Goal: Task Accomplishment & Management: Complete application form

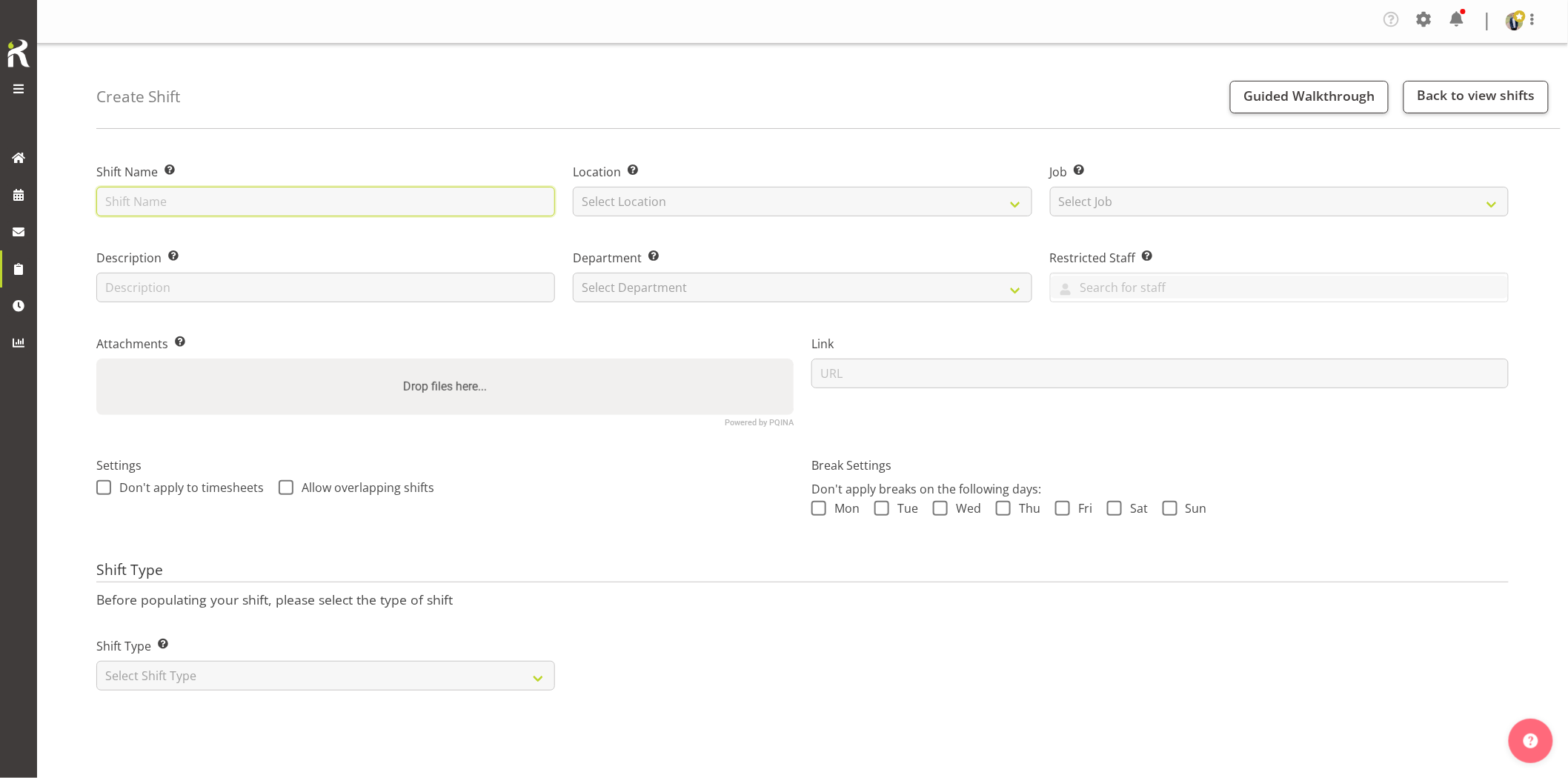
click at [165, 206] on input "text" at bounding box center [325, 201] width 458 height 30
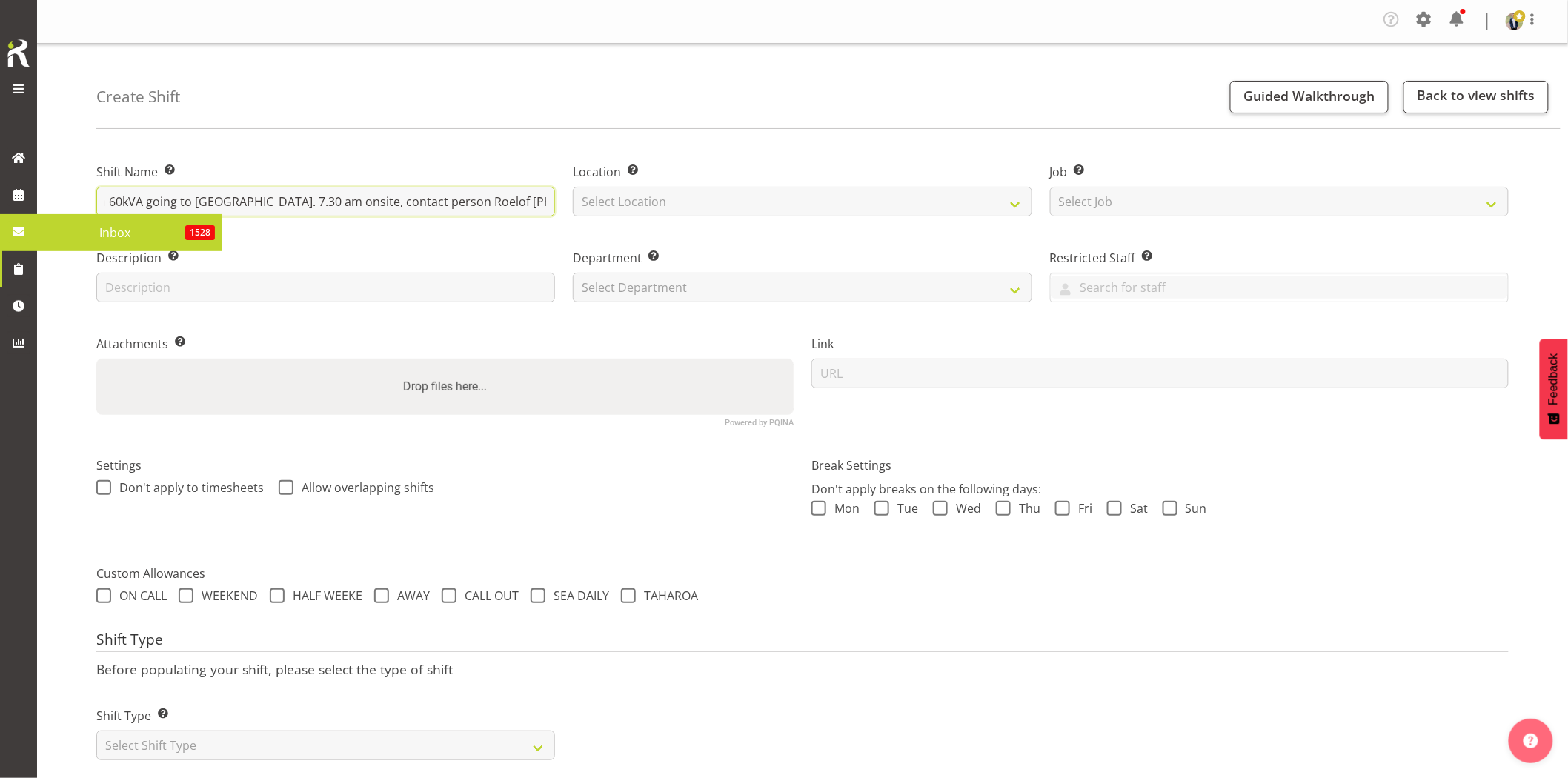
scroll to position [0, 202]
type input "Omexom - Deliver, fence and liven a 60kVA going to Northcross. 7.30 am onsite, …"
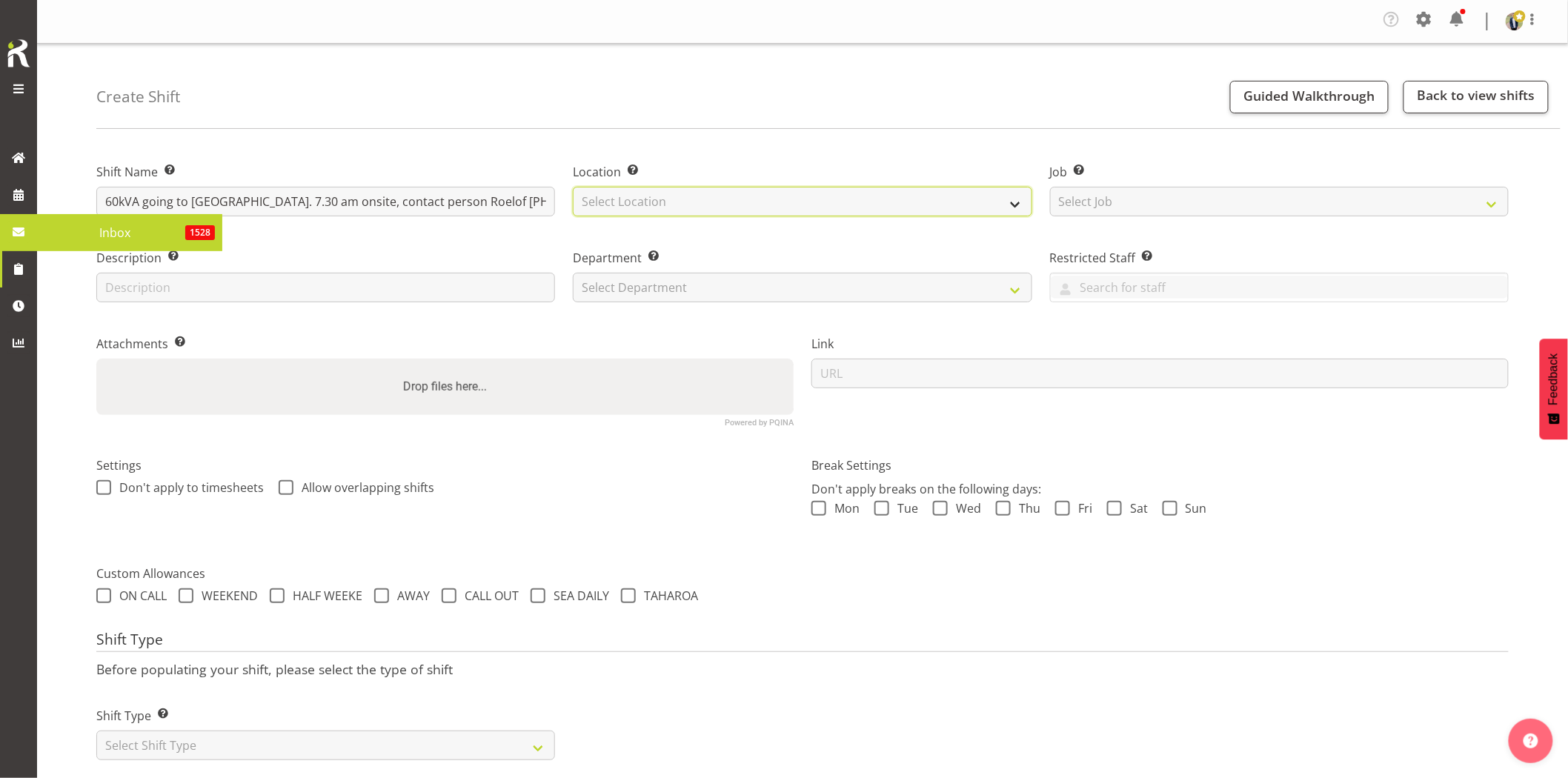
click at [753, 215] on select "Select Location GRS Auckland GRS Hastings GRS Tauranga" at bounding box center [802, 201] width 458 height 30
select select "28"
click at [573, 187] on select "Select Location GRS Auckland GRS Hastings GRS Tauranga" at bounding box center [802, 201] width 458 height 30
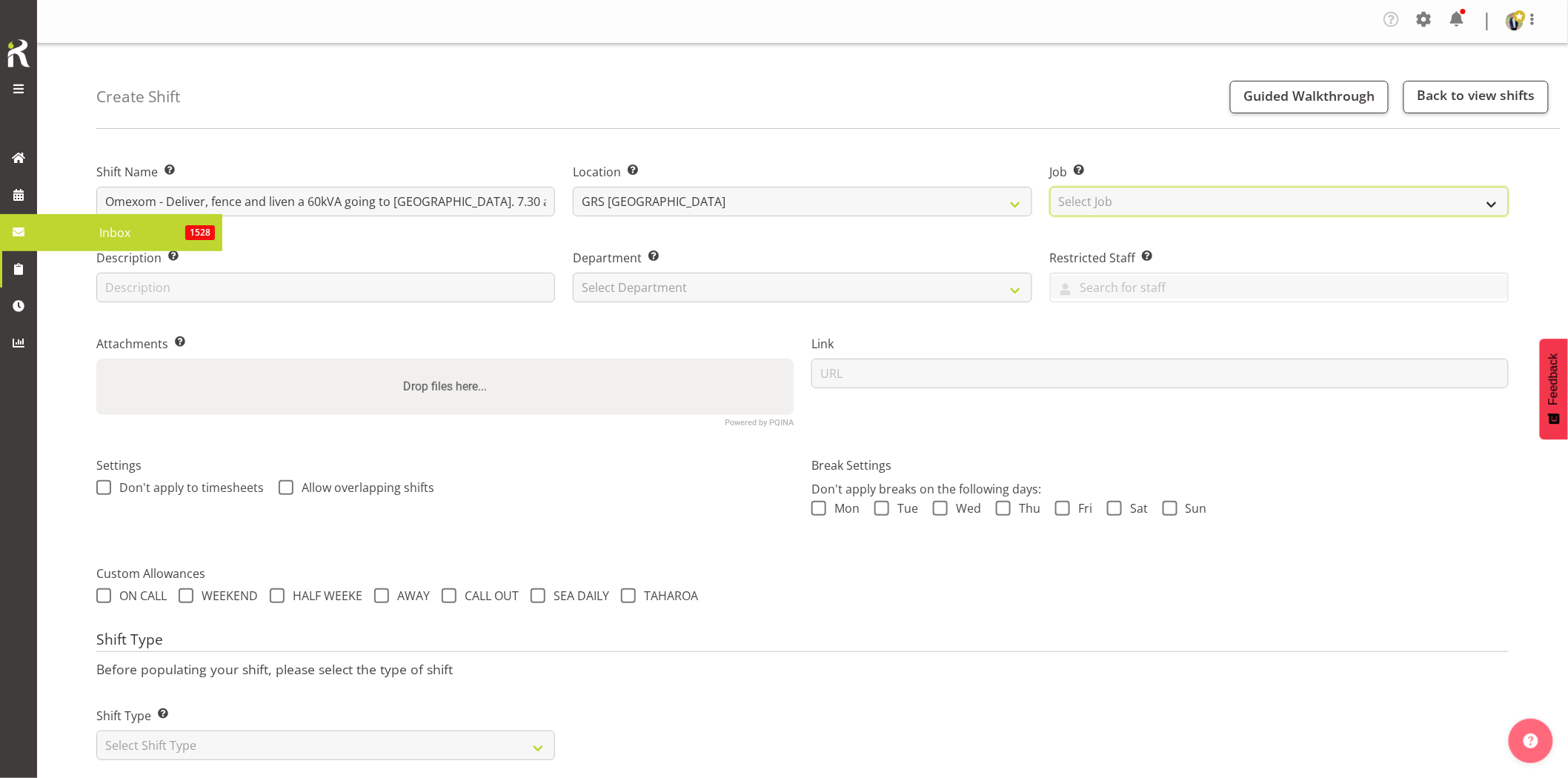
drag, startPoint x: 1087, startPoint y: 195, endPoint x: 1107, endPoint y: 198, distance: 20.2
click at [1090, 195] on select "Select Job Create new job 1.1 GRS AKL RENTALS 1.1 GRS AKL RENTALS AC 1.1 GRS AK…" at bounding box center [1279, 201] width 458 height 30
click at [1050, 187] on select "Select Job Create new job 1.1 GRS AKL RENTALS 1.1 GRS AKL RENTALS AC 1.1 GRS AK…" at bounding box center [1279, 201] width 458 height 30
click at [1177, 206] on select "Create new job 1.1 GRS AKL RENTALS 1.1 GRS AKL RENTALS AC 1.1 GRS AKL RENTALS C…" at bounding box center [1279, 201] width 458 height 30
select select "7504"
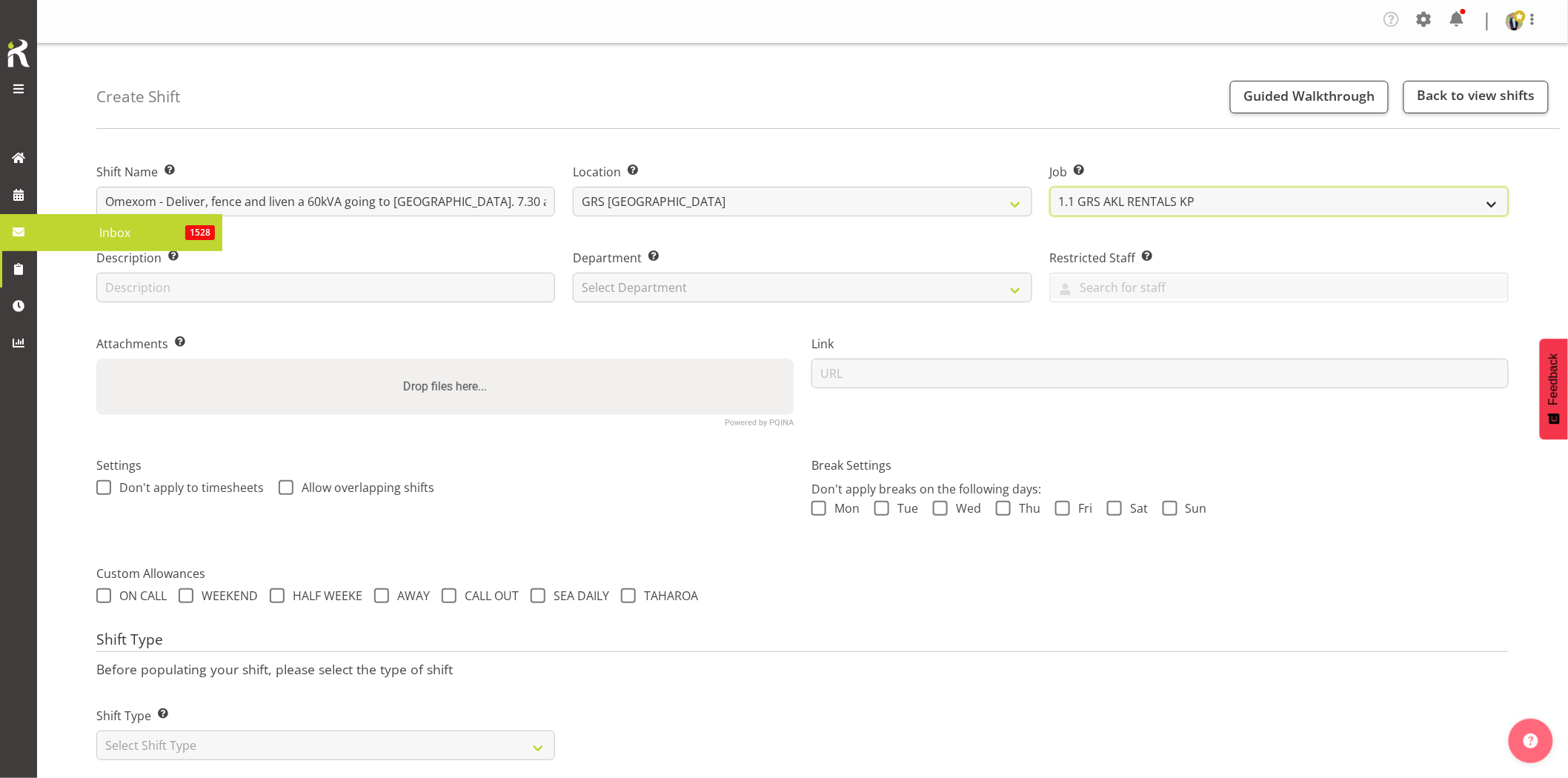
click at [1050, 187] on select "Create new job 1.1 GRS AKL RENTALS 1.1 GRS AKL RENTALS AC 1.1 GRS AKL RENTALS C…" at bounding box center [1279, 201] width 458 height 30
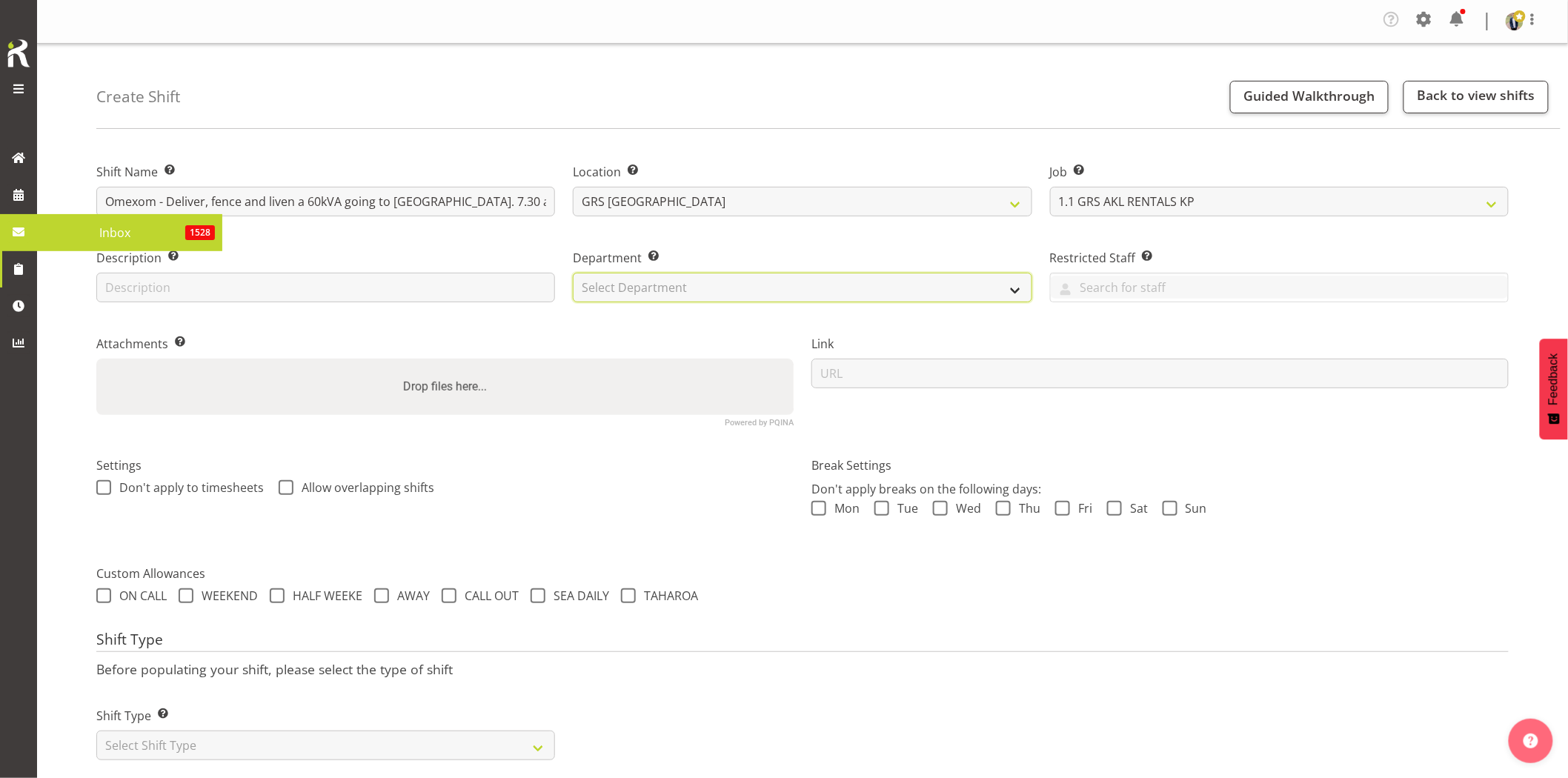
drag, startPoint x: 749, startPoint y: 276, endPoint x: 747, endPoint y: 291, distance: 15.1
click at [749, 276] on select "Select Department GRS HIRE AKL GRS HIRE AKL GRS HIRE TGA GRS HIRE HST GRS SALES…" at bounding box center [802, 287] width 458 height 30
select select "20"
click at [573, 272] on select "Select Department GRS HIRE AKL GRS HIRE AKL GRS HIRE TGA GRS HIRE HST GRS SALES…" at bounding box center [802, 287] width 458 height 30
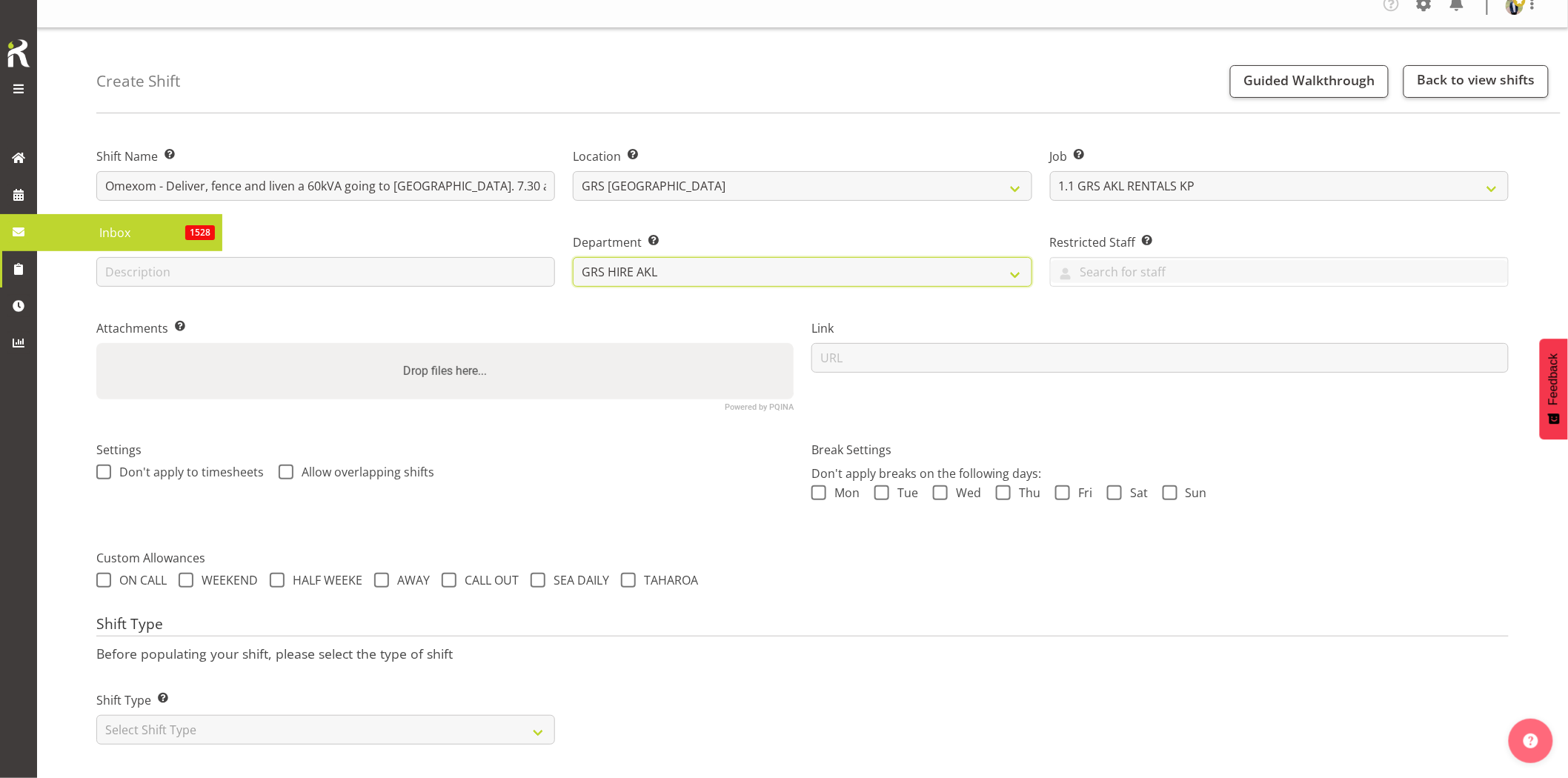
scroll to position [30, 0]
drag, startPoint x: 316, startPoint y: 713, endPoint x: 279, endPoint y: 702, distance: 38.6
click at [316, 714] on select "Select Shift Type One Off Shift Recurring Shift Rotating Shift" at bounding box center [325, 728] width 458 height 30
select select "one_off"
click at [96, 714] on select "Select Shift Type One Off Shift Recurring Shift Rotating Shift" at bounding box center [325, 728] width 458 height 30
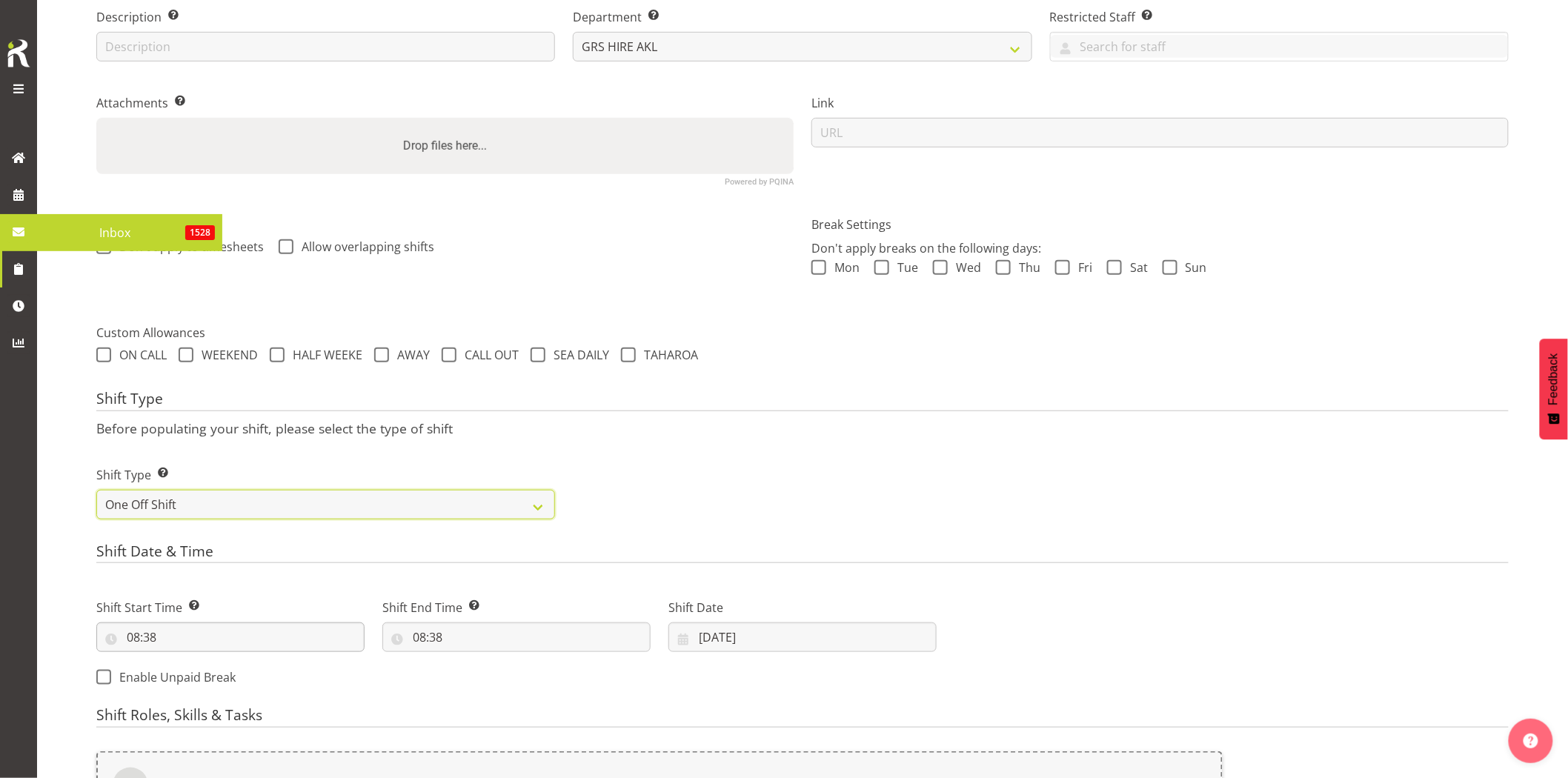
scroll to position [329, 0]
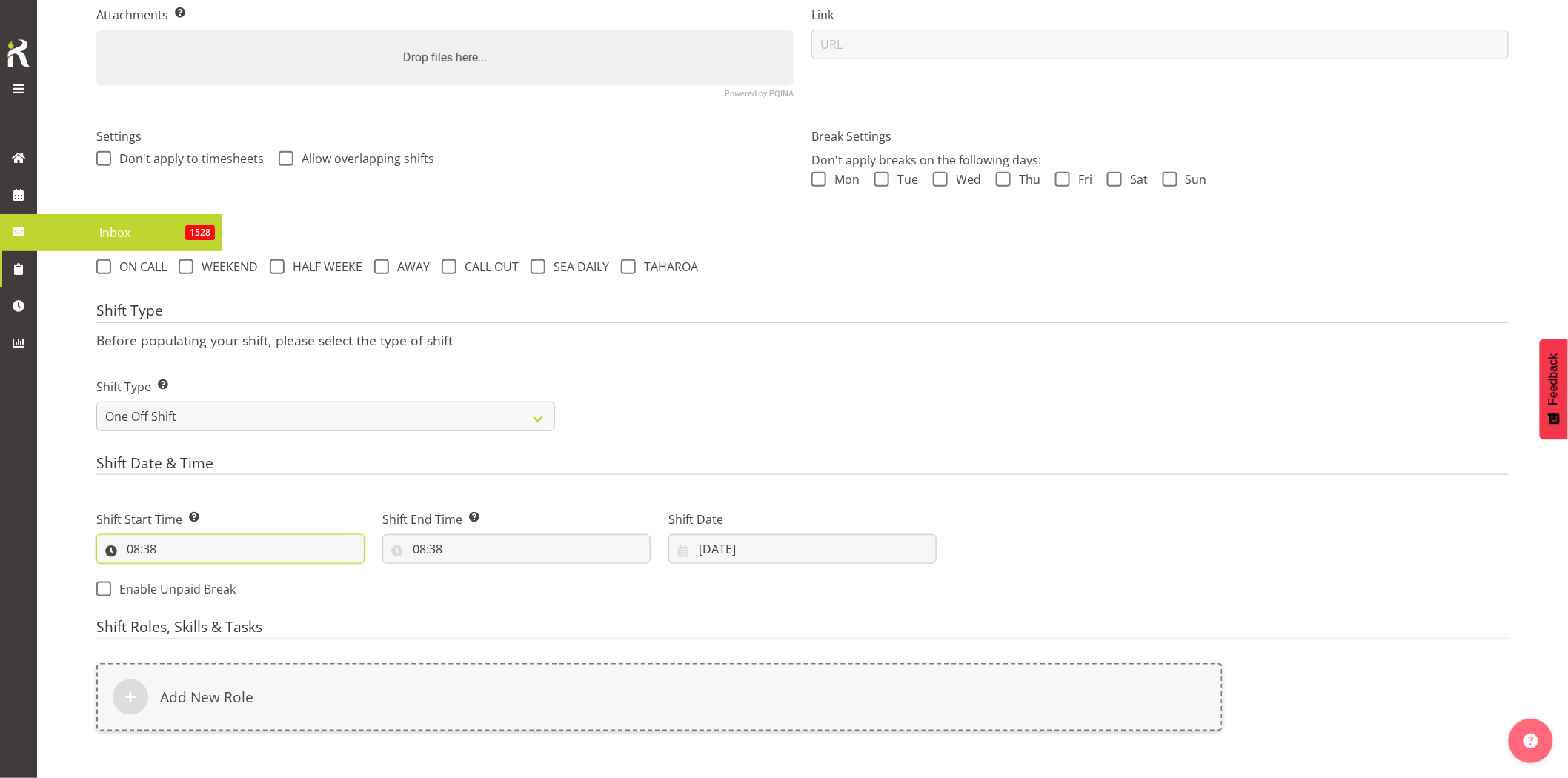
click at [233, 552] on input "08:38" at bounding box center [230, 549] width 269 height 30
drag, startPoint x: 198, startPoint y: 584, endPoint x: 202, endPoint y: 574, distance: 10.8
click at [198, 584] on select "00 01 02 03 04 05 06 07 08 09 10 11 12 13 14 15 16 17 18 19 20 21 22 23" at bounding box center [197, 588] width 34 height 30
select select "7"
click at [181, 573] on select "00 01 02 03 04 05 06 07 08 09 10 11 12 13 14 15 16 17 18 19 20 21 22 23" at bounding box center [197, 588] width 34 height 30
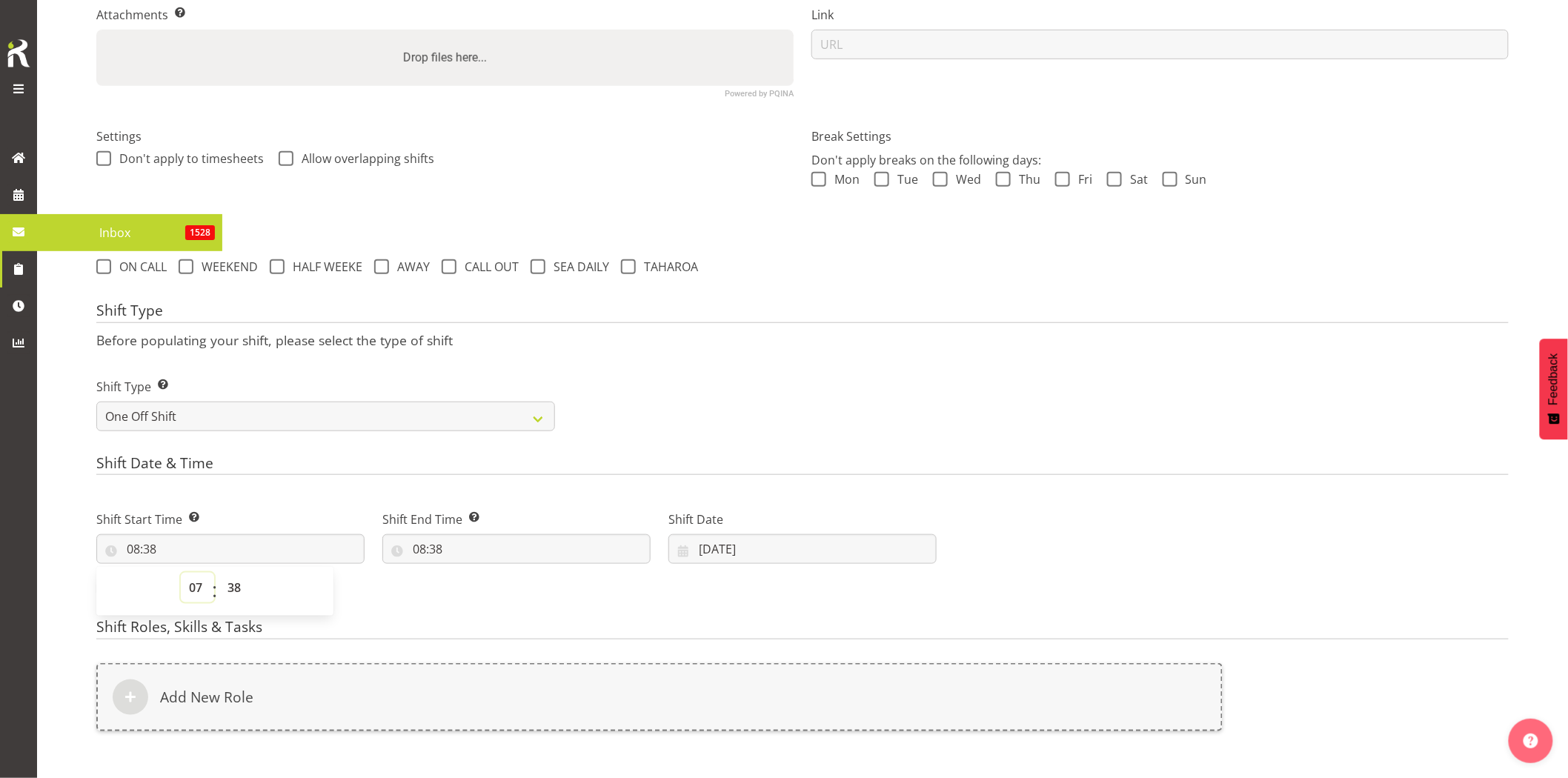
type input "07:38"
drag, startPoint x: 238, startPoint y: 583, endPoint x: 240, endPoint y: 574, distance: 9.2
click at [238, 583] on select "00 01 02 03 04 05 06 07 08 09 10 11 12 13 14 15 16 17 18 19 20 21 22 23 24 25 2…" at bounding box center [236, 588] width 34 height 30
select select "0"
click at [220, 573] on select "00 01 02 03 04 05 06 07 08 09 10 11 12 13 14 15 16 17 18 19 20 21 22 23 24 25 2…" at bounding box center [236, 588] width 34 height 30
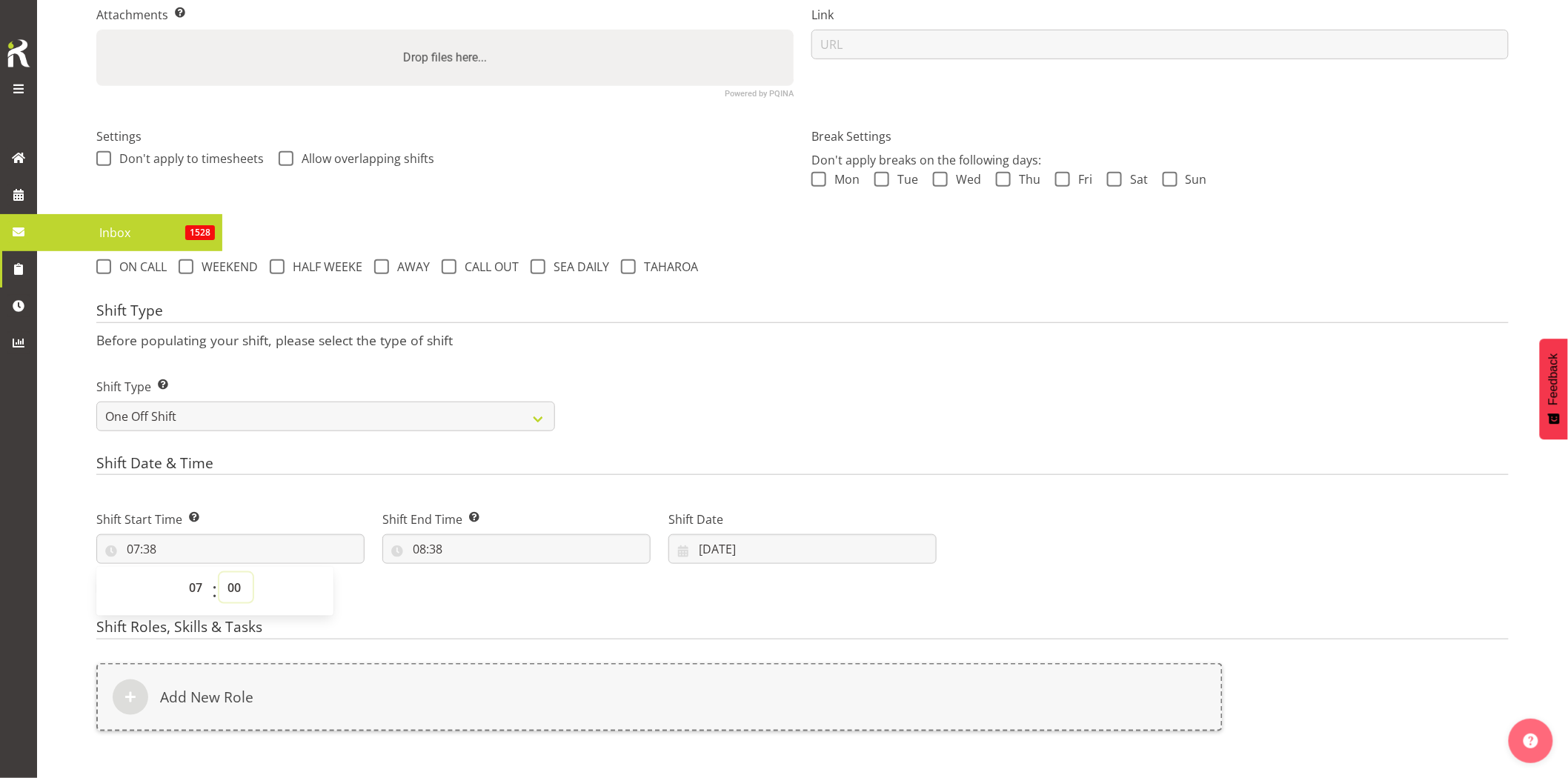
type input "07:00"
click at [501, 539] on input "08:38" at bounding box center [517, 549] width 269 height 30
click at [483, 587] on select "00 01 02 03 04 05 06 07 08 09 10 11 12 13 14 15 16 17 18 19 20 21 22 23" at bounding box center [484, 588] width 34 height 30
select select "9"
click at [467, 573] on select "00 01 02 03 04 05 06 07 08 09 10 11 12 13 14 15 16 17 18 19 20 21 22 23" at bounding box center [484, 588] width 34 height 30
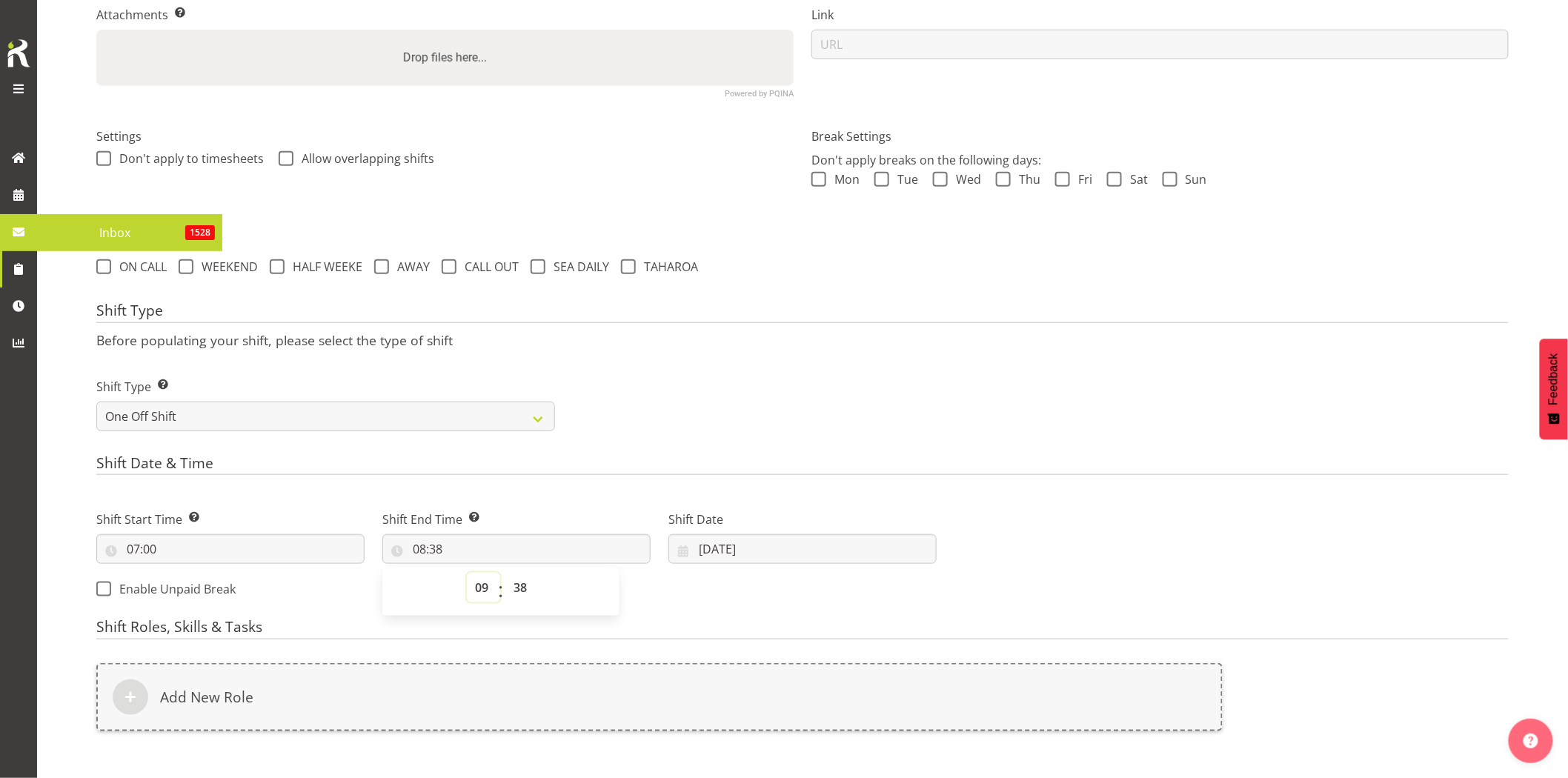
type input "09:38"
click at [527, 589] on select "00 01 02 03 04 05 06 07 08 09 10 11 12 13 14 15 16 17 18 19 20 21 22 23 24 25 2…" at bounding box center [522, 588] width 34 height 30
select select "30"
click at [505, 573] on select "00 01 02 03 04 05 06 07 08 09 10 11 12 13 14 15 16 17 18 19 20 21 22 23 24 25 2…" at bounding box center [522, 588] width 34 height 30
type input "09:30"
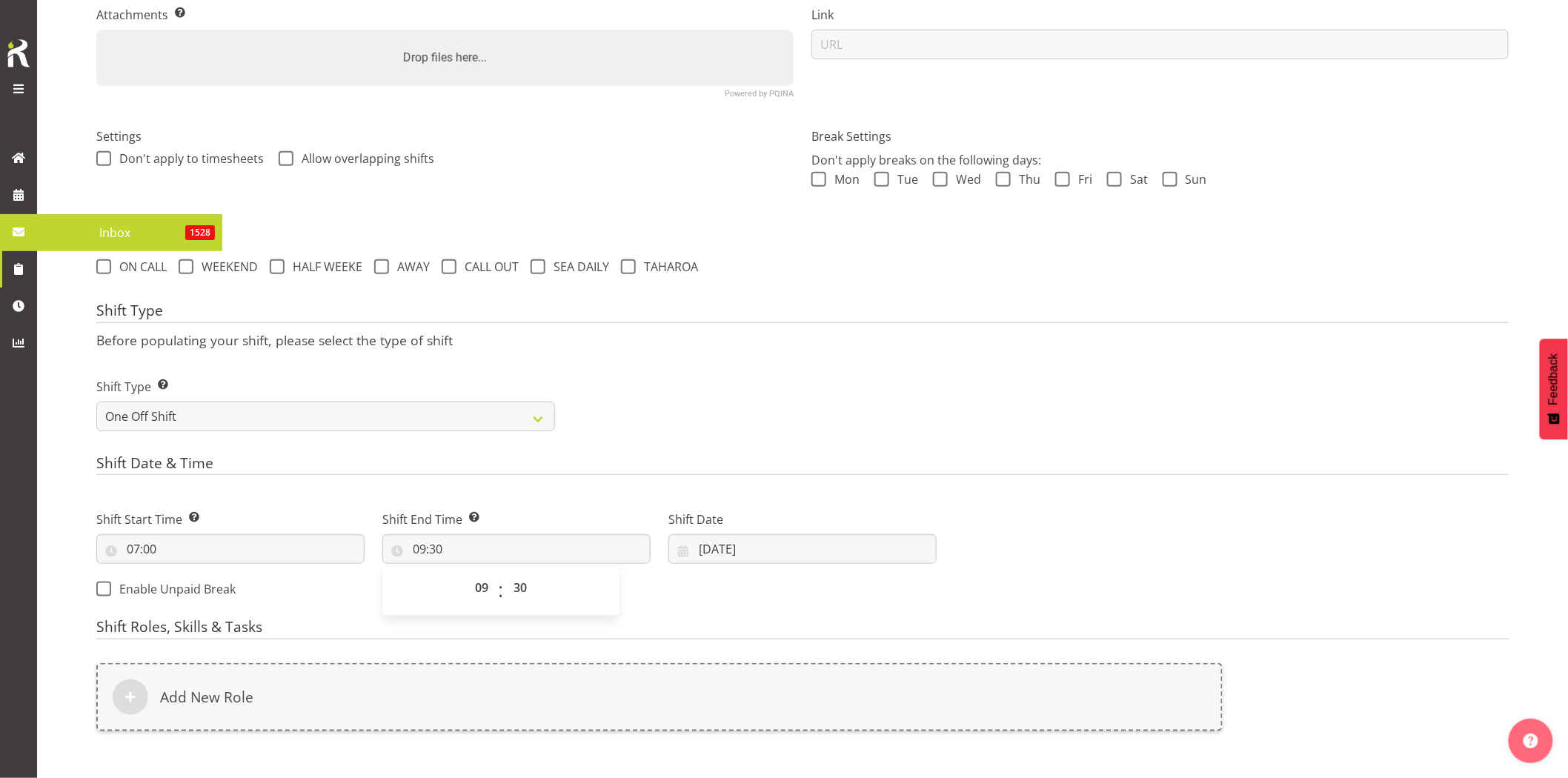
drag, startPoint x: 647, startPoint y: 435, endPoint x: 739, endPoint y: 503, distance: 114.4
click at [647, 437] on div "Shift Type Shift Types: One Off – Select this if you would like a single shift …" at bounding box center [802, 399] width 1430 height 83
click at [771, 541] on input "09/09/2025" at bounding box center [803, 549] width 269 height 30
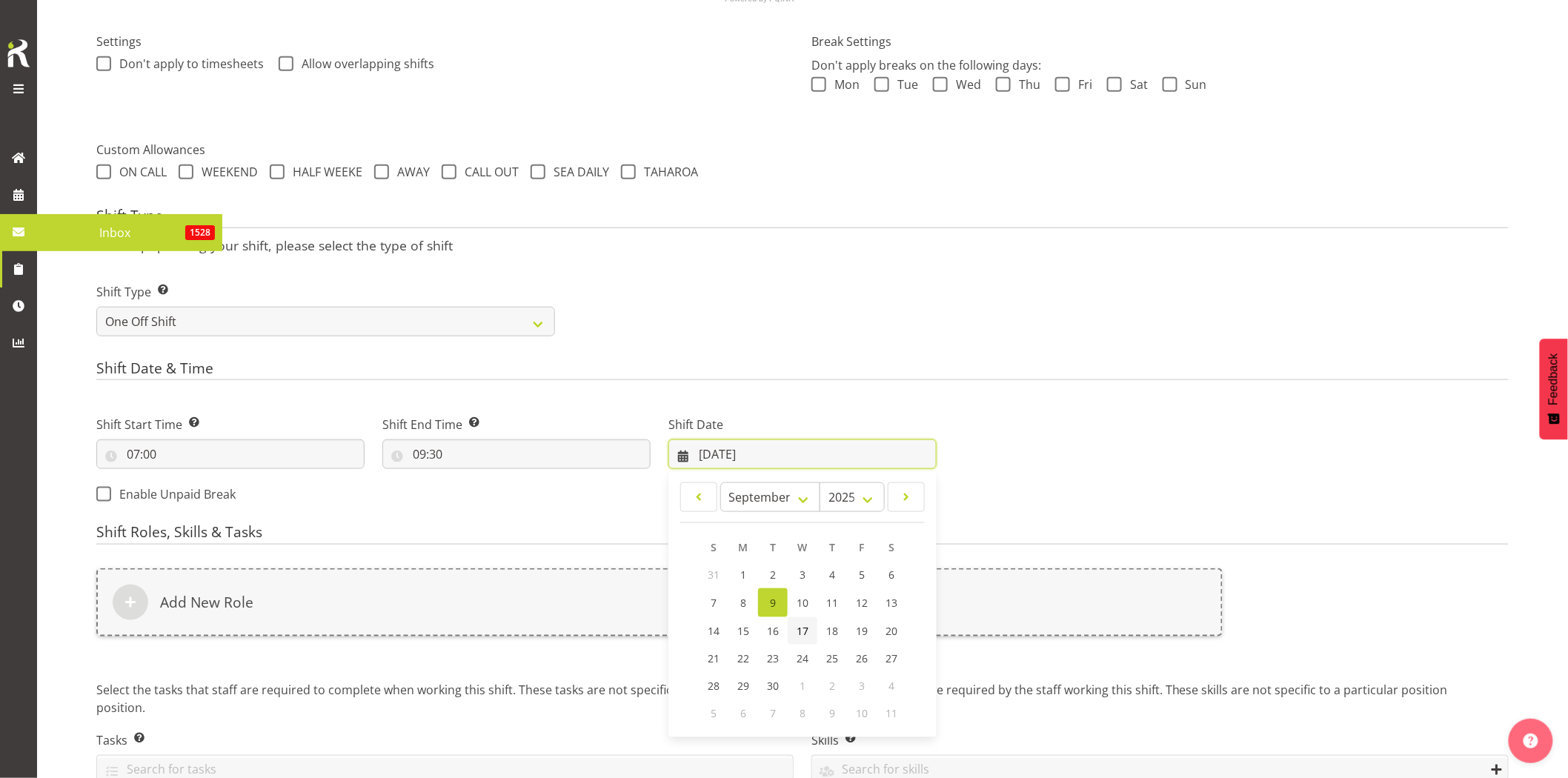
scroll to position [493, 0]
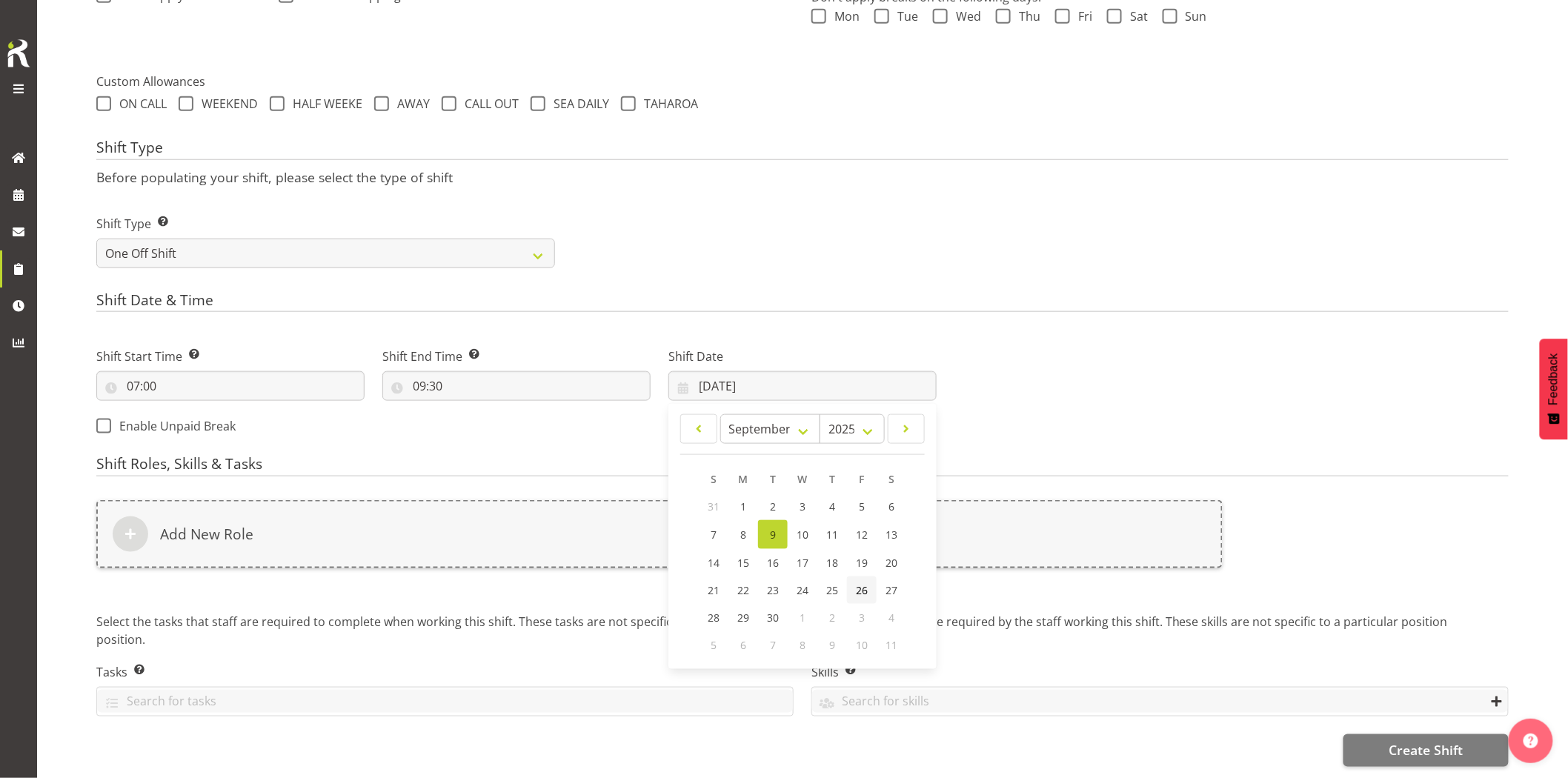
click at [861, 586] on span "26" at bounding box center [862, 590] width 11 height 14
type input "26/09/2025"
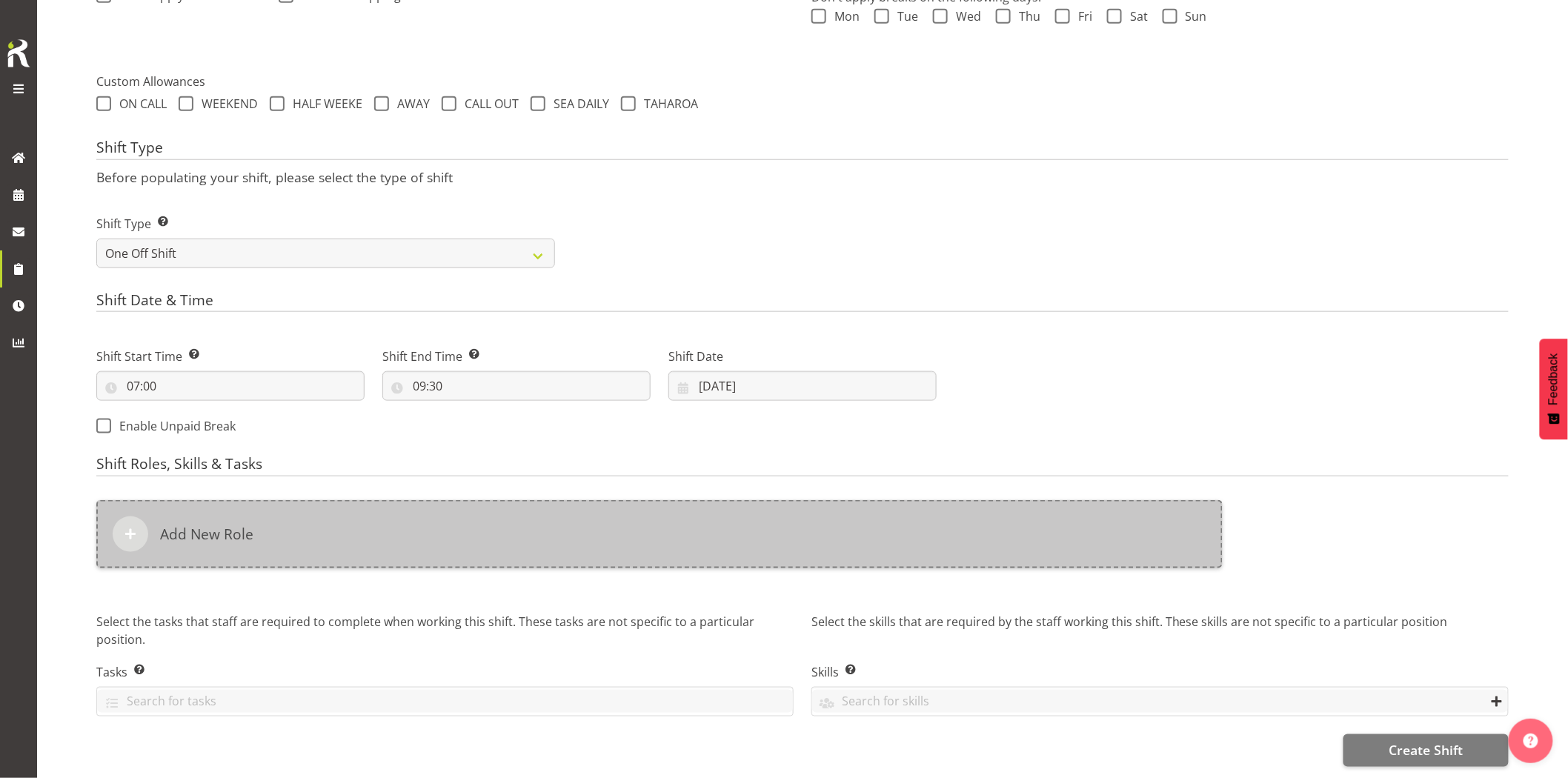
click at [761, 517] on div "Add New Role" at bounding box center [660, 534] width 1126 height 68
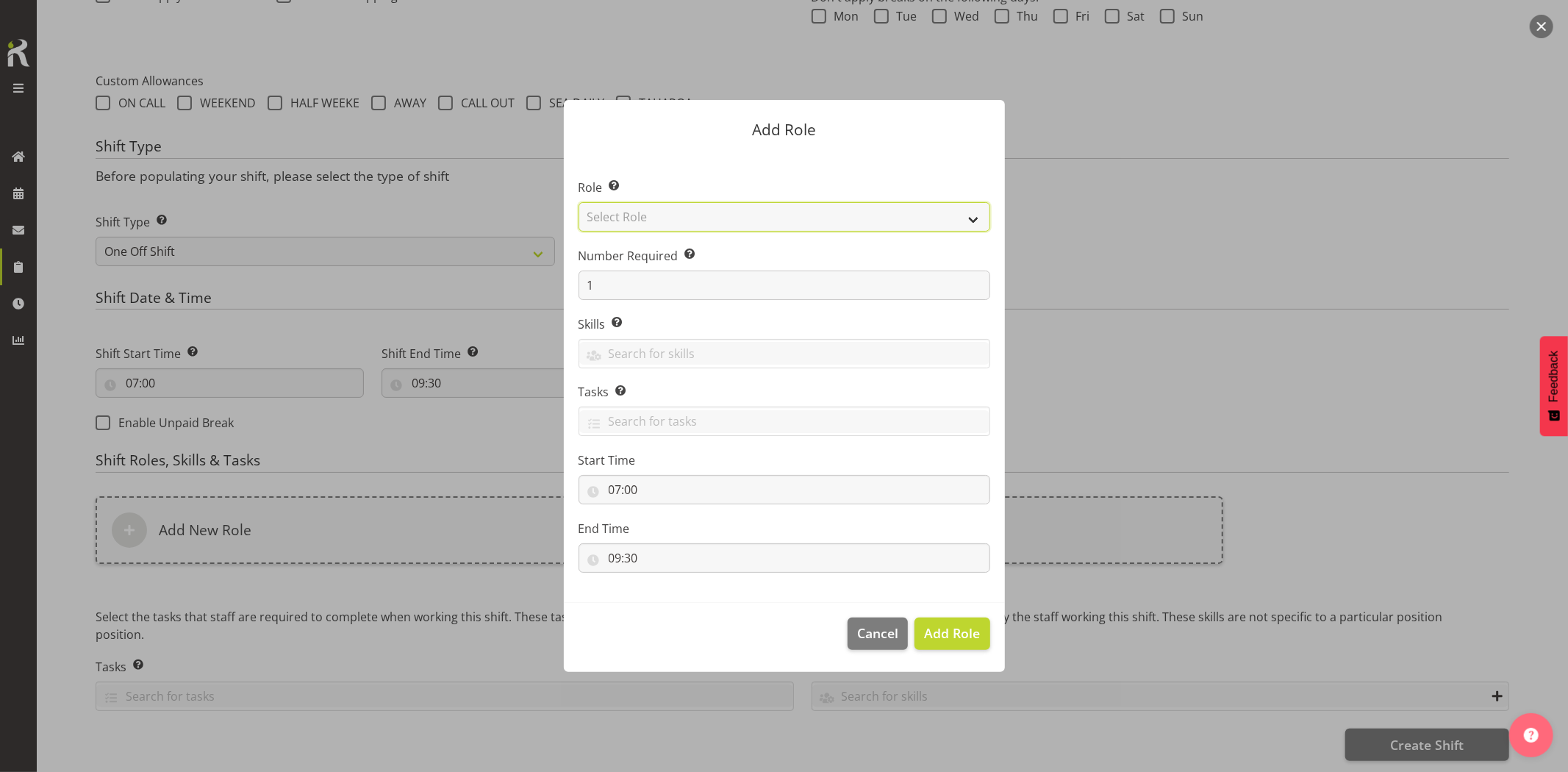
click at [710, 225] on select "Select Role Account Manager Electrician Engineering GM HSEQ manager MECH Mechan…" at bounding box center [784, 216] width 411 height 30
select select "21"
click at [578, 202] on select "Select Role Account Manager Electrician Engineering GM HSEQ manager MECH Mechan…" at bounding box center [784, 216] width 411 height 30
click at [948, 636] on span "Add Role" at bounding box center [952, 632] width 56 height 17
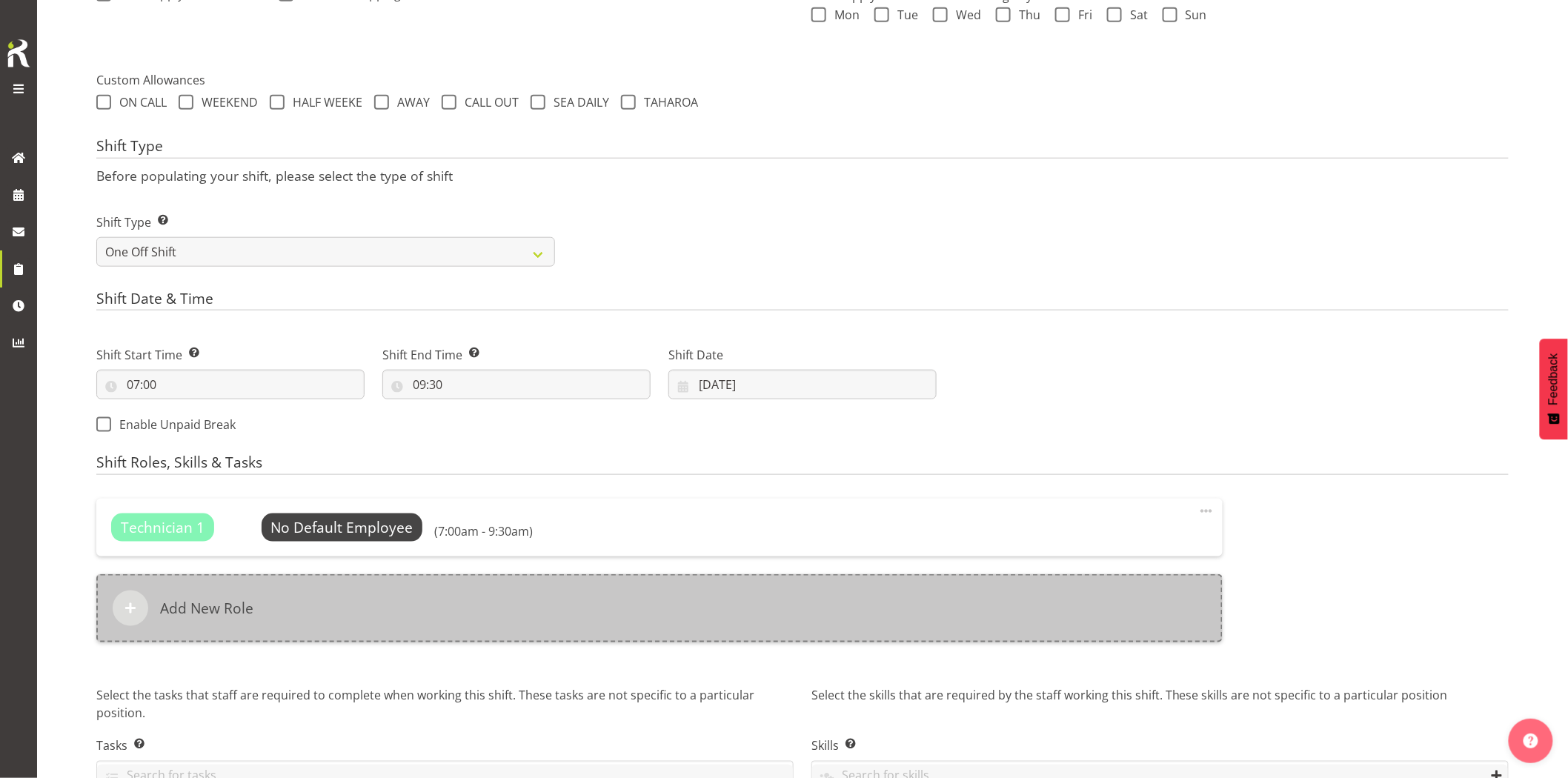
click at [695, 620] on div "Add New Role" at bounding box center [660, 608] width 1126 height 68
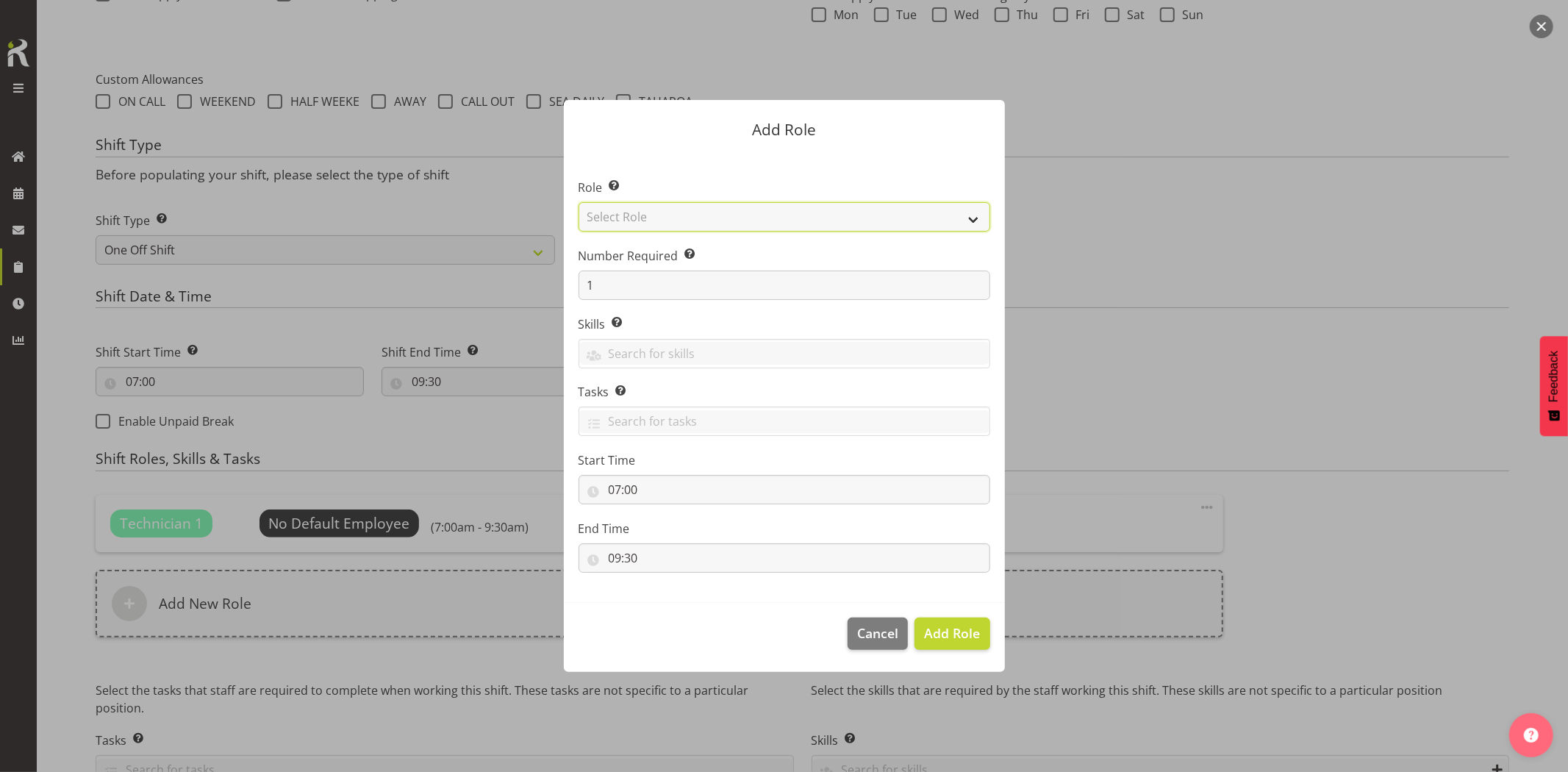
click at [650, 217] on select "Select Role Account Manager Electrician Engineering GM HSEQ manager MECH Mechan…" at bounding box center [784, 216] width 411 height 30
select select "27"
click at [578, 202] on select "Select Role Account Manager Electrician Engineering GM HSEQ manager MECH Mechan…" at bounding box center [784, 216] width 411 height 30
click at [949, 629] on span "Add Role" at bounding box center [952, 632] width 56 height 17
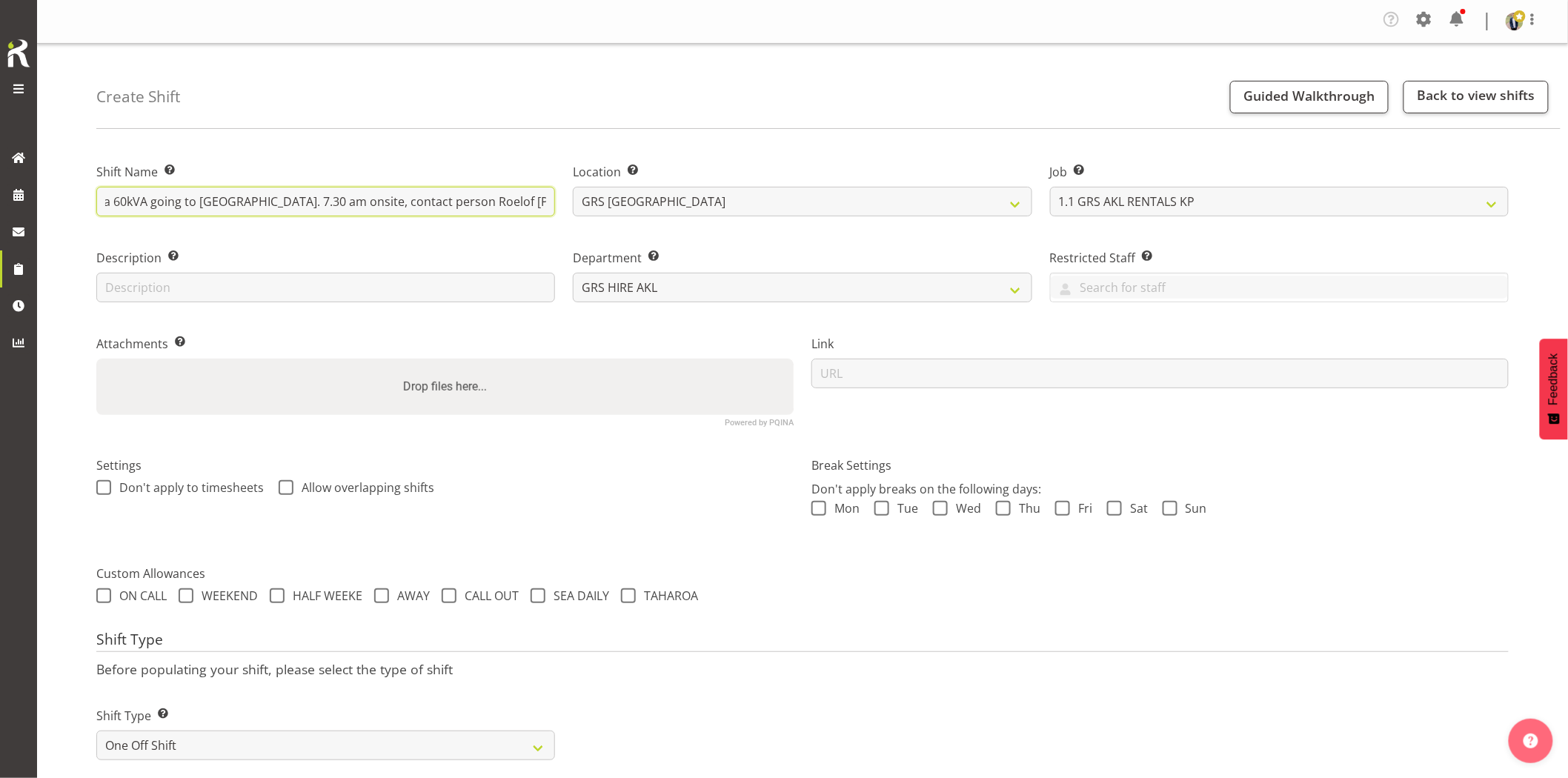
scroll to position [0, 202]
drag, startPoint x: 306, startPoint y: 210, endPoint x: 591, endPoint y: 213, distance: 285.0
click at [543, 196] on input "Omexom - Deliver, fence and liven a 60kVA going to Northcross. 7.30 am onsite, …" at bounding box center [325, 201] width 458 height 30
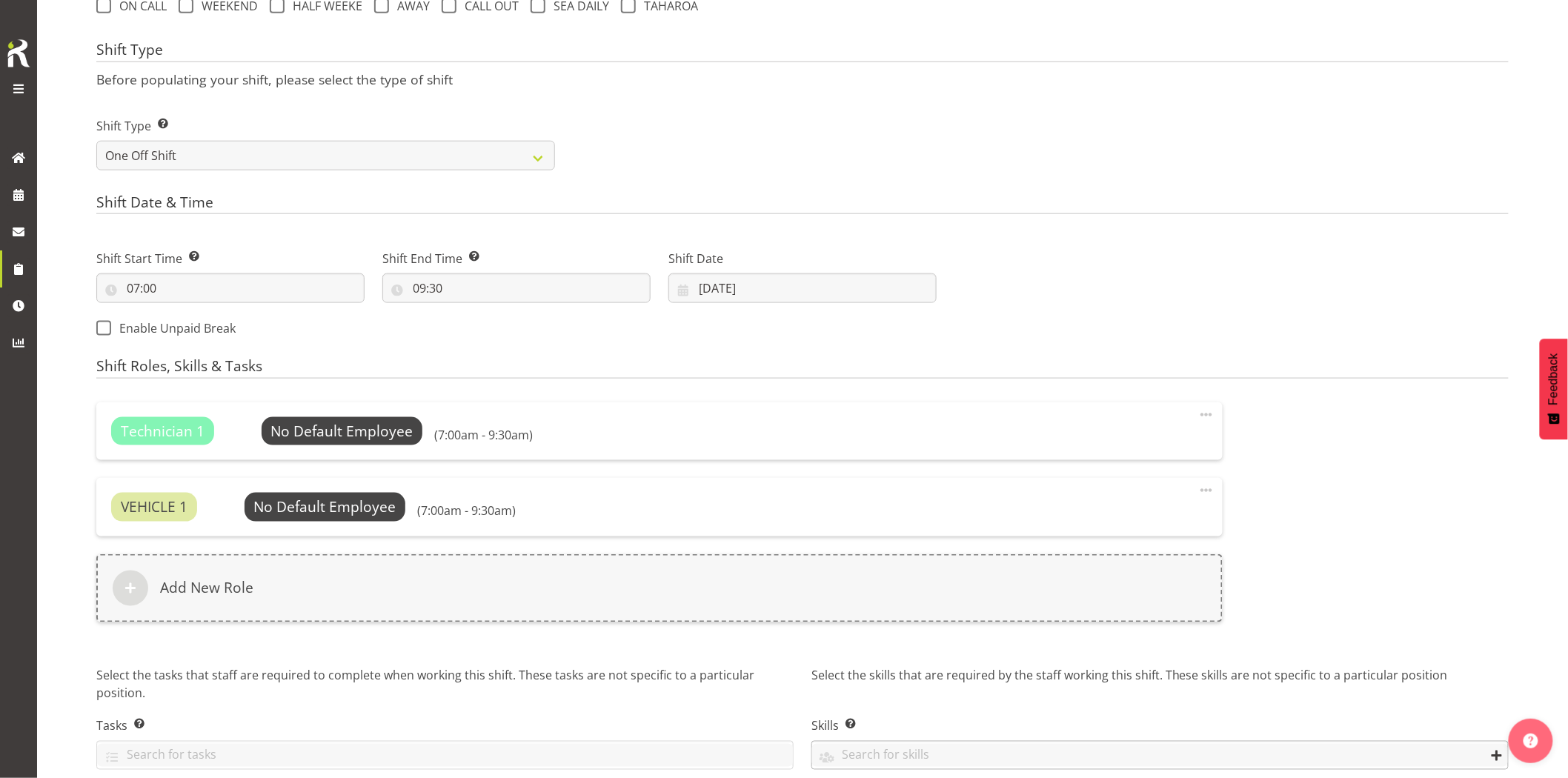
scroll to position [656, 0]
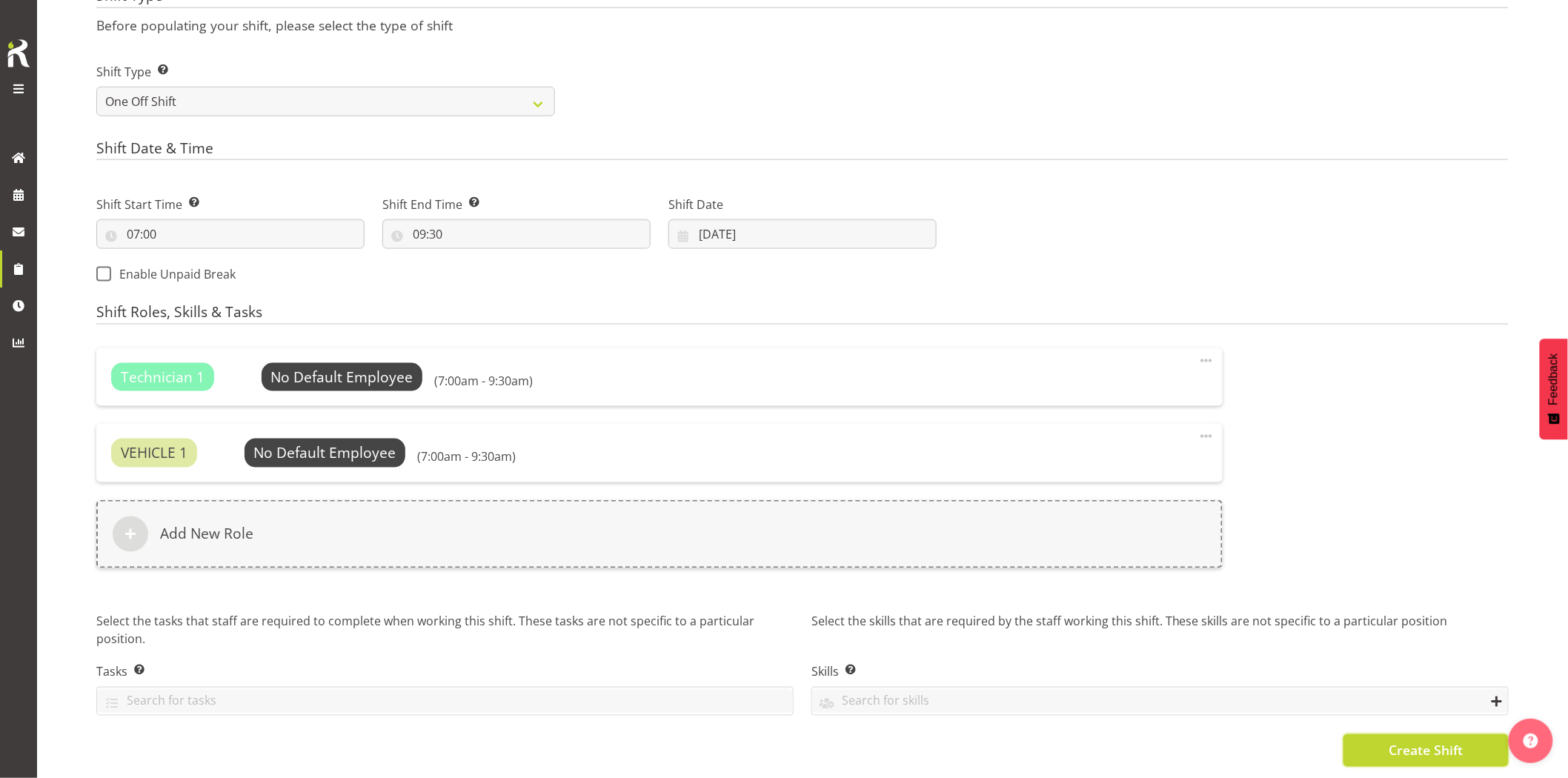
click at [1394, 741] on span "Create Shift" at bounding box center [1426, 750] width 74 height 19
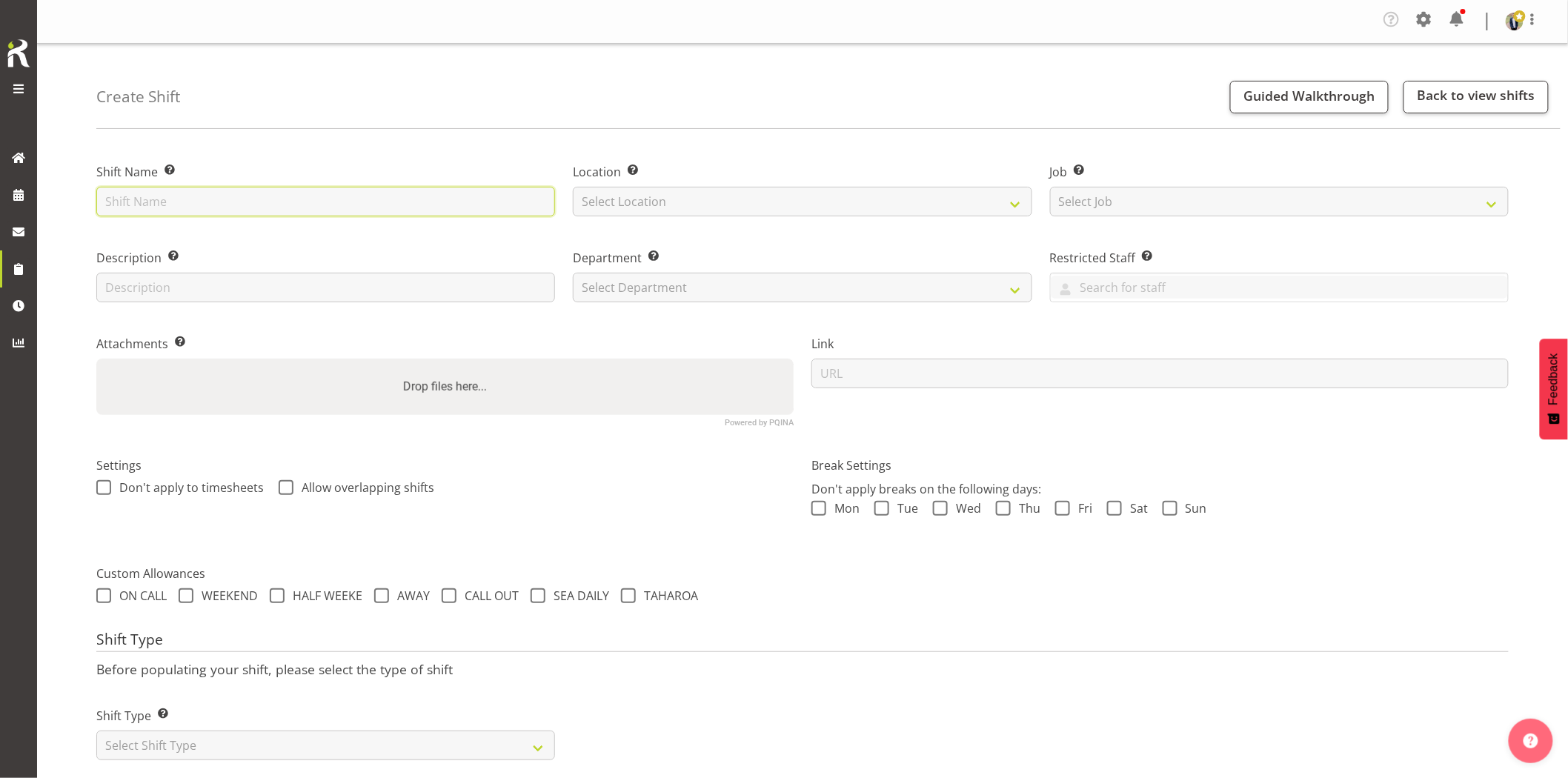
click at [416, 199] on input "text" at bounding box center [325, 201] width 458 height 30
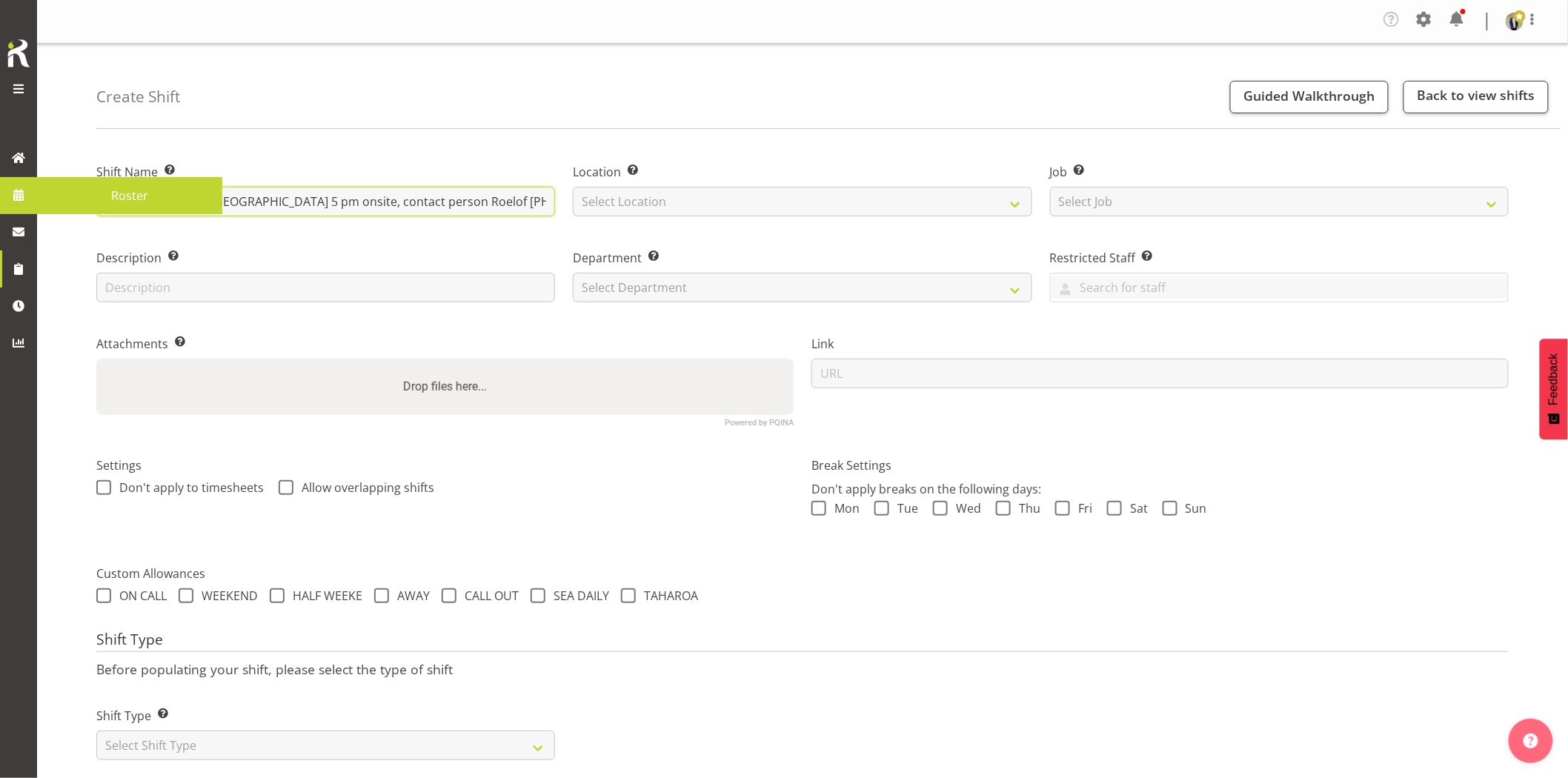
scroll to position [0, 158]
type input "Omexom - Shutdown & collect the 60kVA from Northcross. 5 pm onsite, contact per…"
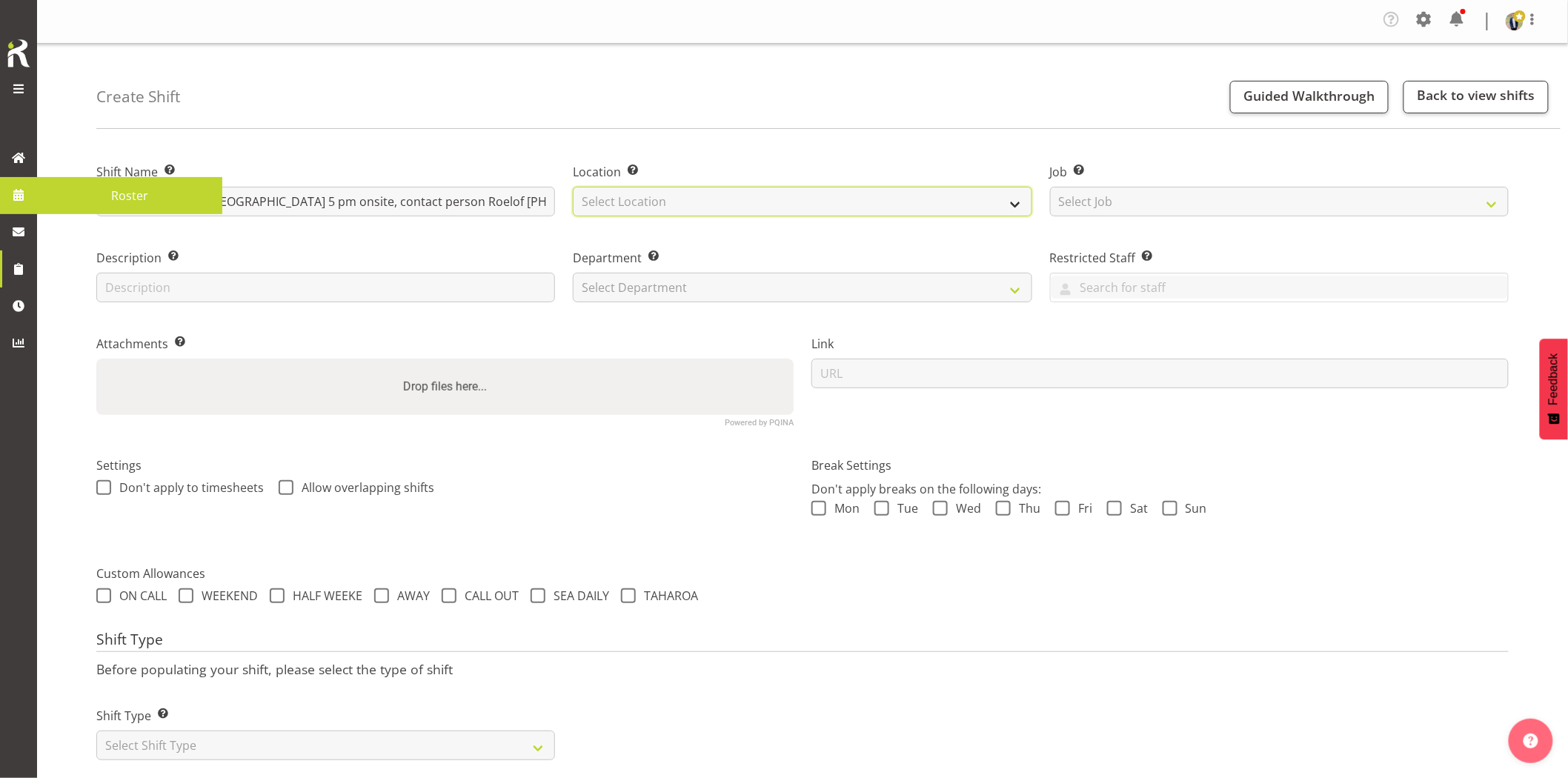
drag, startPoint x: 668, startPoint y: 203, endPoint x: 670, endPoint y: 211, distance: 8.2
click at [668, 203] on select "Select Location GRS Auckland GRS Hastings GRS Tauranga" at bounding box center [802, 201] width 458 height 30
select select "28"
click at [573, 187] on select "Select Location GRS Auckland GRS Hastings GRS Tauranga" at bounding box center [802, 201] width 458 height 30
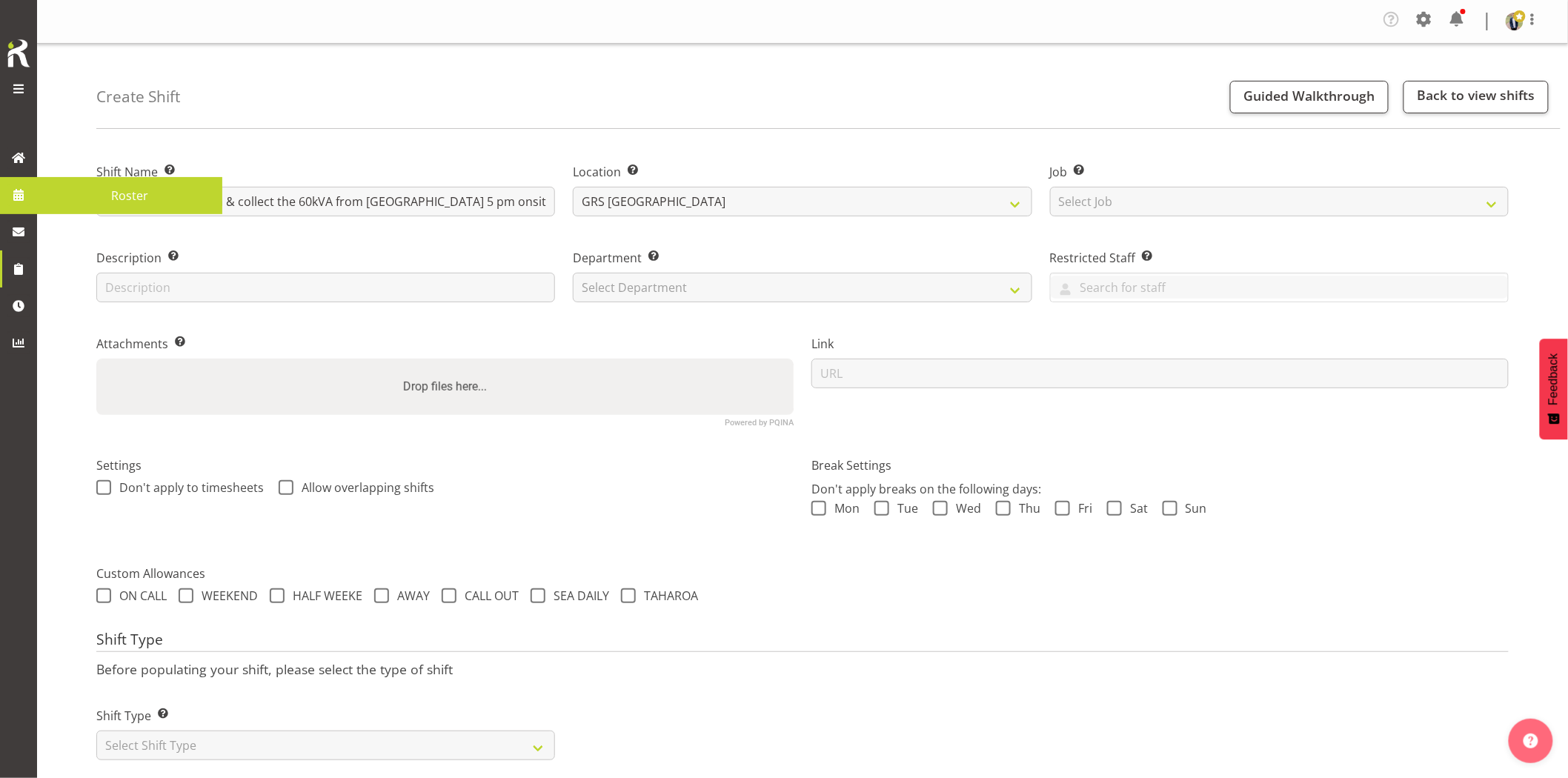
click at [1176, 186] on div "Job Set the job or project the shift relates to, if applicable. Select Job Crea…" at bounding box center [1279, 190] width 458 height 54
click at [1176, 187] on select "Select Job Create new job 1.1 GRS AKL RENTALS 1.1 GRS AKL RENTALS AC 1.1 GRS AK…" at bounding box center [1279, 201] width 458 height 30
select select "7504"
click at [1050, 187] on select "Select Job Create new job 1.1 GRS AKL RENTALS 1.1 GRS AKL RENTALS AC 1.1 GRS AK…" at bounding box center [1279, 201] width 458 height 30
click at [717, 293] on select "Select Department GRS HIRE AKL GRS HIRE AKL GRS HIRE TGA GRS HIRE HST GRS SALES…" at bounding box center [802, 287] width 458 height 30
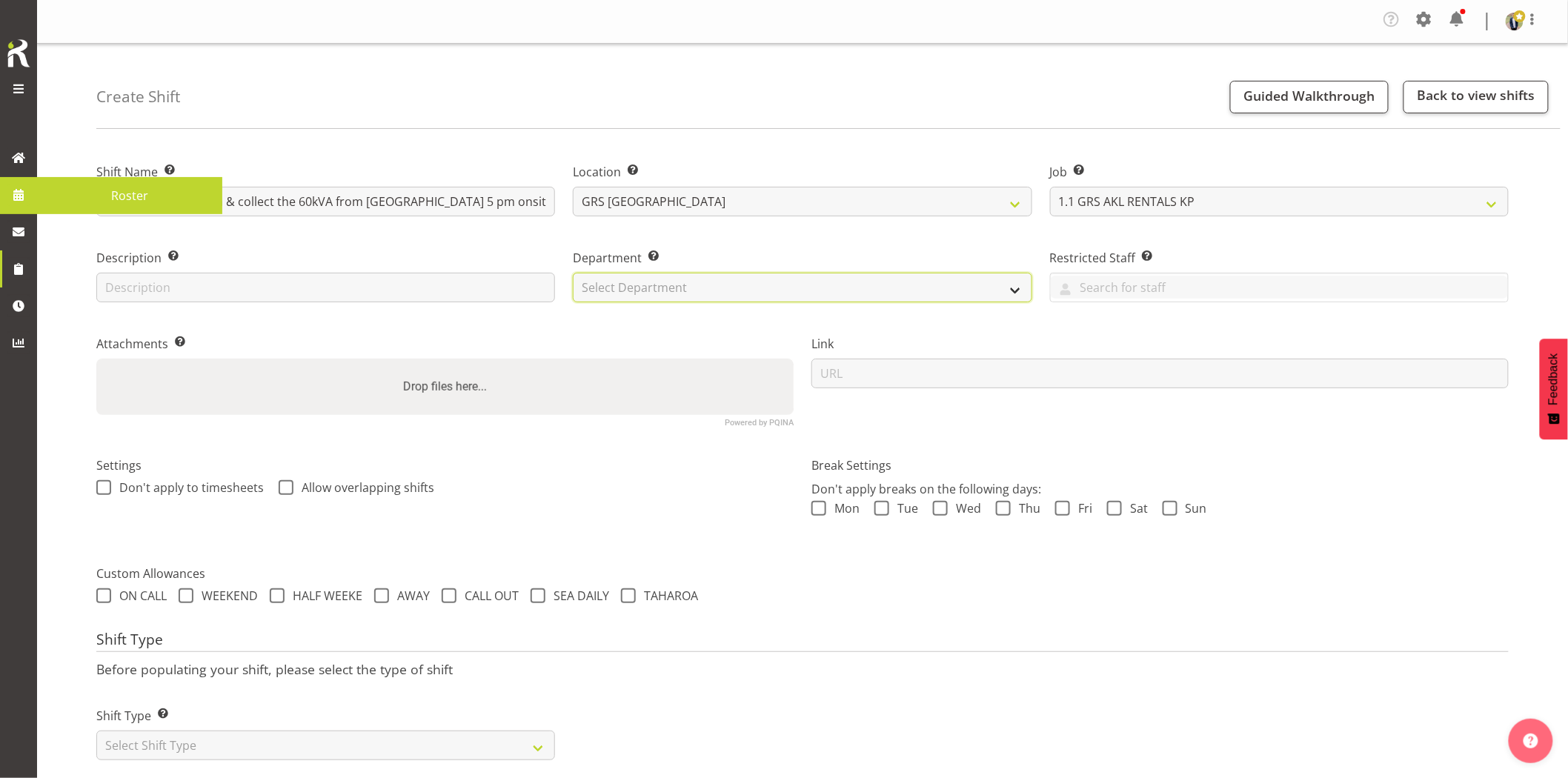
select select "20"
click at [573, 272] on select "Select Department GRS HIRE AKL GRS HIRE AKL GRS HIRE TGA GRS HIRE HST GRS SALES…" at bounding box center [802, 287] width 458 height 30
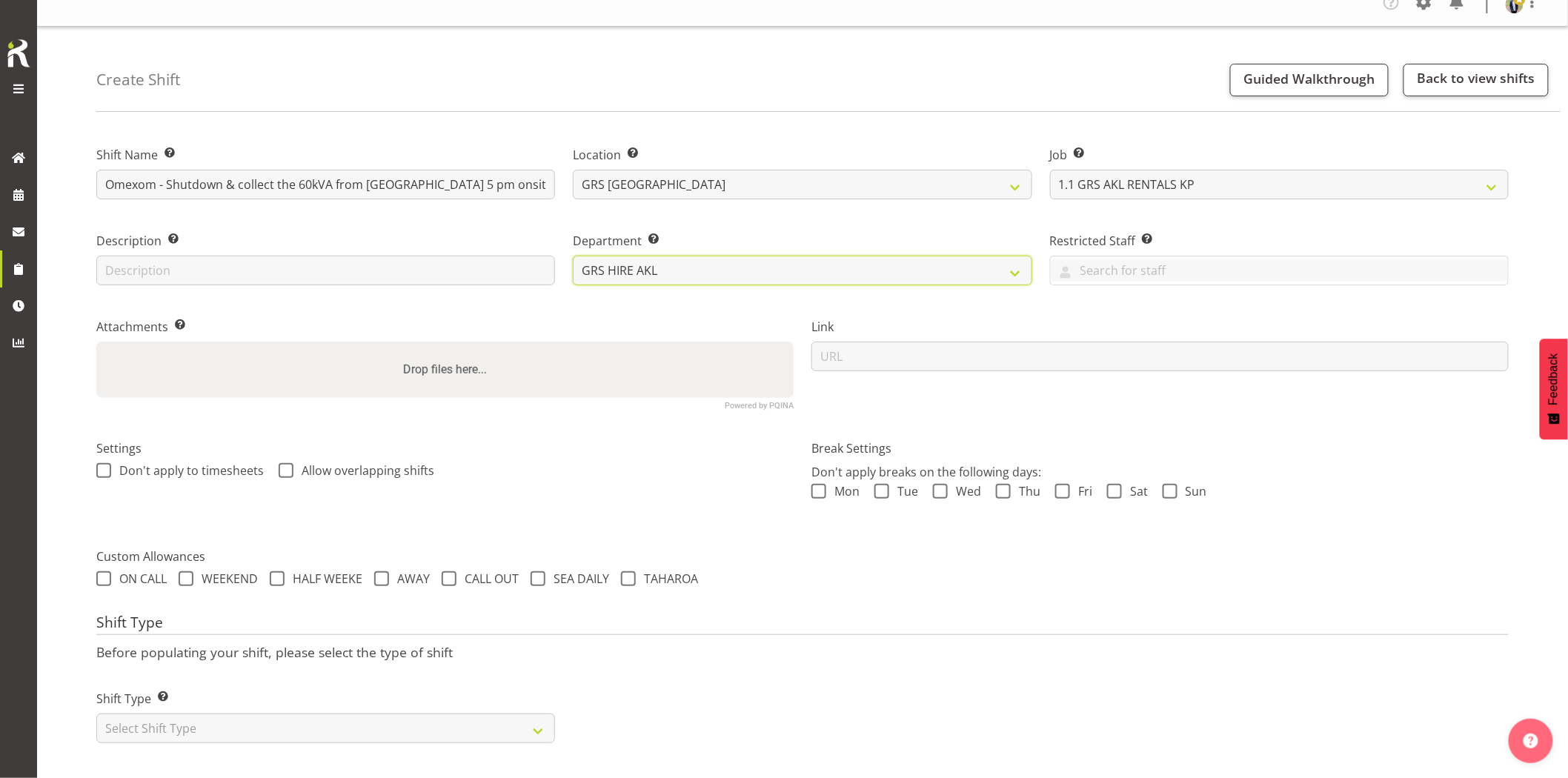
scroll to position [30, 0]
click at [360, 720] on select "Select Shift Type One Off Shift Recurring Shift Rotating Shift" at bounding box center [325, 728] width 458 height 30
select select "one_off"
click at [96, 714] on select "Select Shift Type One Off Shift Recurring Shift Rotating Shift" at bounding box center [325, 728] width 458 height 30
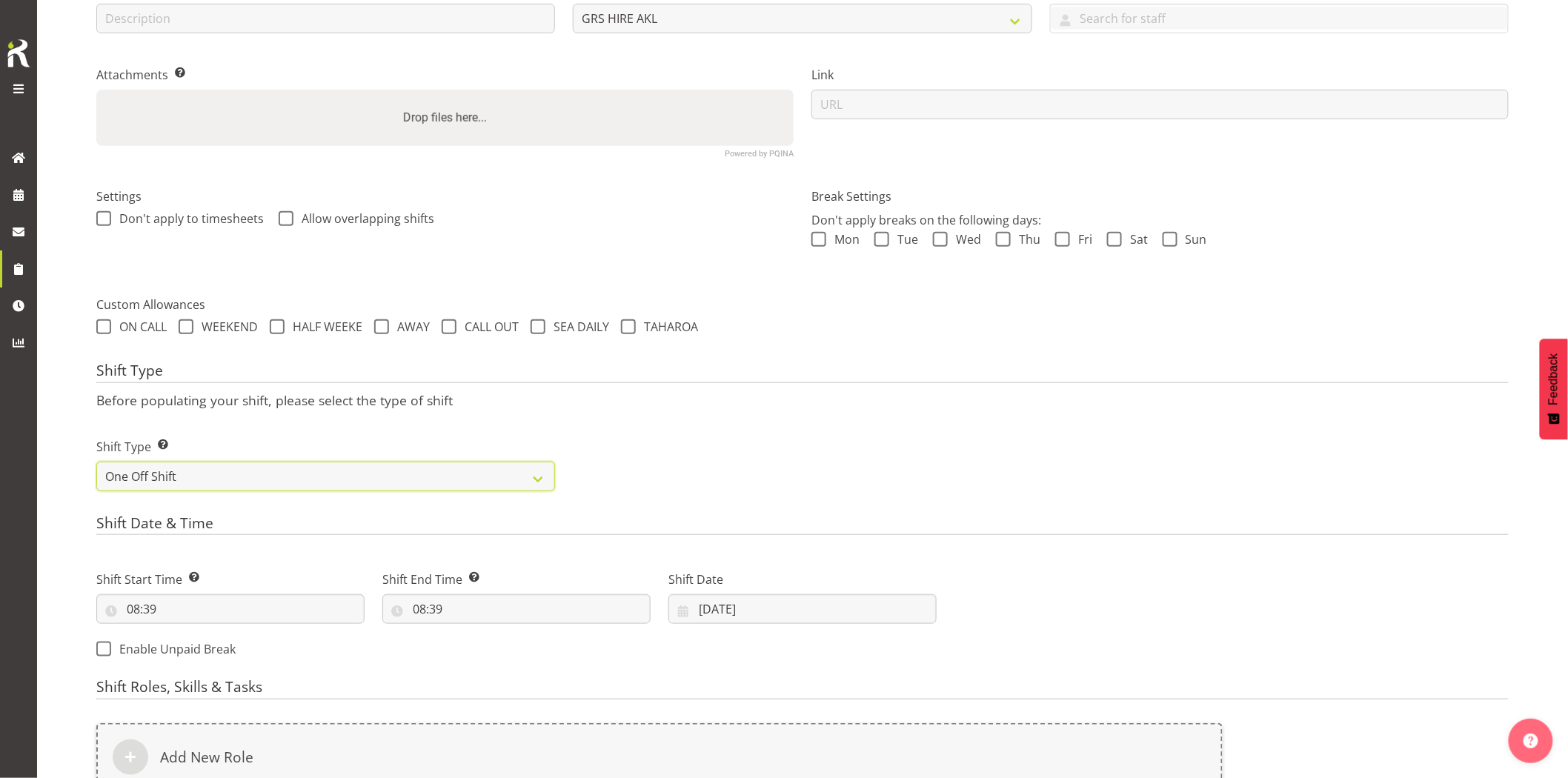
scroll to position [359, 0]
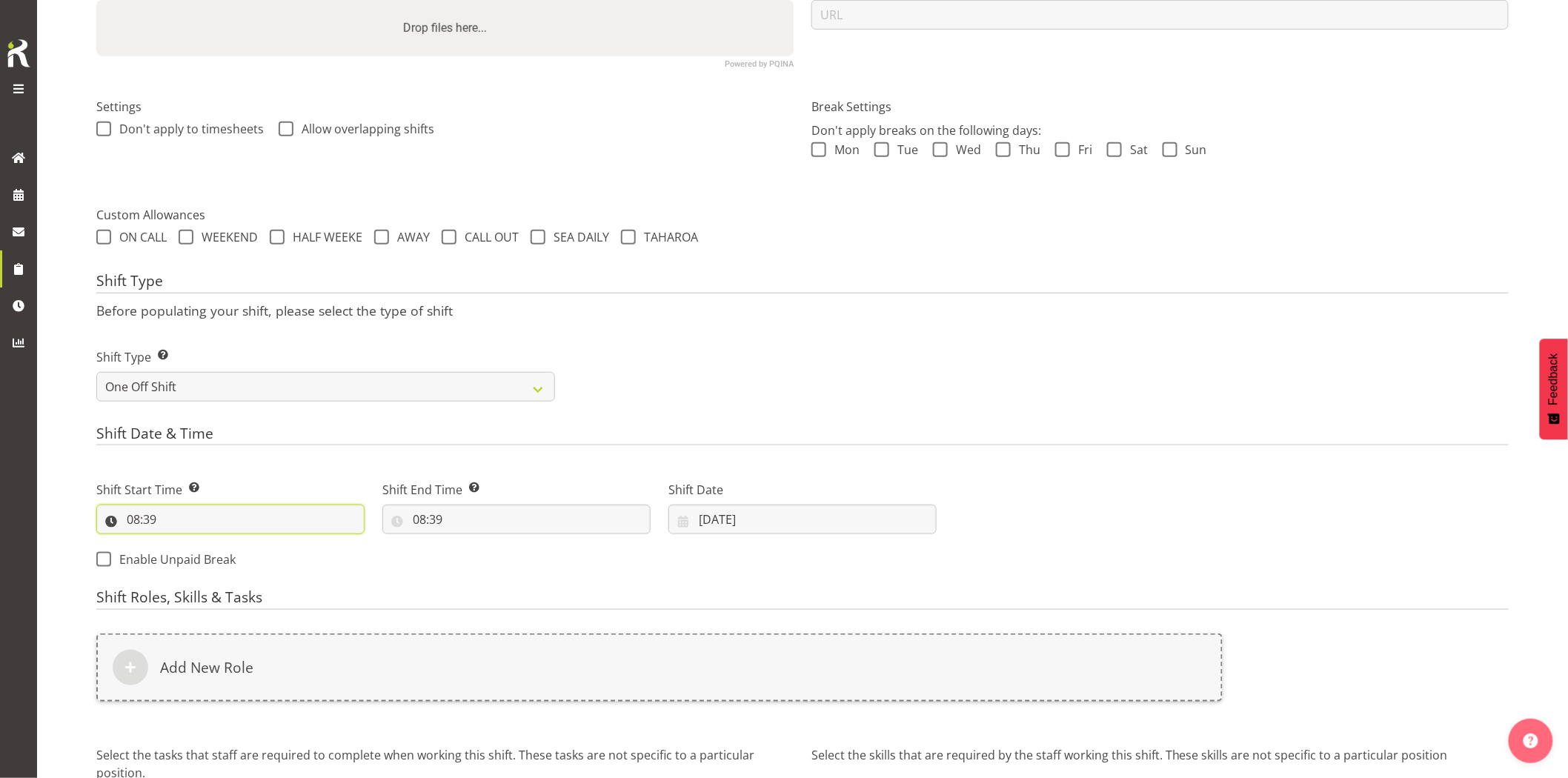
click at [237, 520] on input "08:39" at bounding box center [230, 519] width 269 height 30
drag, startPoint x: 194, startPoint y: 556, endPoint x: 197, endPoint y: 546, distance: 10.4
click at [194, 556] on select "00 01 02 03 04 05 06 07 08 09 10 11 12 13 14 15 16 17 18 19 20 21 22 23" at bounding box center [197, 558] width 34 height 30
select select "16"
click at [181, 543] on select "00 01 02 03 04 05 06 07 08 09 10 11 12 13 14 15 16 17 18 19 20 21 22 23" at bounding box center [197, 558] width 34 height 30
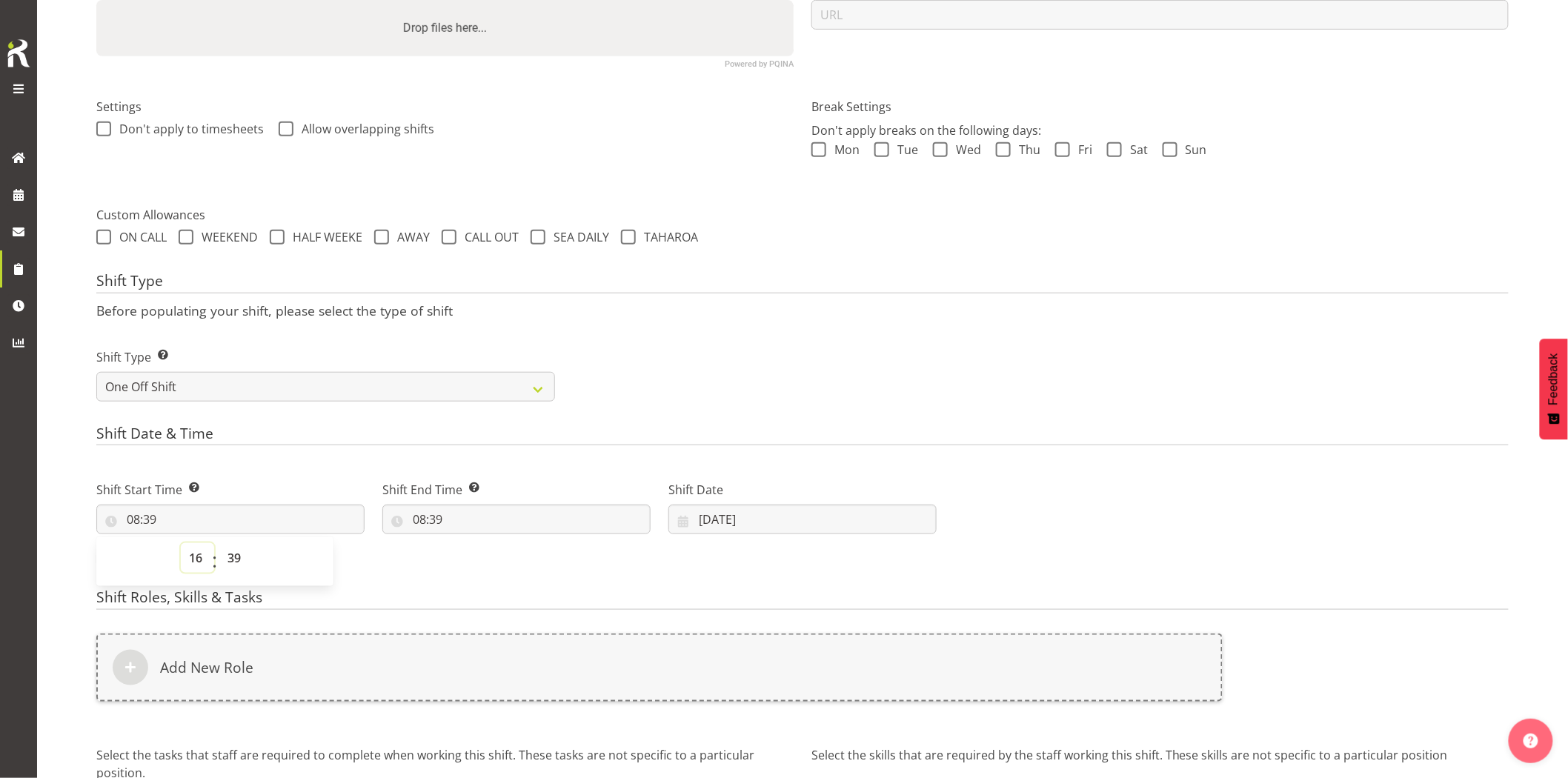
type input "16:39"
drag, startPoint x: 225, startPoint y: 551, endPoint x: 227, endPoint y: 543, distance: 8.2
click at [225, 551] on select "00 01 02 03 04 05 06 07 08 09 10 11 12 13 14 15 16 17 18 19 20 21 22 23 24 25 2…" at bounding box center [236, 558] width 34 height 30
select select "30"
click at [220, 543] on select "00 01 02 03 04 05 06 07 08 09 10 11 12 13 14 15 16 17 18 19 20 21 22 23 24 25 2…" at bounding box center [236, 558] width 34 height 30
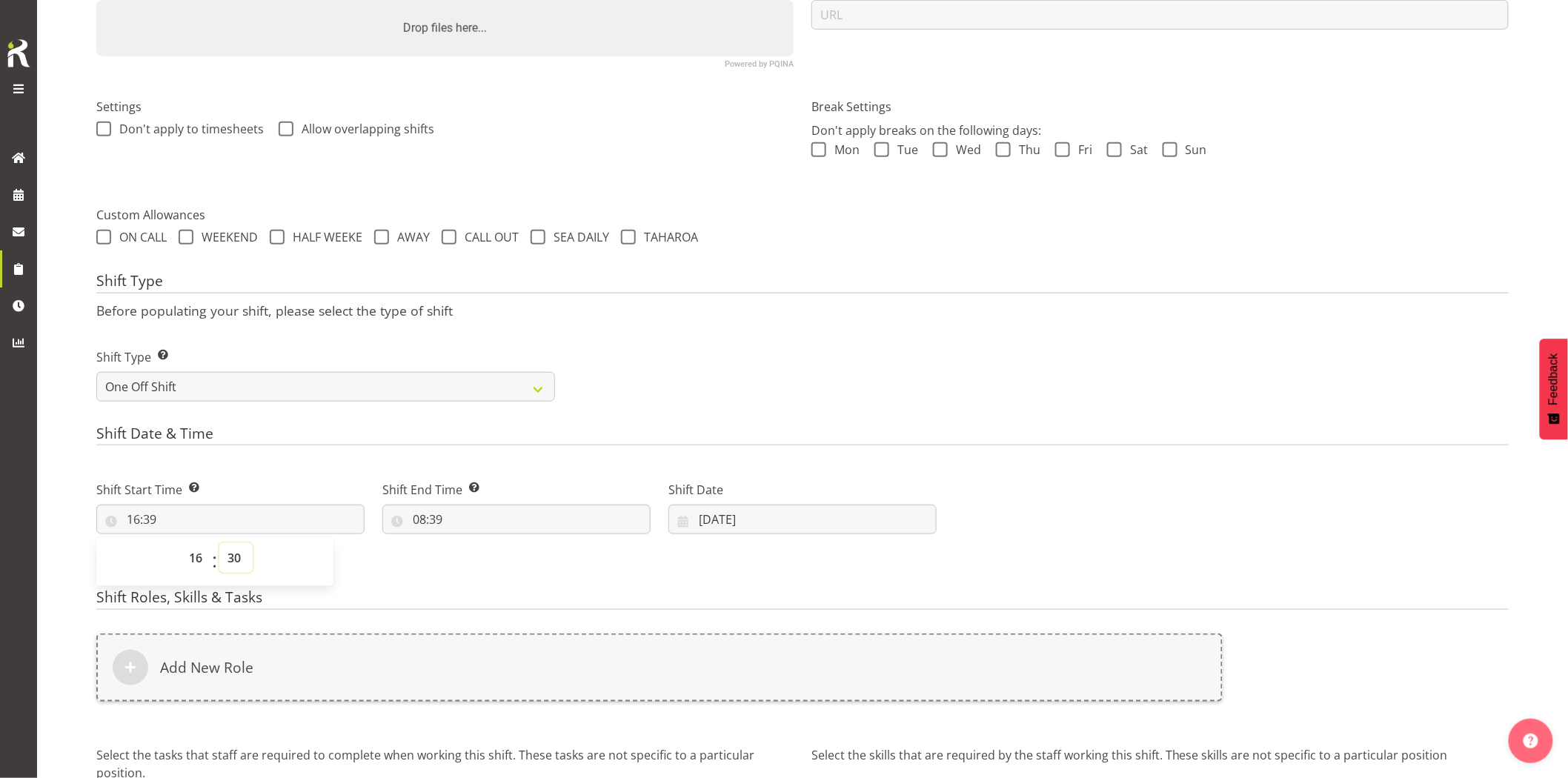
type input "16:30"
click at [535, 525] on input "08:39" at bounding box center [517, 519] width 269 height 30
click at [483, 562] on select "00 01 02 03 04 05 06 07 08 09 10 11 12 13 14 15 16 17 18 19 20 21 22 23" at bounding box center [484, 558] width 34 height 30
select select "18"
click at [467, 543] on select "00 01 02 03 04 05 06 07 08 09 10 11 12 13 14 15 16 17 18 19 20 21 22 23" at bounding box center [484, 558] width 34 height 30
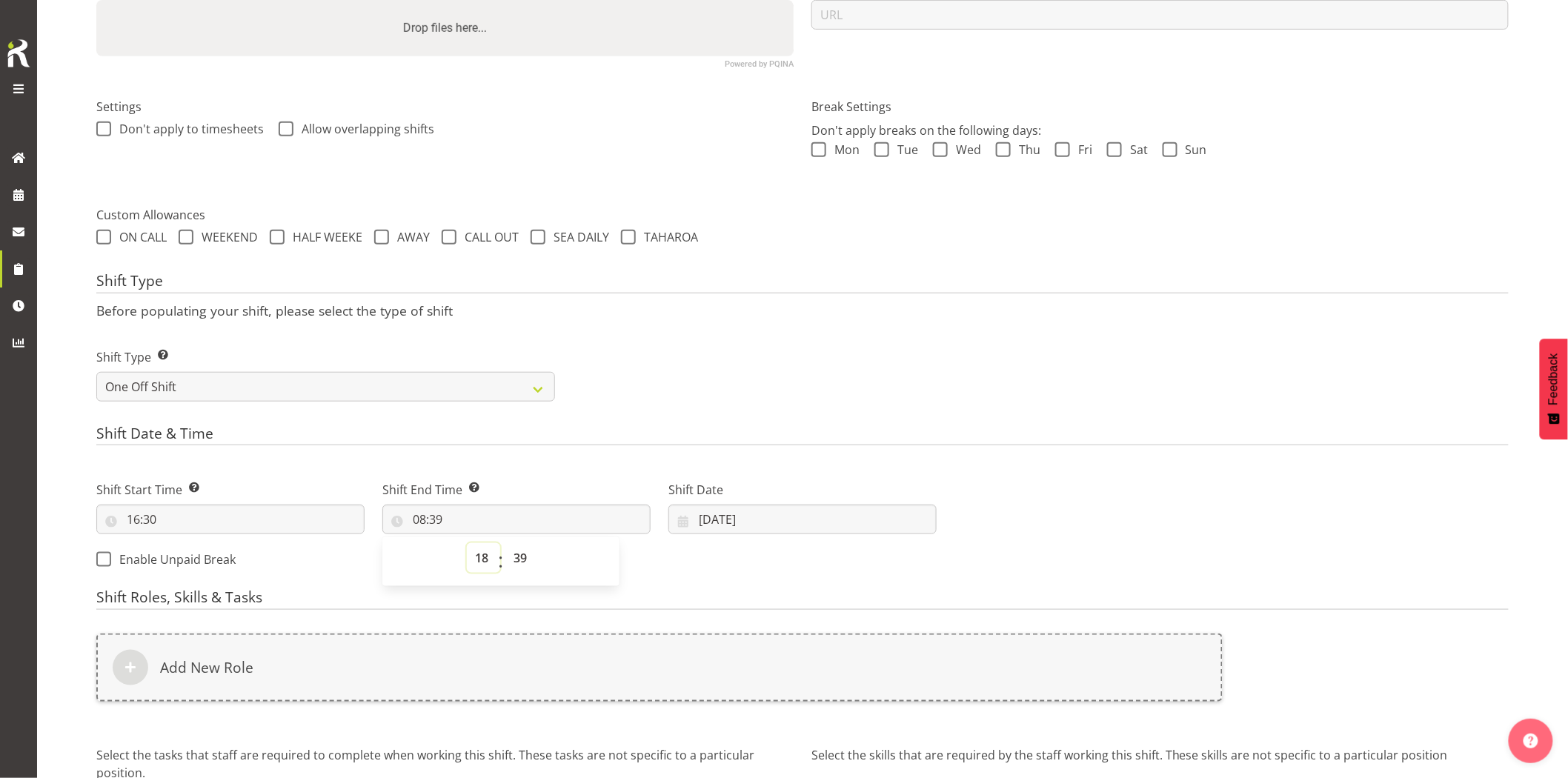
type input "18:39"
click at [511, 557] on select "00 01 02 03 04 05 06 07 08 09 10 11 12 13 14 15 16 17 18 19 20 21 22 23 24 25 2…" at bounding box center [522, 558] width 34 height 30
click at [818, 372] on div "Shift Type Shift Types: One Off – Select this if you would like a single shift …" at bounding box center [802, 369] width 1430 height 83
click at [573, 521] on input "18:39" at bounding box center [517, 519] width 269 height 30
drag, startPoint x: 501, startPoint y: 556, endPoint x: 522, endPoint y: 567, distance: 23.7
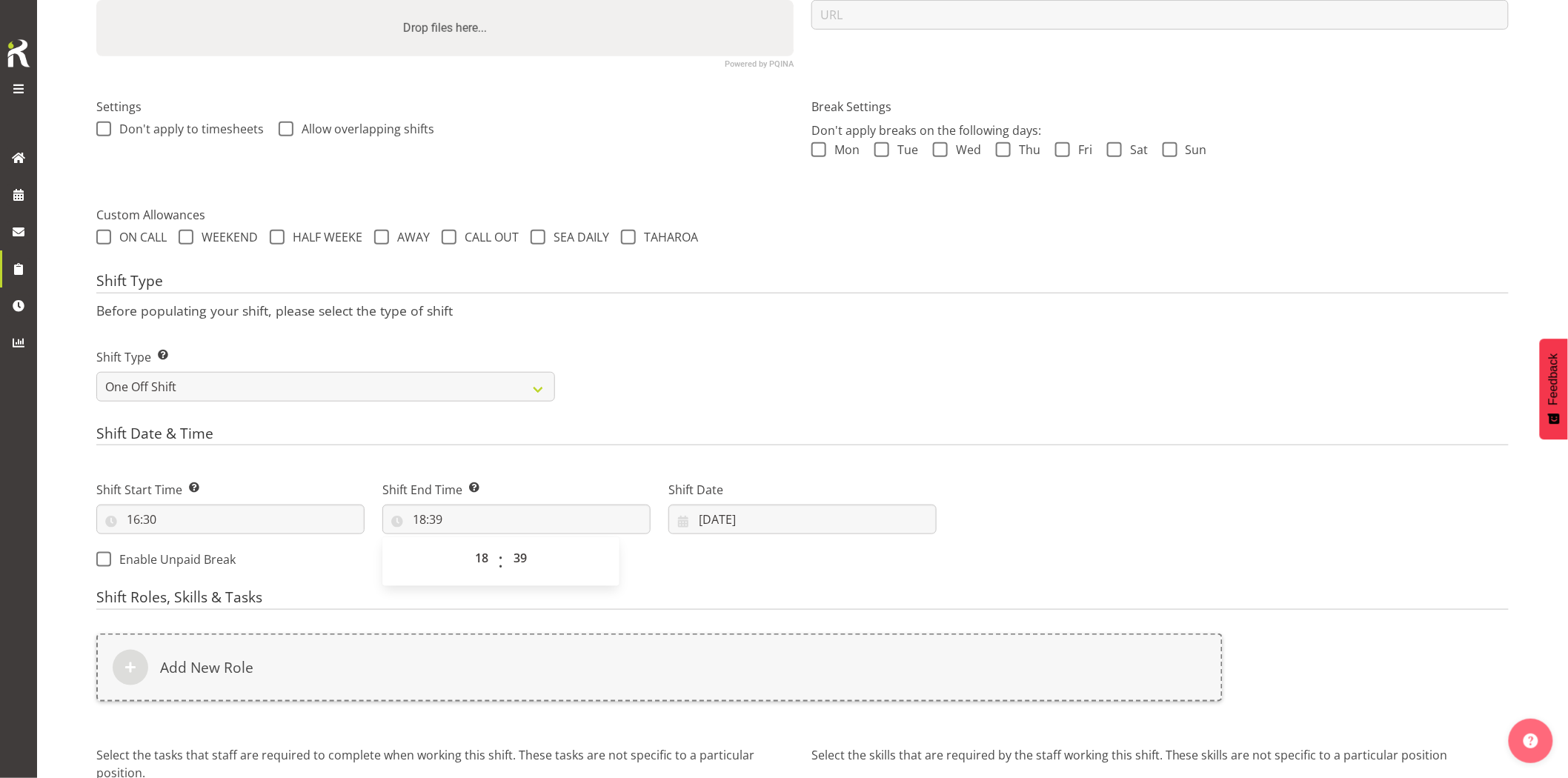
click at [503, 558] on div "00 01 02 03 04 05 06 07 08 09 10 11 12 13 14 15 16 17 18 19 20 21 22 23 : 00 01…" at bounding box center [501, 562] width 237 height 37
click at [522, 563] on select "00 01 02 03 04 05 06 07 08 09 10 11 12 13 14 15 16 17 18 19 20 21 22 23 24 25 2…" at bounding box center [522, 558] width 34 height 30
select select "30"
click at [505, 543] on select "00 01 02 03 04 05 06 07 08 09 10 11 12 13 14 15 16 17 18 19 20 21 22 23 24 25 2…" at bounding box center [522, 558] width 34 height 30
type input "18:30"
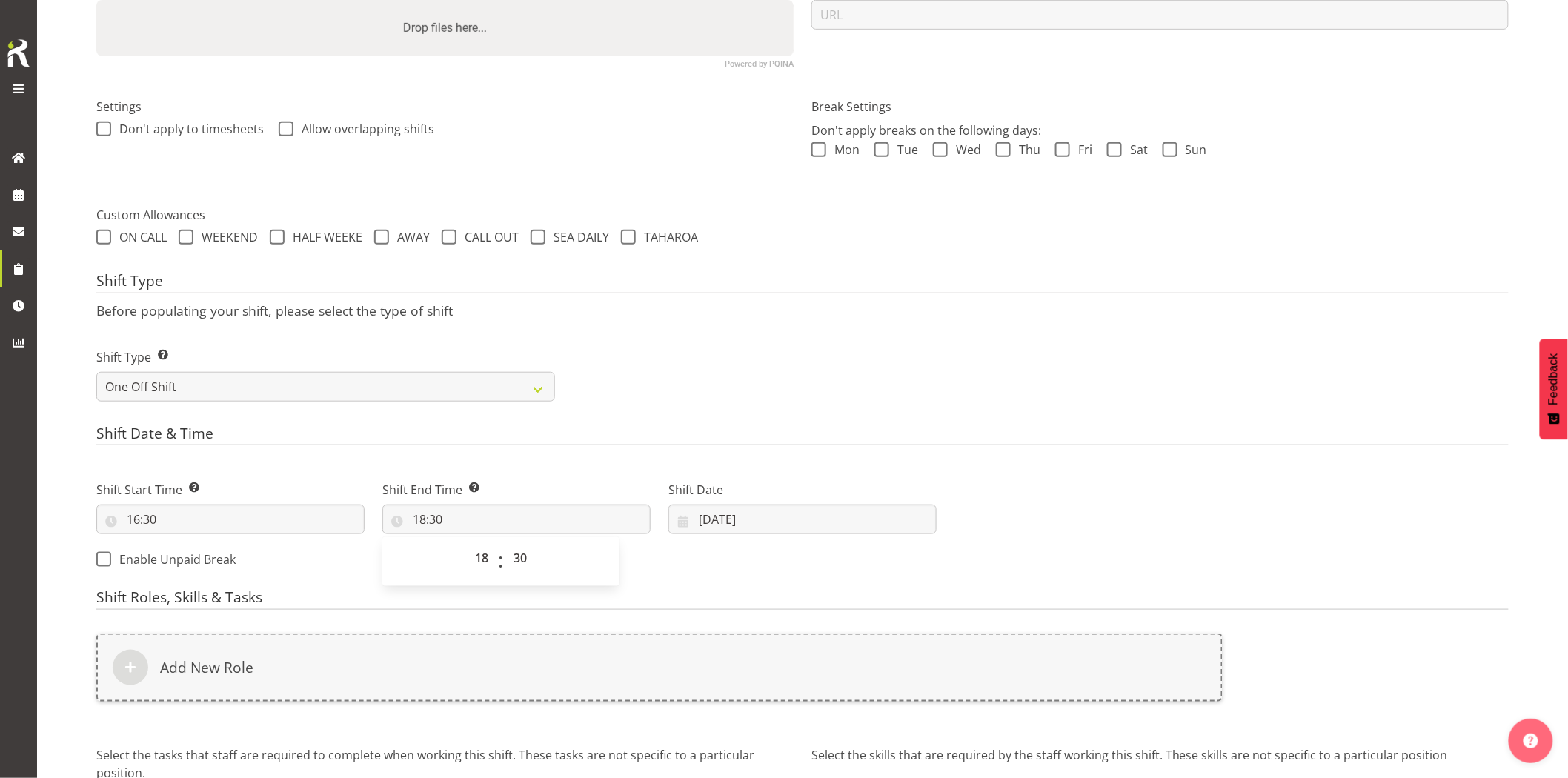
drag, startPoint x: 762, startPoint y: 384, endPoint x: 836, endPoint y: 485, distance: 125.2
click at [769, 393] on div "Shift Type Shift Types: One Off – Select this if you would like a single shift …" at bounding box center [802, 369] width 1430 height 83
click at [824, 522] on input "09/09/2025" at bounding box center [803, 519] width 269 height 30
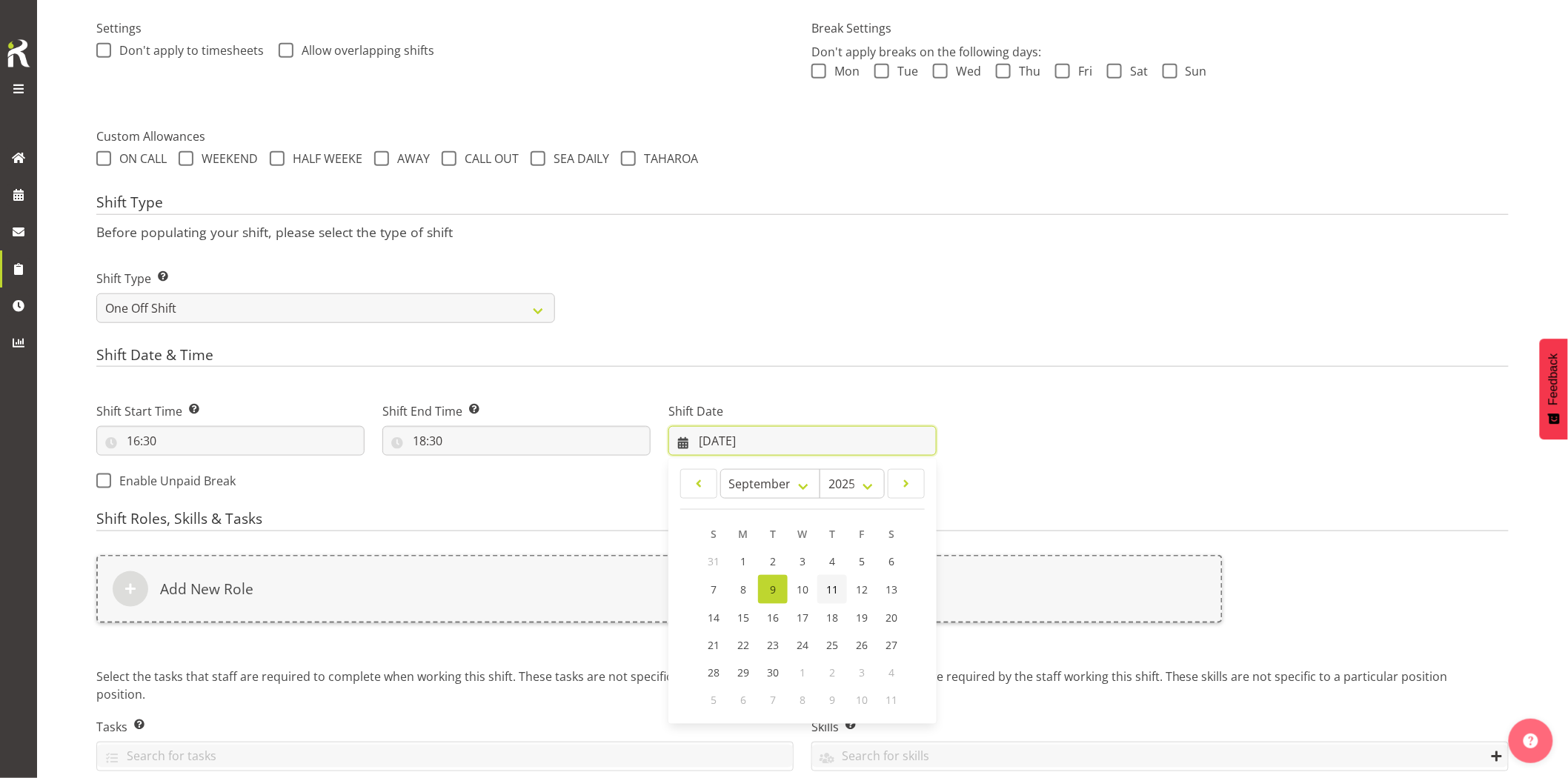
scroll to position [504, 0]
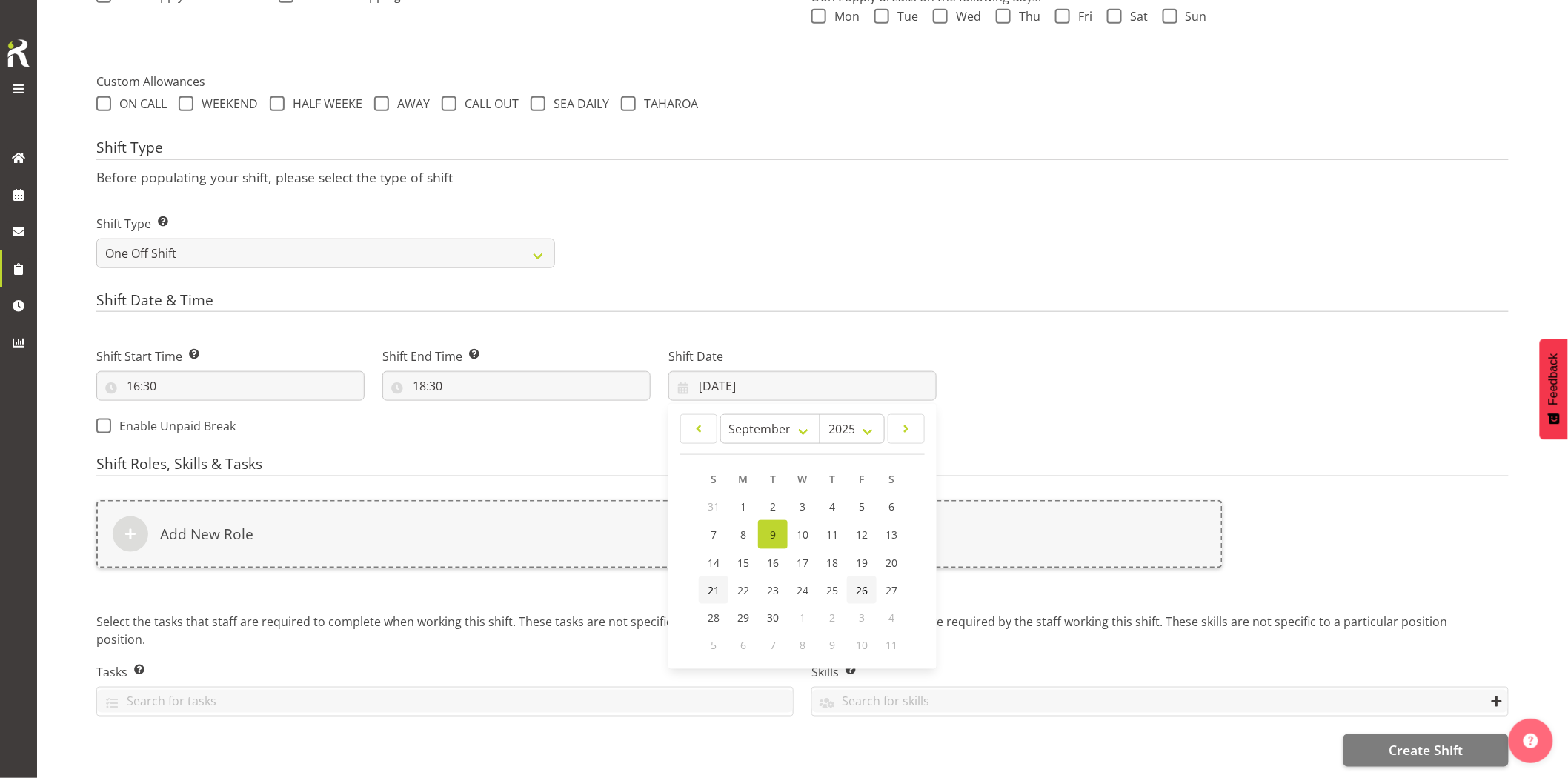
drag, startPoint x: 857, startPoint y: 575, endPoint x: 722, endPoint y: 565, distance: 135.4
click at [857, 583] on span "26" at bounding box center [862, 590] width 11 height 14
type input "26/09/2025"
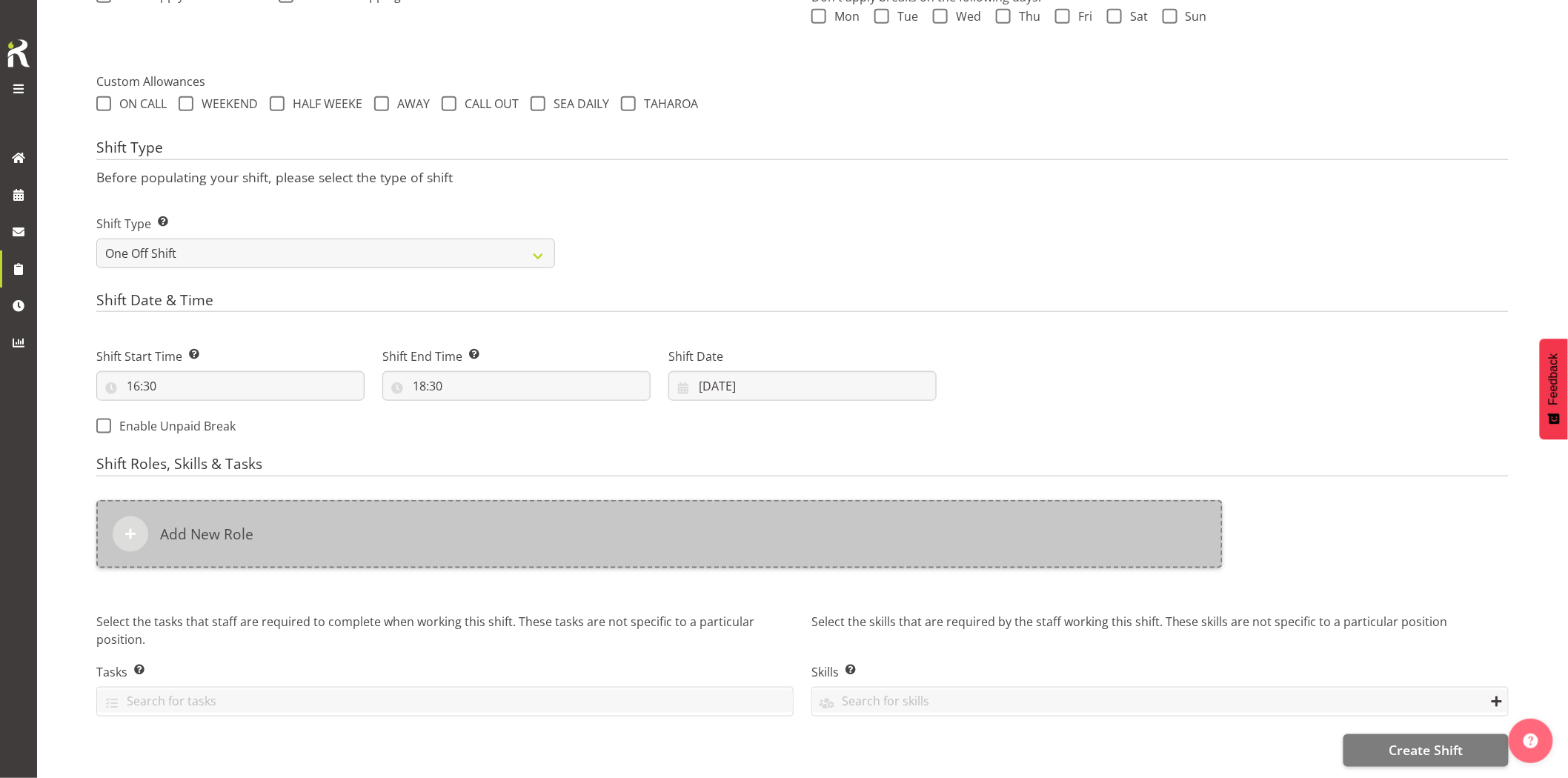
click at [749, 504] on div "Add New Role" at bounding box center [660, 534] width 1126 height 68
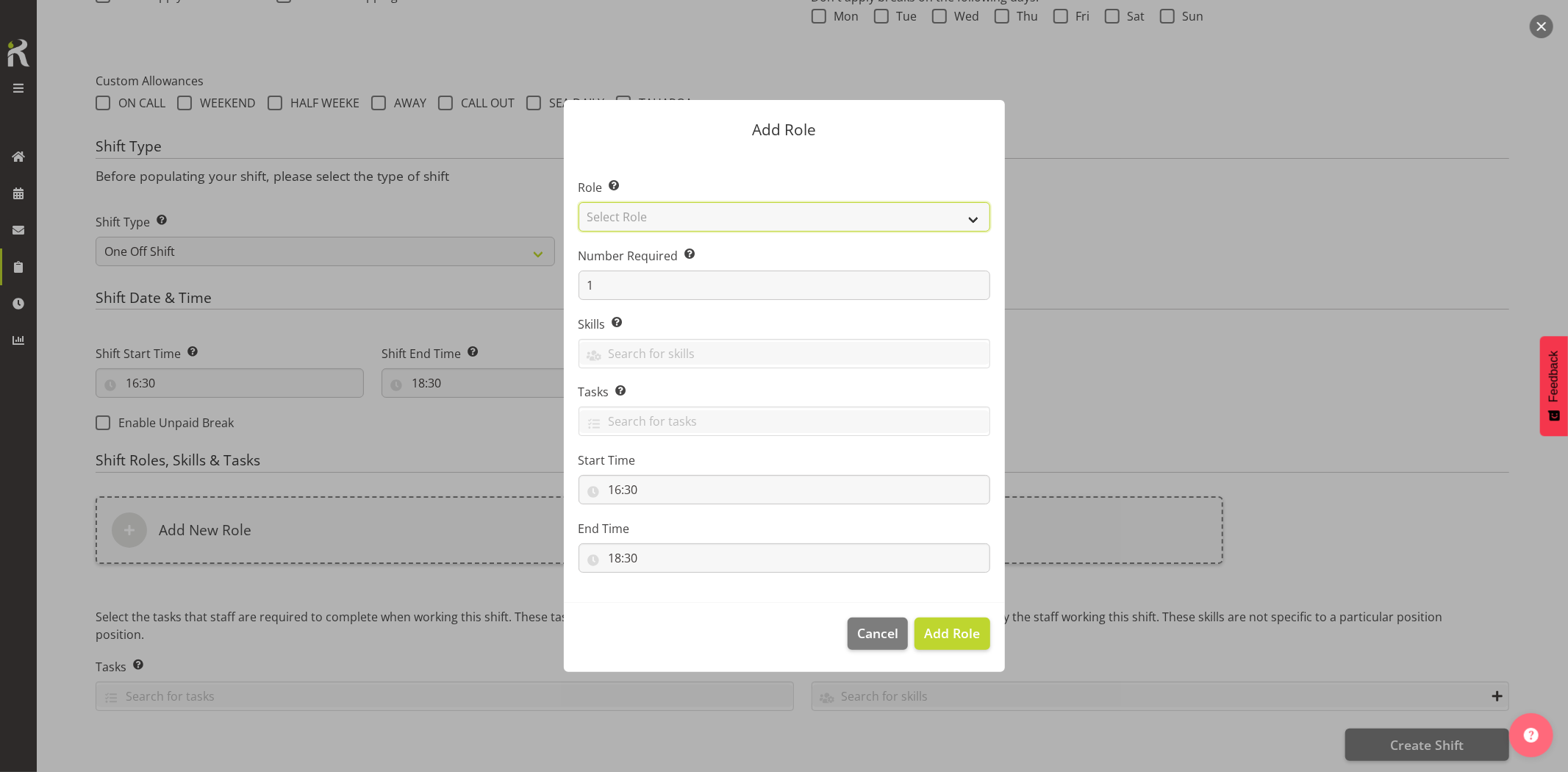
click at [666, 221] on select "Select Role Account Manager Electrician Engineering GM HSEQ manager MECH Mechan…" at bounding box center [784, 216] width 411 height 30
select select "20"
click at [578, 202] on select "Select Role Account Manager Electrician Engineering GM HSEQ manager MECH Mechan…" at bounding box center [784, 216] width 411 height 30
click at [978, 640] on span "Add Role" at bounding box center [952, 632] width 56 height 17
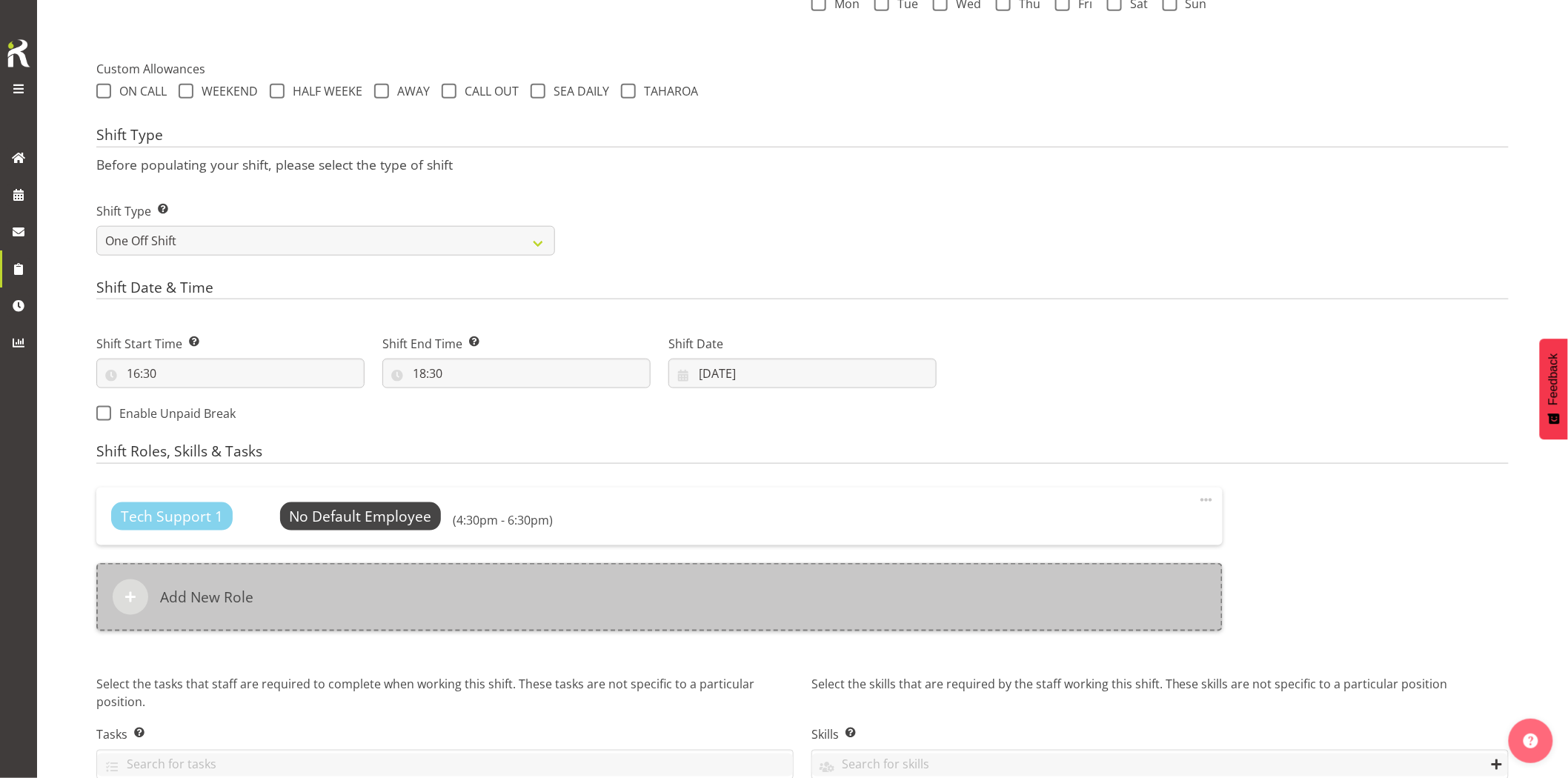
click at [653, 593] on div "Add New Role" at bounding box center [660, 597] width 1126 height 68
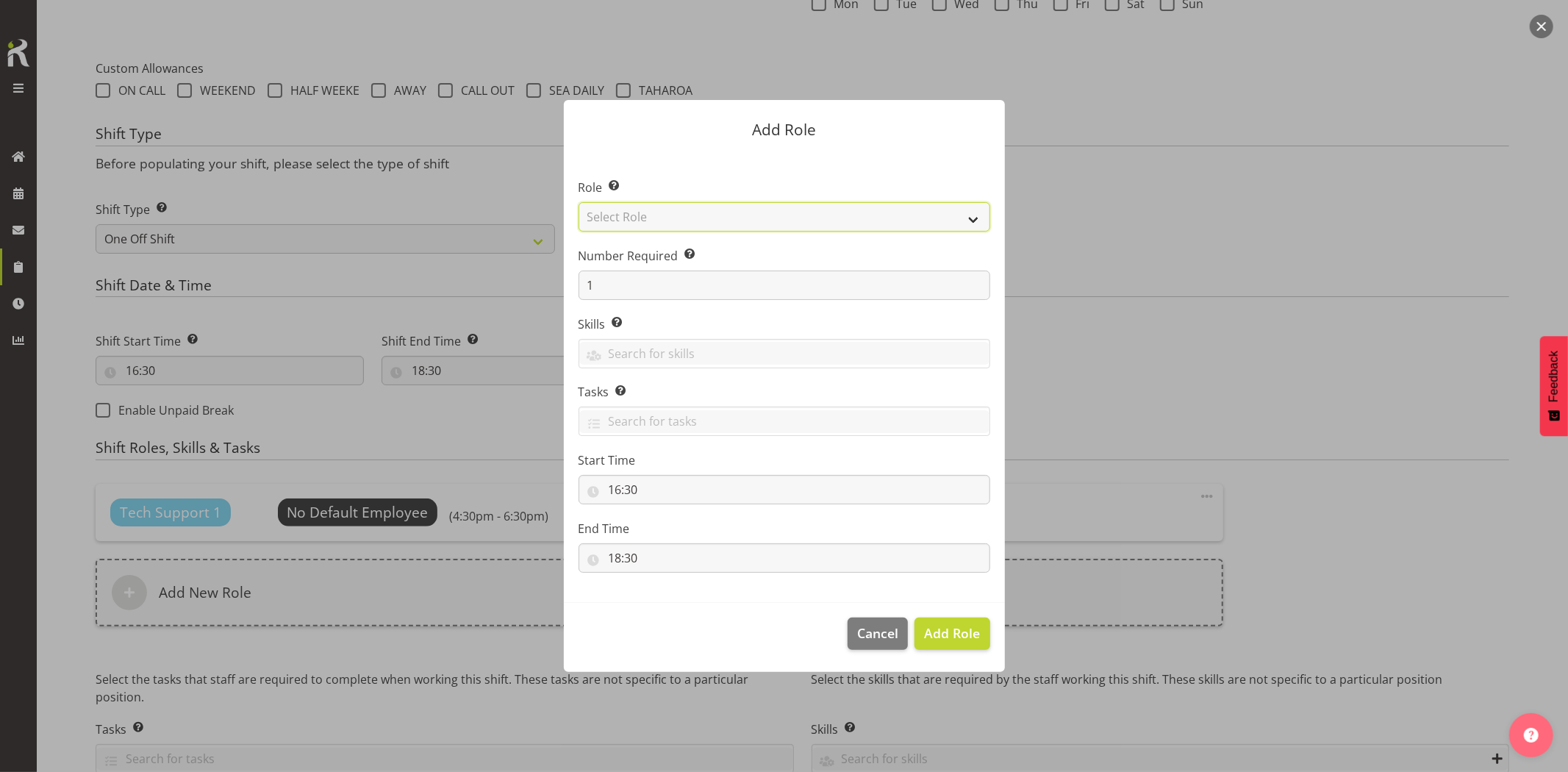
click at [660, 224] on select "Select Role Account Manager Electrician Engineering GM HSEQ manager MECH Mechan…" at bounding box center [784, 216] width 411 height 30
select select "27"
click at [578, 202] on select "Select Role Account Manager Electrician Engineering GM HSEQ manager MECH Mechan…" at bounding box center [784, 216] width 411 height 30
click at [967, 619] on button "Add Role" at bounding box center [952, 633] width 75 height 33
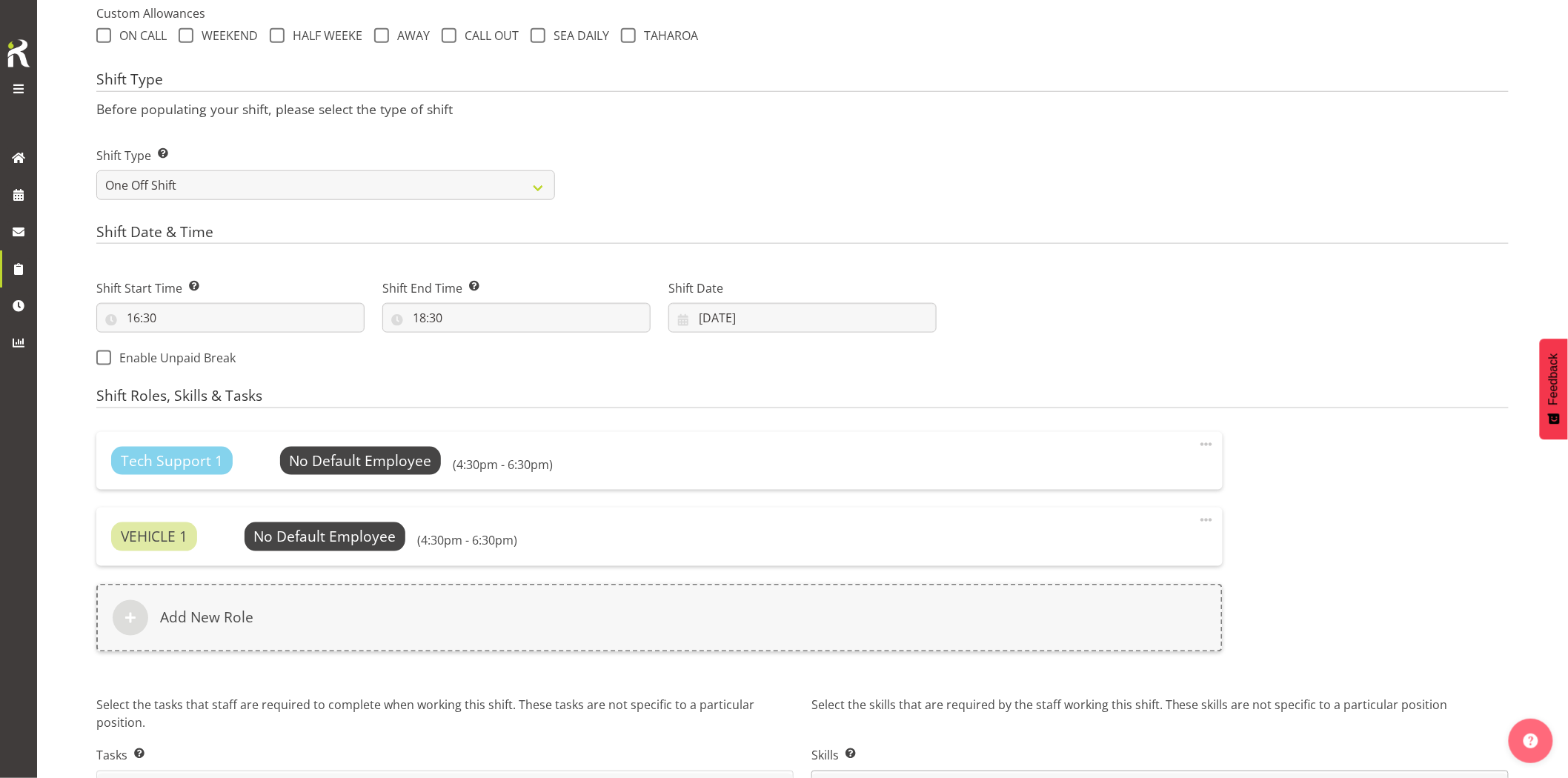
scroll to position [656, 0]
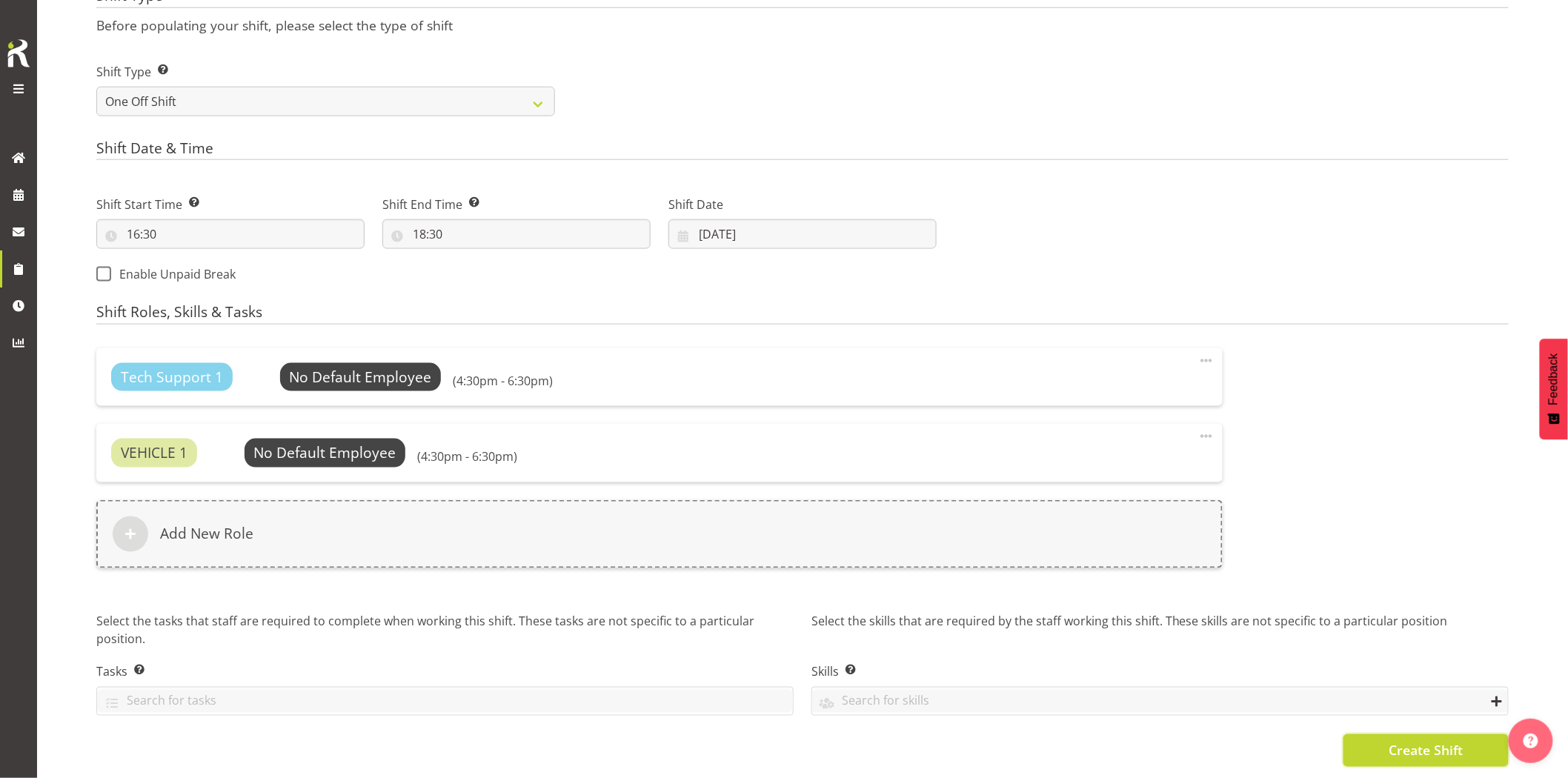
click at [1433, 741] on span "Create Shift" at bounding box center [1426, 750] width 74 height 19
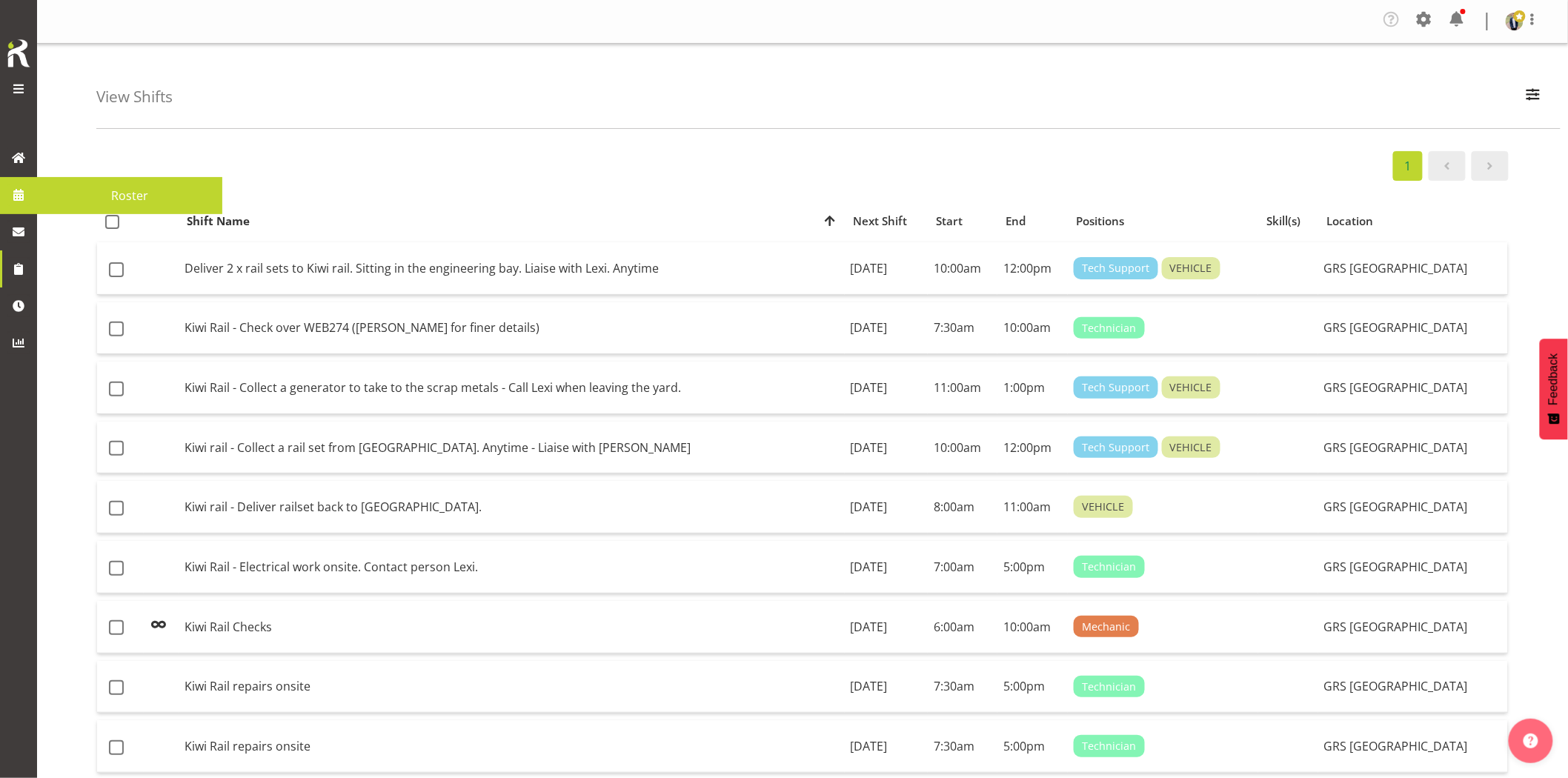
click at [13, 196] on span at bounding box center [18, 194] width 22 height 22
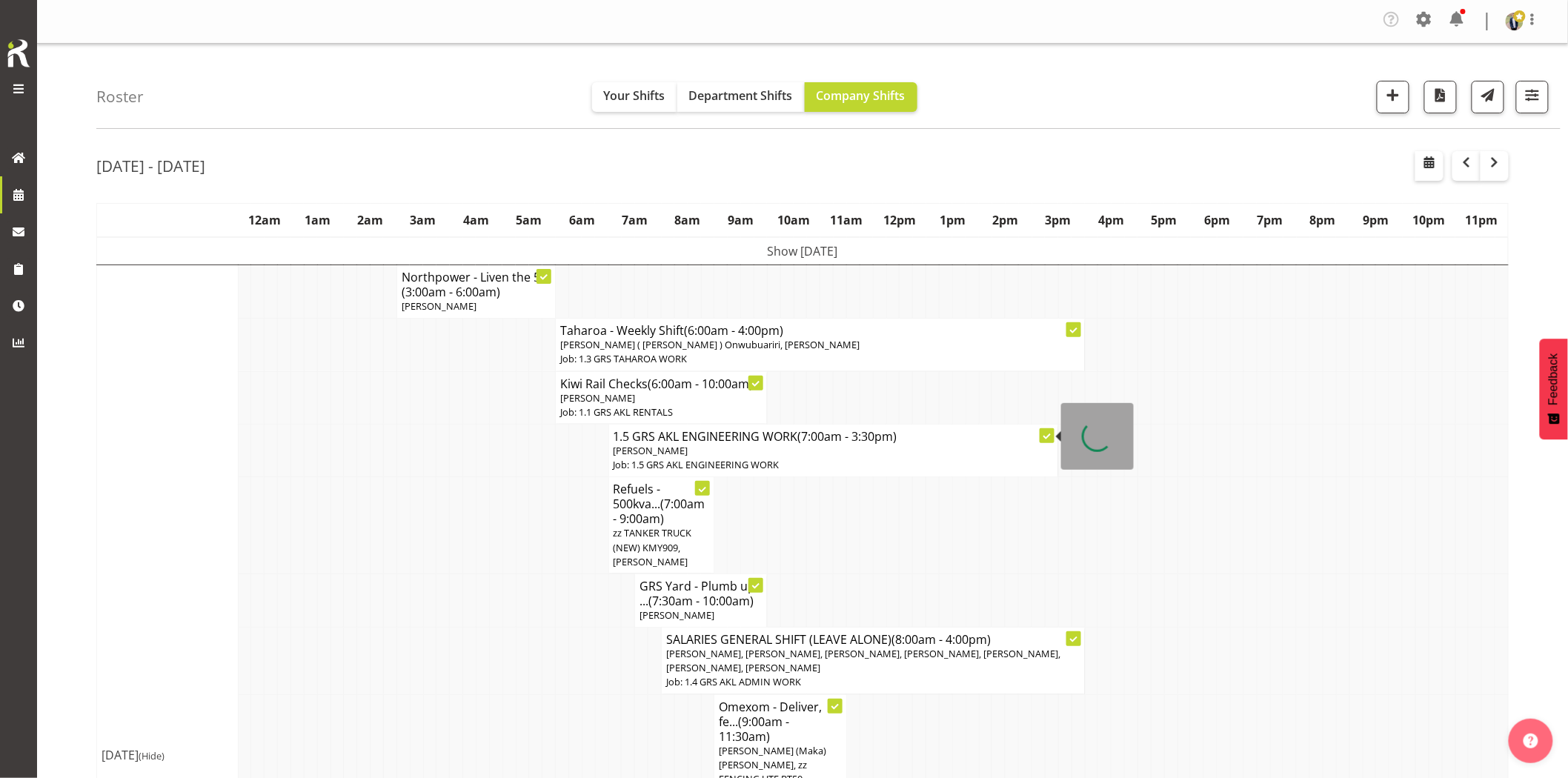
click at [396, 479] on td at bounding box center [403, 526] width 13 height 97
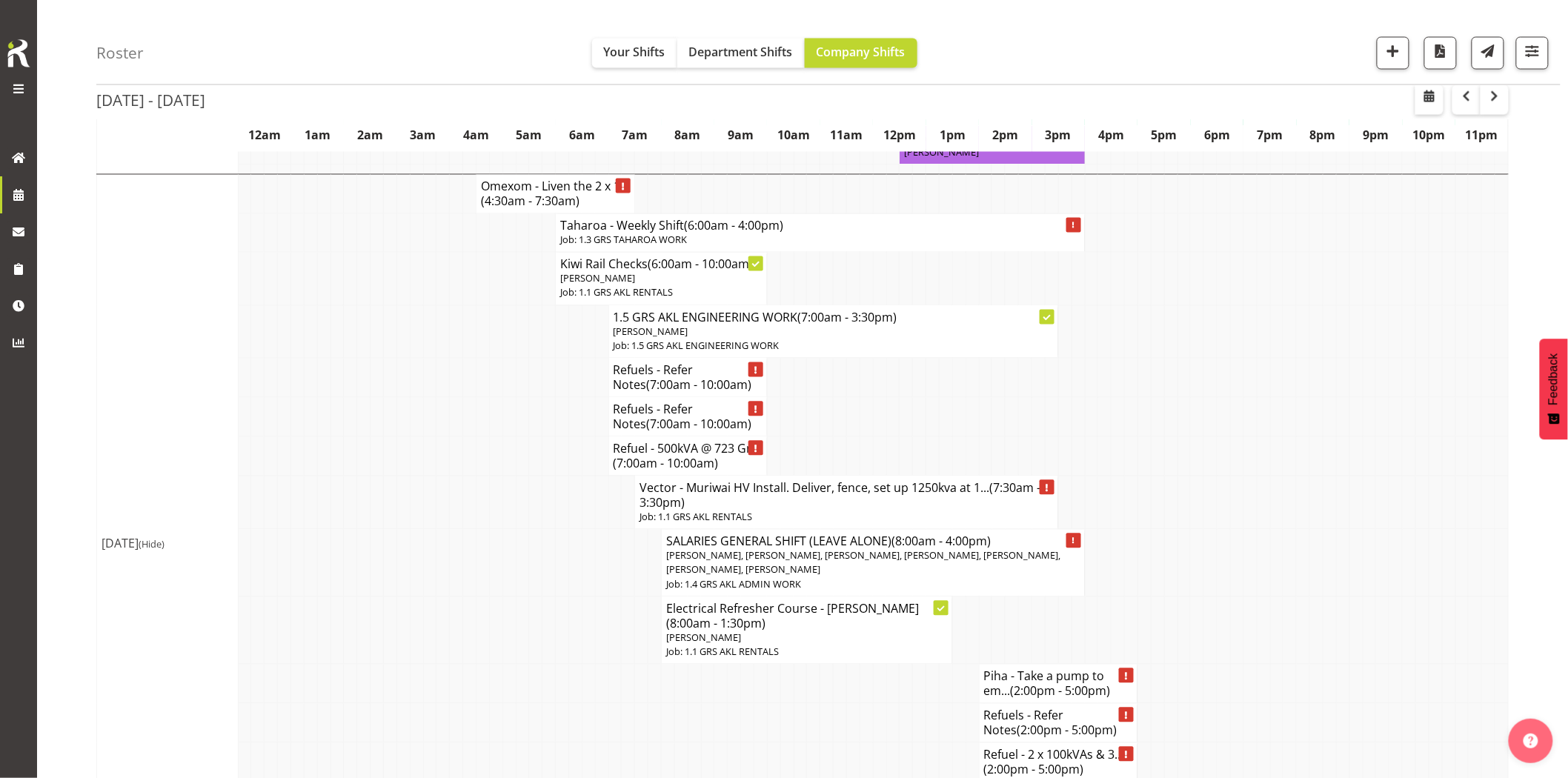
click at [400, 529] on td at bounding box center [403, 563] width 13 height 67
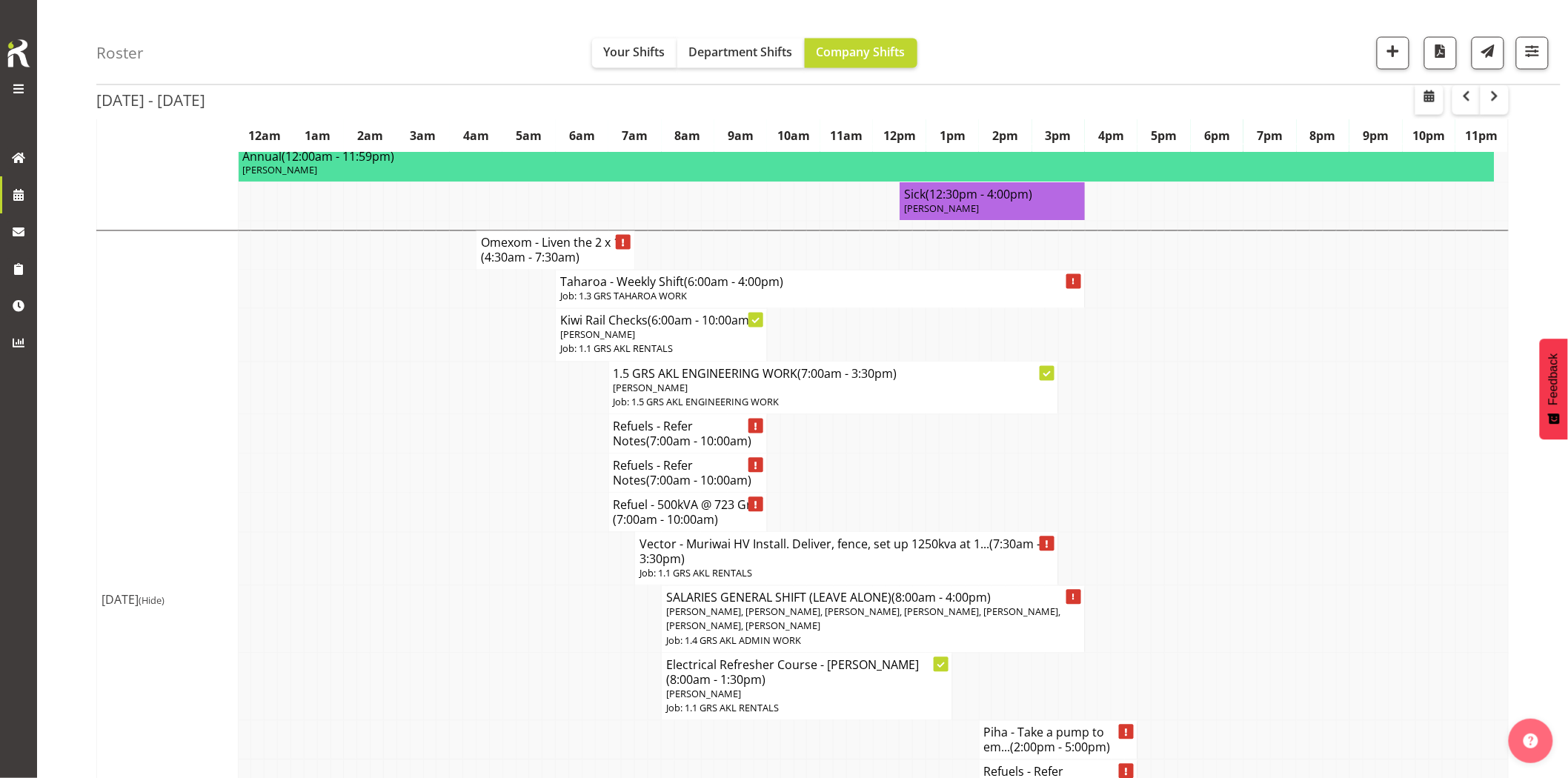
scroll to position [988, 0]
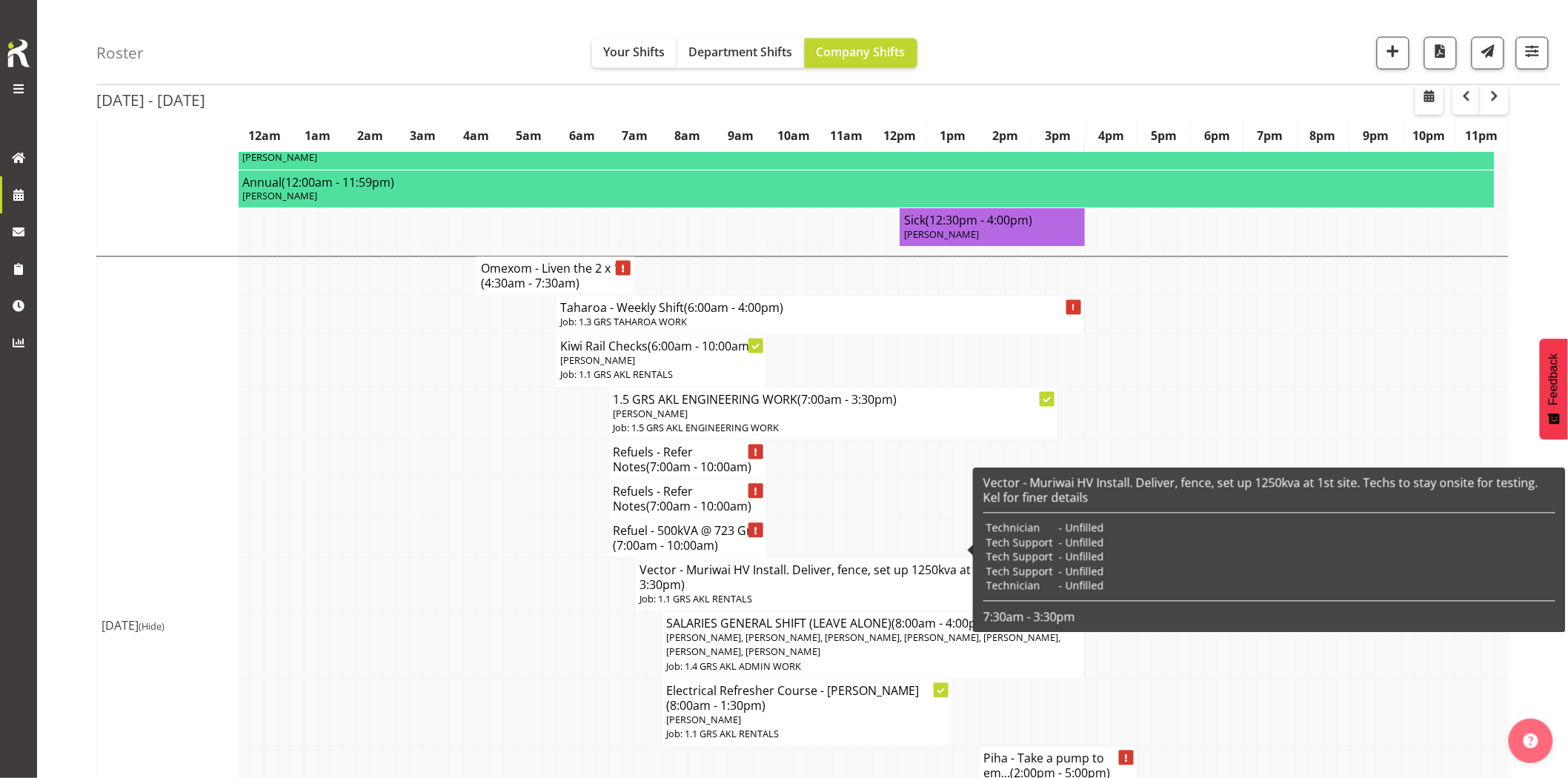
click at [417, 558] on td at bounding box center [416, 584] width 13 height 54
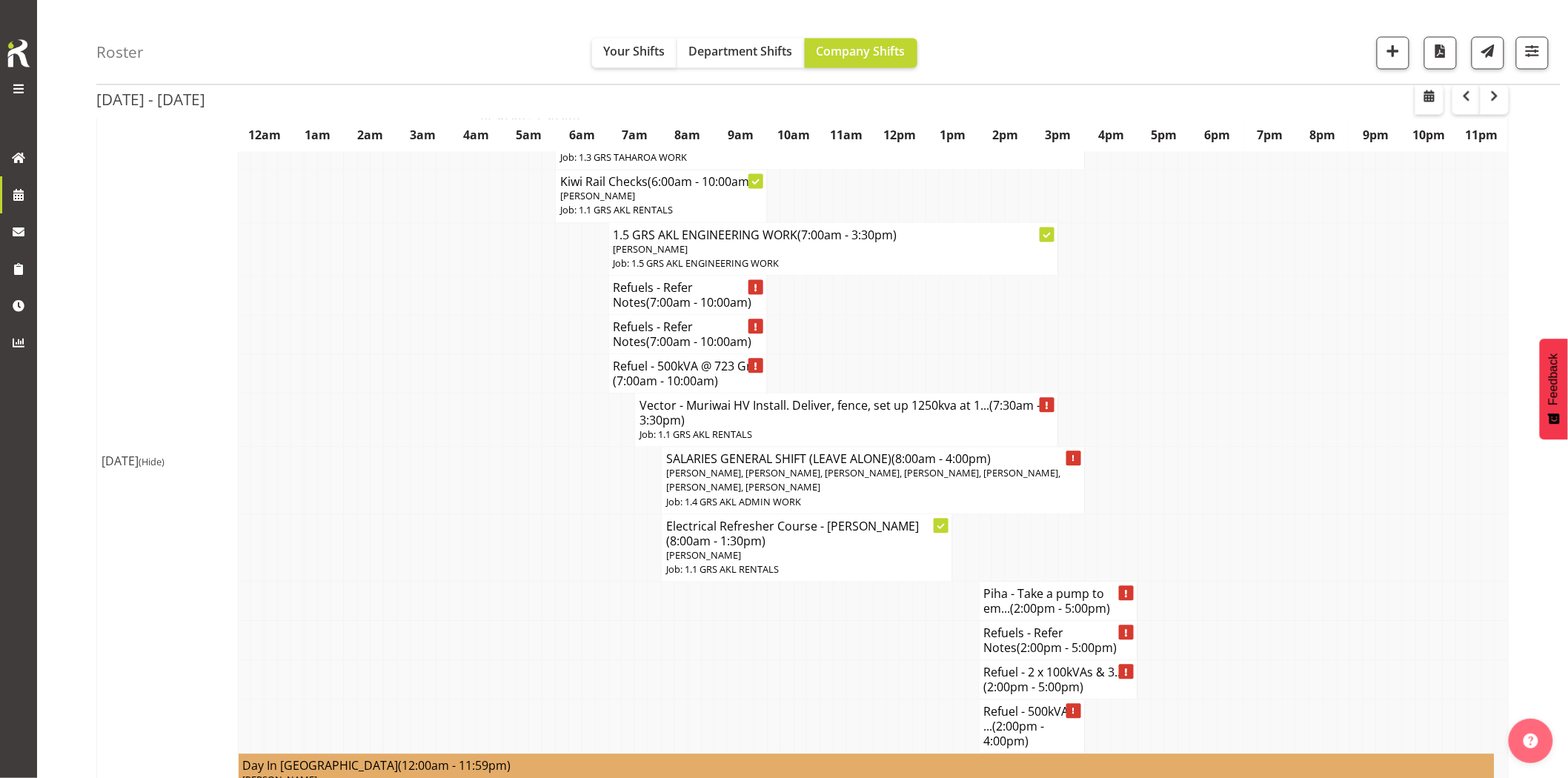
click at [421, 537] on td at bounding box center [416, 548] width 13 height 67
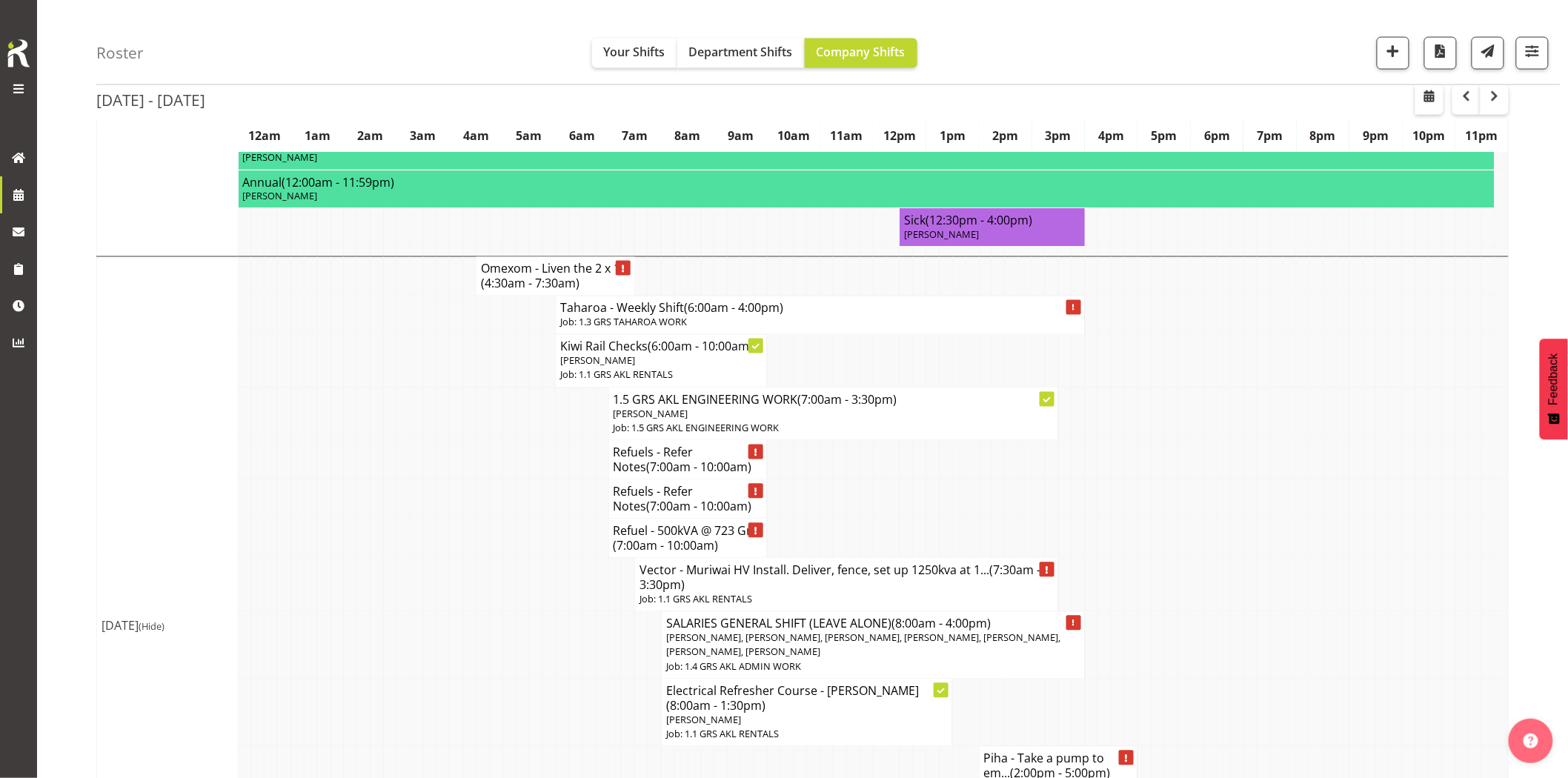
click at [481, 558] on td at bounding box center [482, 584] width 13 height 54
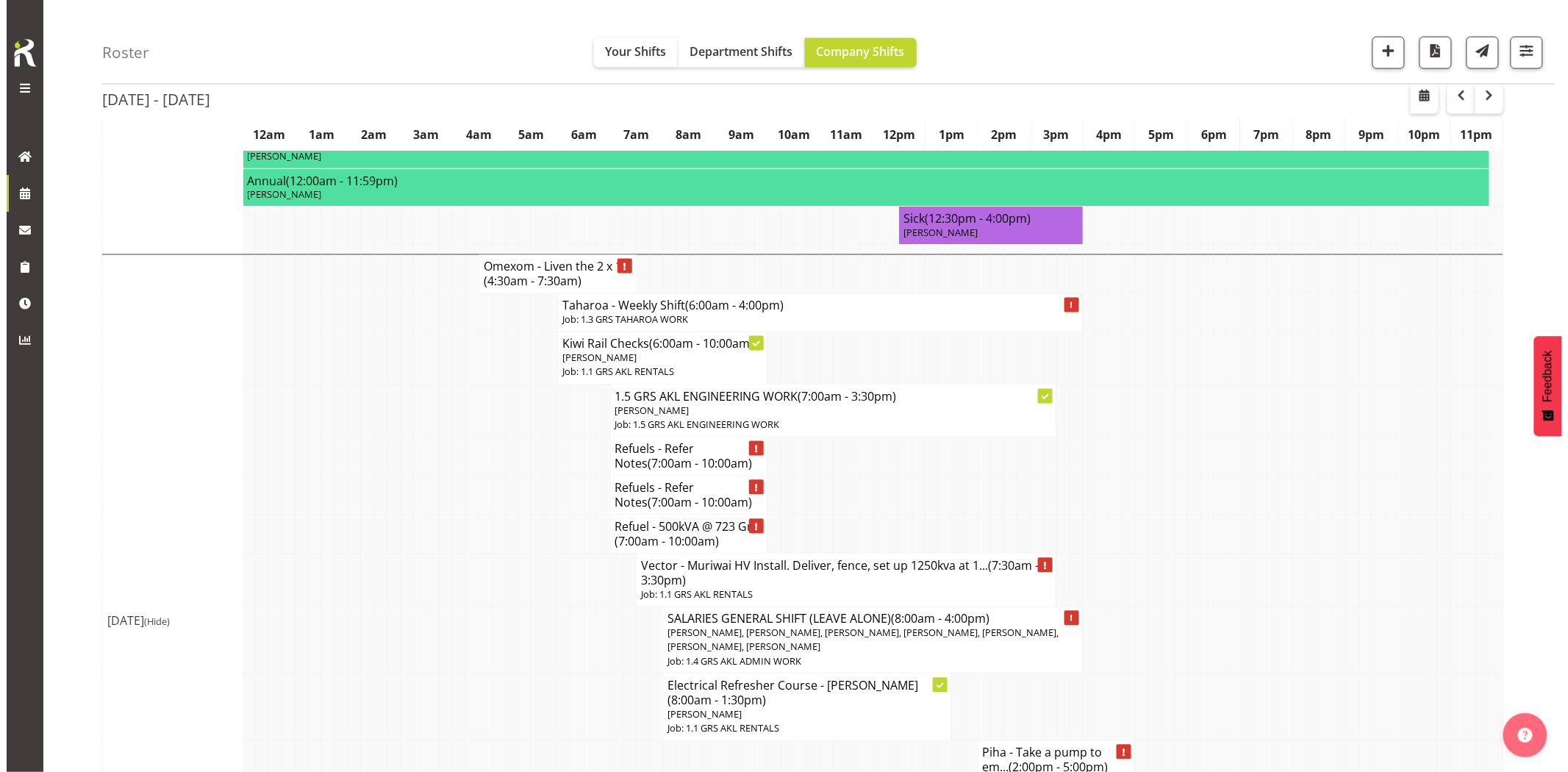
scroll to position [1143, 0]
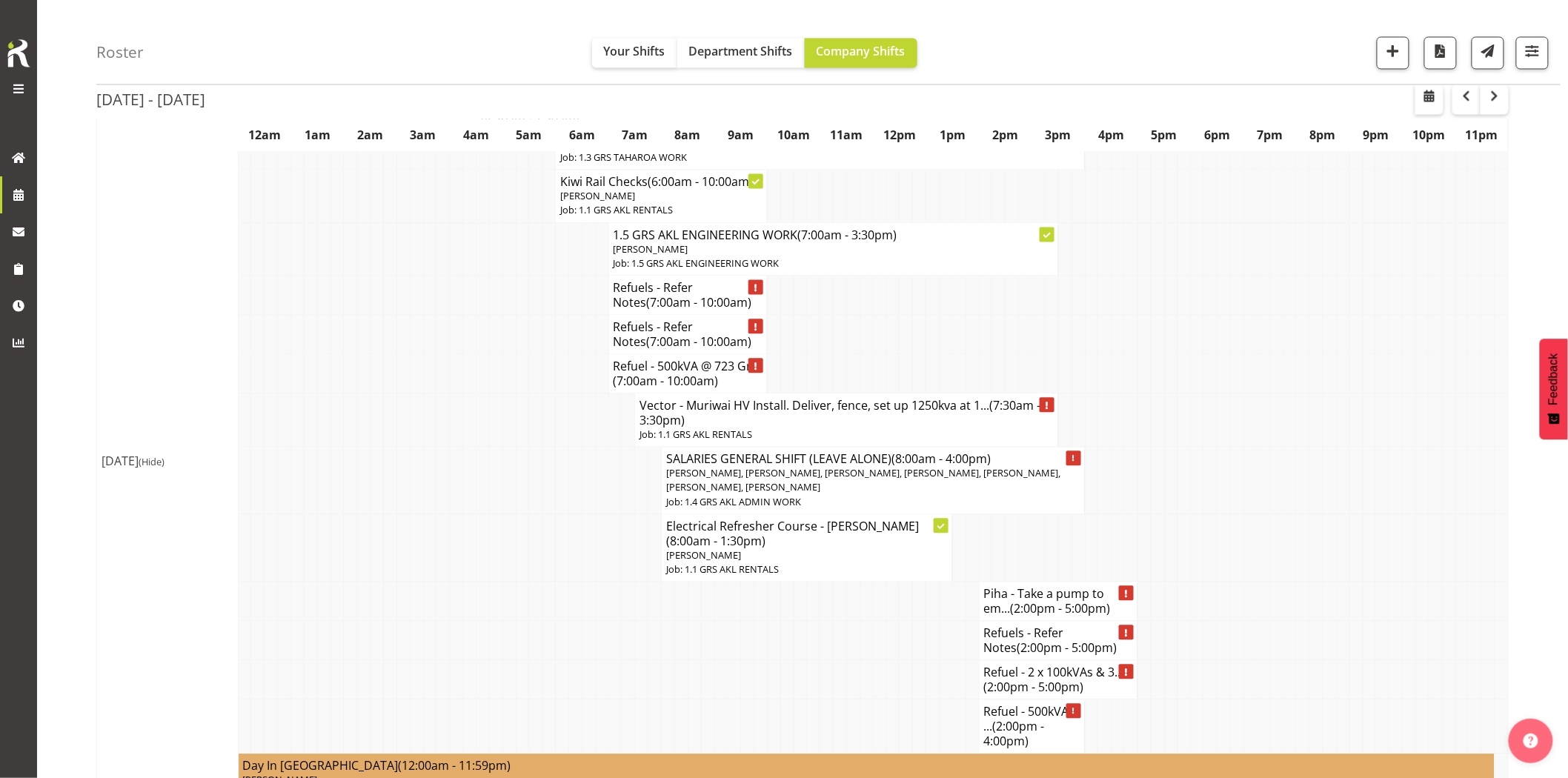
click at [484, 541] on td at bounding box center [482, 548] width 13 height 67
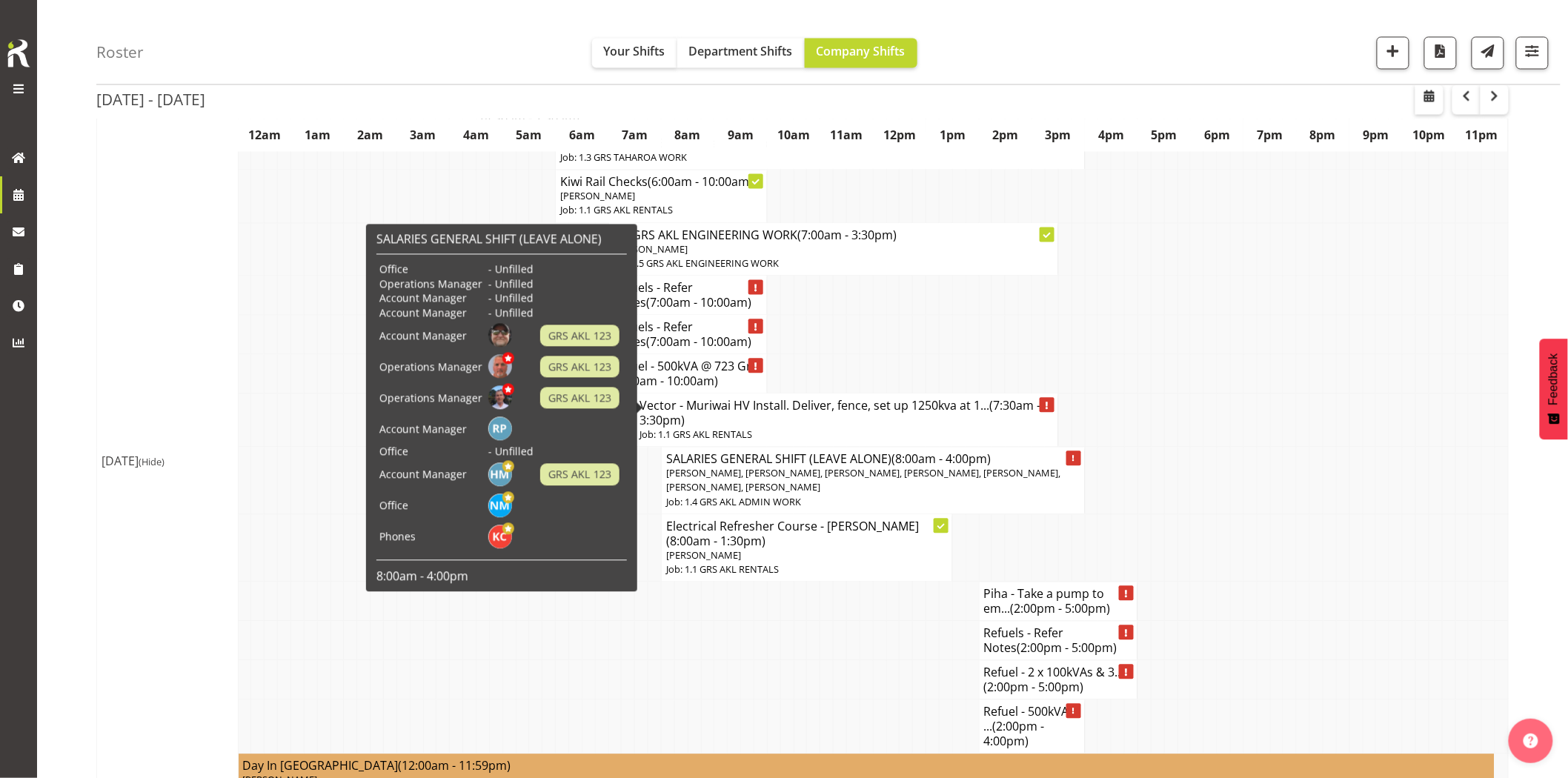
click at [666, 398] on span "(7:30am - 3:30pm)" at bounding box center [840, 413] width 401 height 31
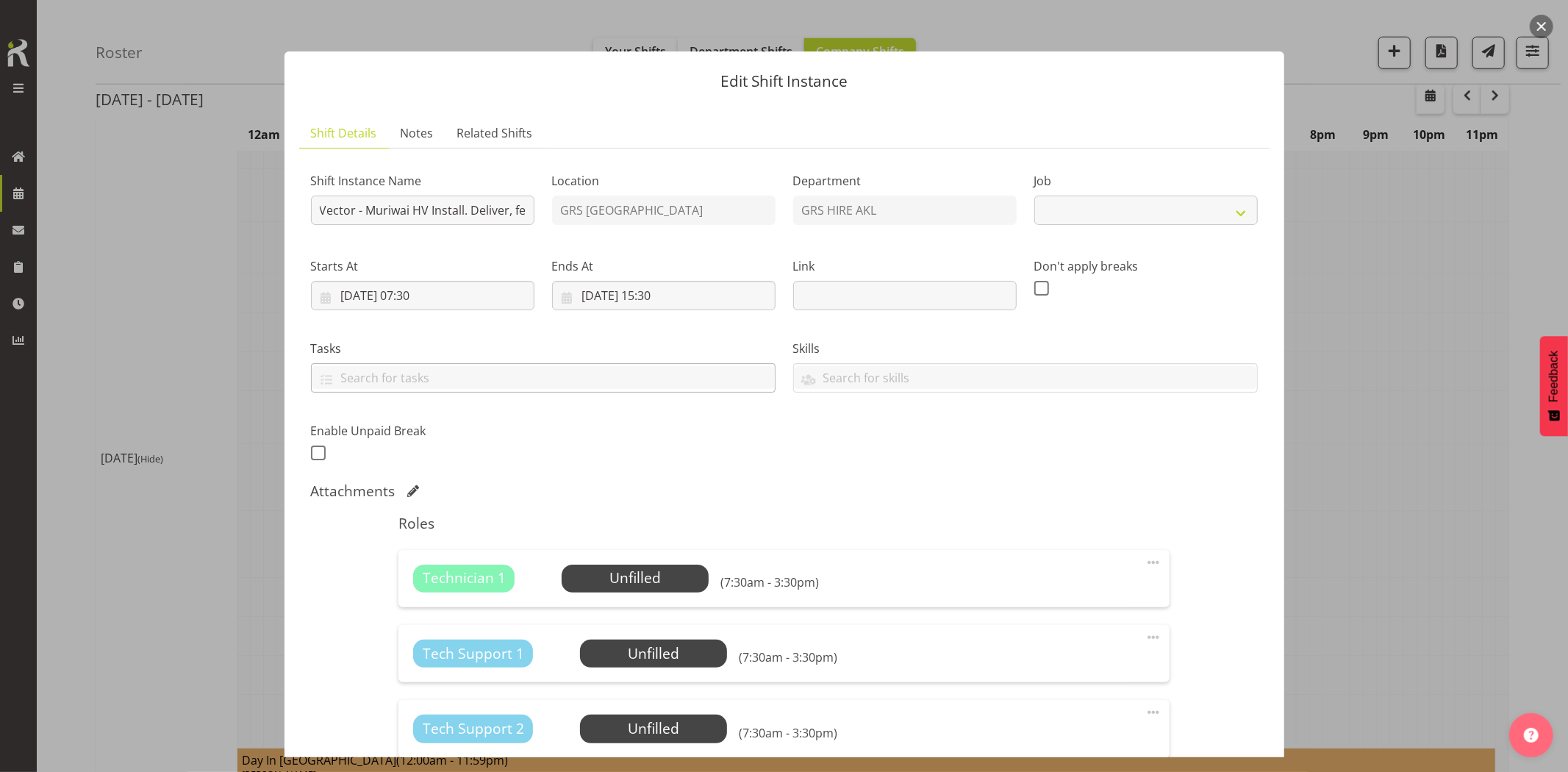
select select "9"
drag, startPoint x: 425, startPoint y: 206, endPoint x: 497, endPoint y: 210, distance: 72.1
click at [497, 210] on input "Vector - Muriwai HV Install. Deliver, fence, set up 1250kva at 1st site. Techs …" at bounding box center [423, 210] width 223 height 30
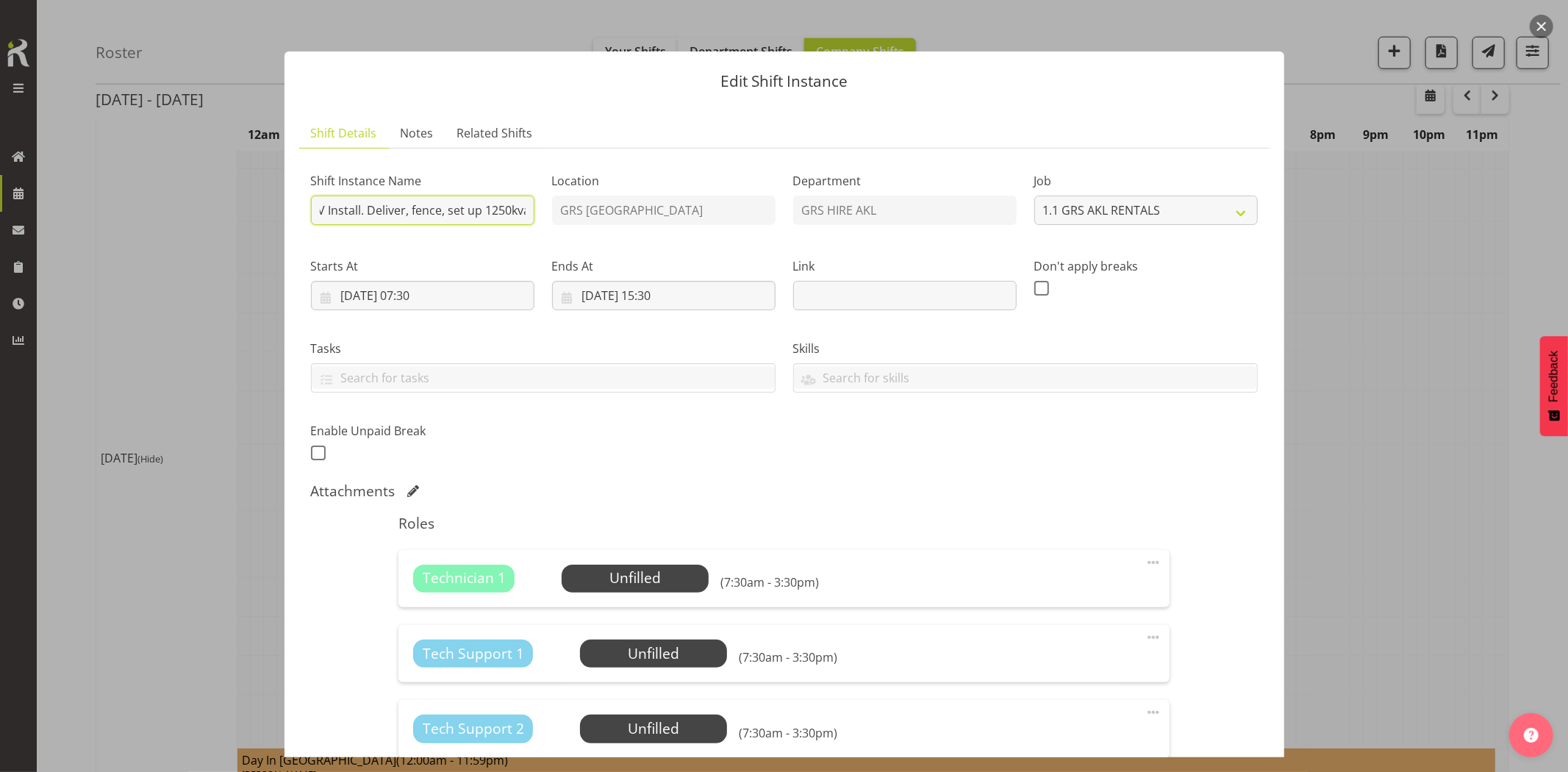
scroll to position [0, 0]
drag, startPoint x: 386, startPoint y: 212, endPoint x: 268, endPoint y: 208, distance: 118.1
click at [268, 208] on div "Edit Shift Instance Shift Details Notes Related Shifts Shift Instance Name Vect…" at bounding box center [784, 386] width 1568 height 772
click at [430, 221] on input "Vector - Muriwai HV Install. Deliver, fence, set up 1250kva at 1st site. Techs …" at bounding box center [423, 210] width 223 height 30
drag, startPoint x: 365, startPoint y: 213, endPoint x: 493, endPoint y: 211, distance: 128.0
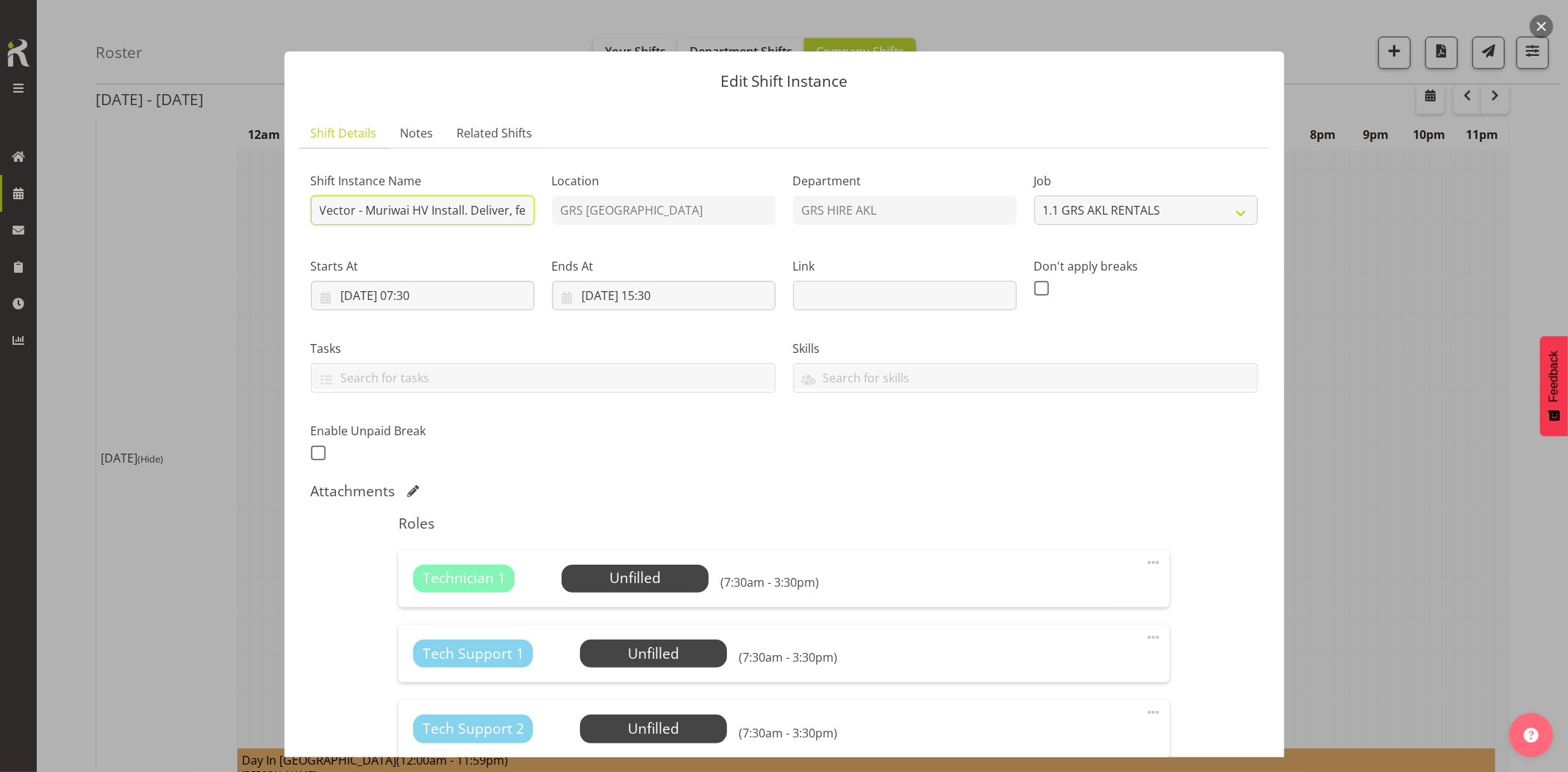
click at [493, 211] on input "Vector - Muriwai HV Install. Deliver, fence, set up 1250kva at 1st site. Techs …" at bounding box center [423, 210] width 223 height 30
drag, startPoint x: 466, startPoint y: 211, endPoint x: 507, endPoint y: 210, distance: 41.0
click at [507, 210] on input "Vector - Muriwai HV Install. Deliver, fence, set up 1250kva at 1st site. Techs …" at bounding box center [423, 210] width 223 height 30
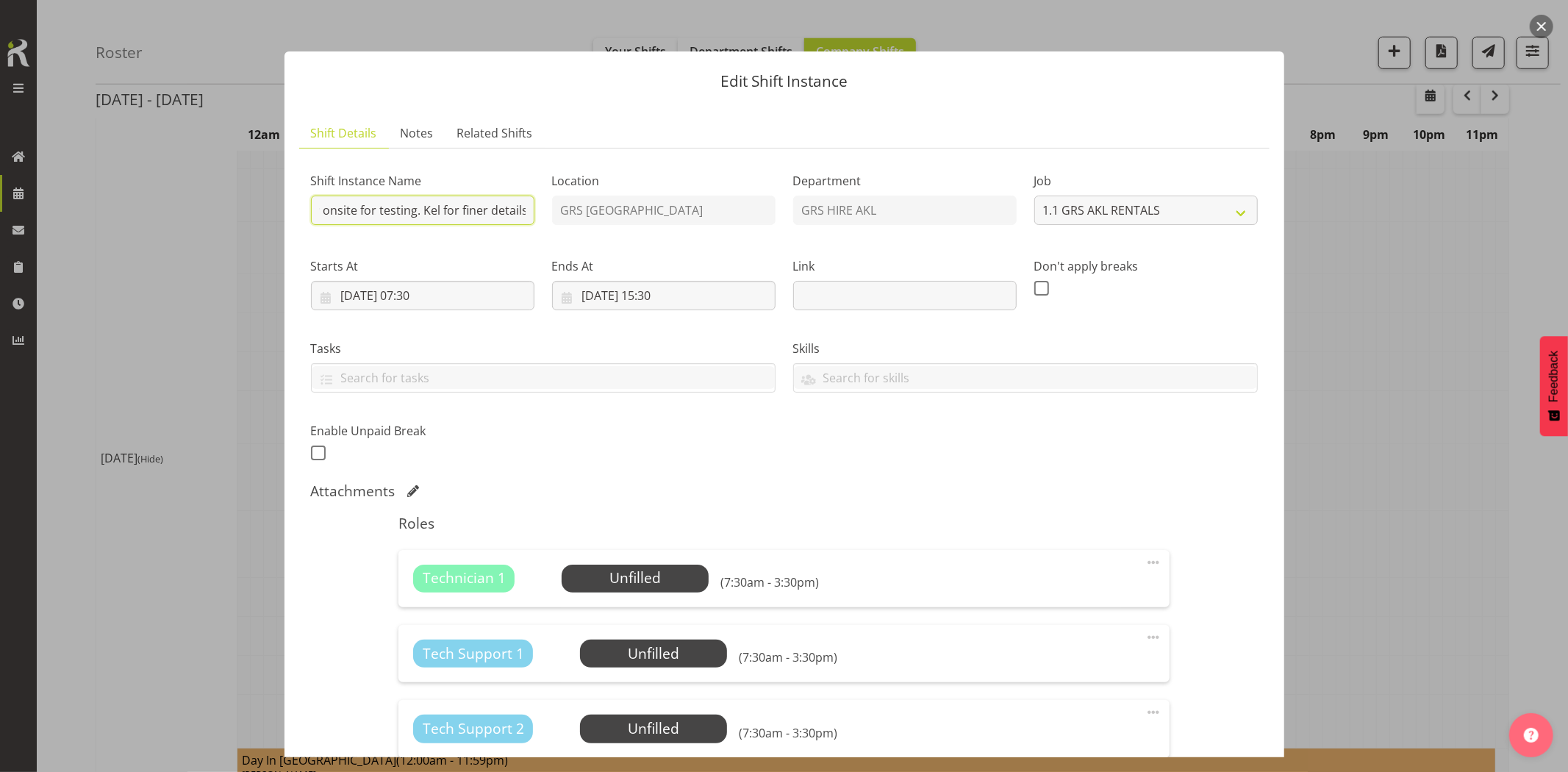
click at [496, 219] on input "Vector - Muriwai HV Install. Deliver, fence, set up 1250kva at 1st site. Techs …" at bounding box center [423, 210] width 223 height 30
click at [413, 202] on input "Vector - Muriwai HV Install. Deliver, fence, set up 1250kva at 1st site. Techs …" at bounding box center [423, 210] width 223 height 30
drag, startPoint x: 420, startPoint y: 209, endPoint x: 610, endPoint y: 232, distance: 191.4
click at [610, 232] on div "Shift Instance Name Vector - Muriwai HV Install. Deliver, fence, set up 1250kva…" at bounding box center [784, 312] width 965 height 322
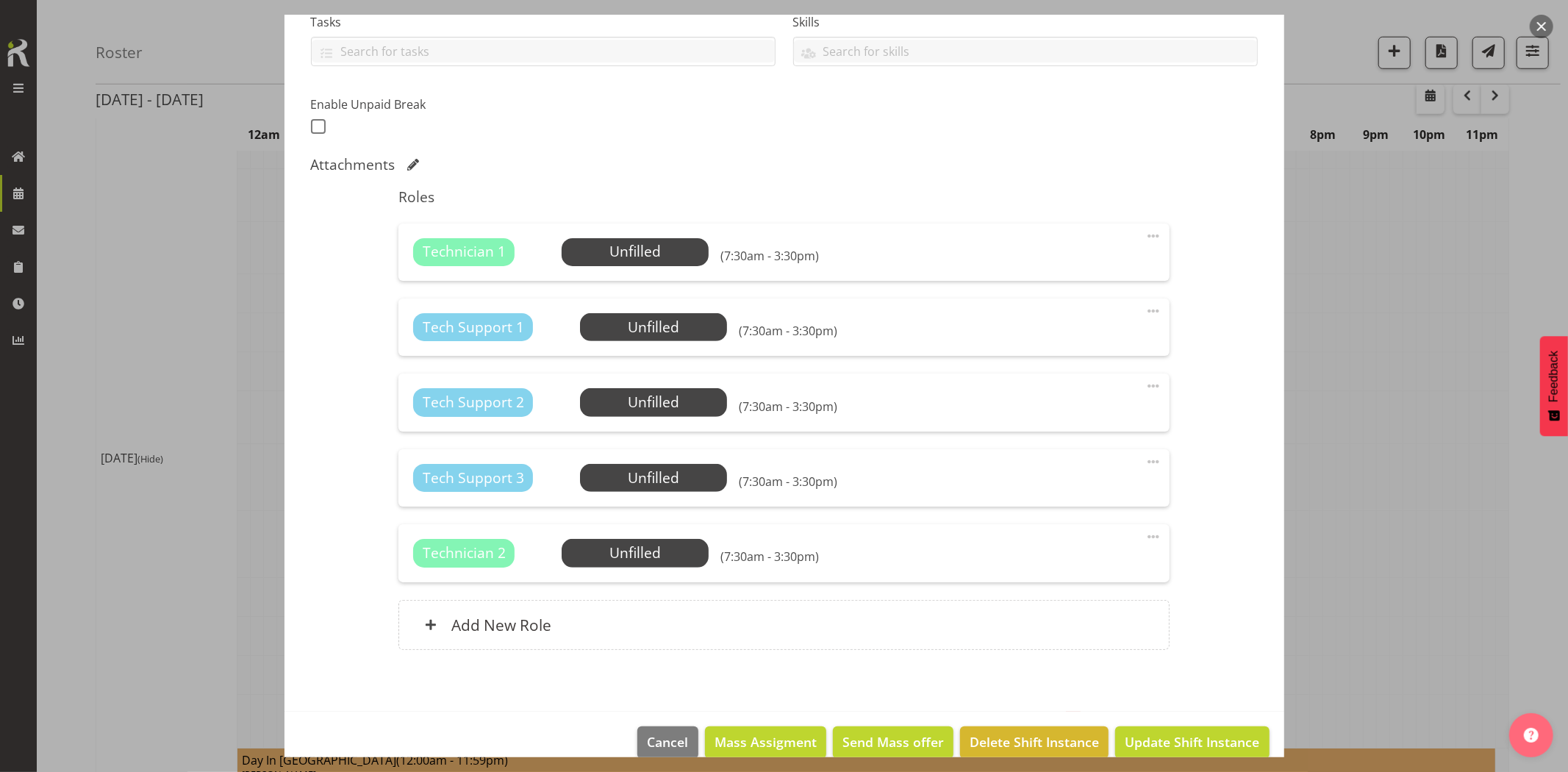
scroll to position [350, 0]
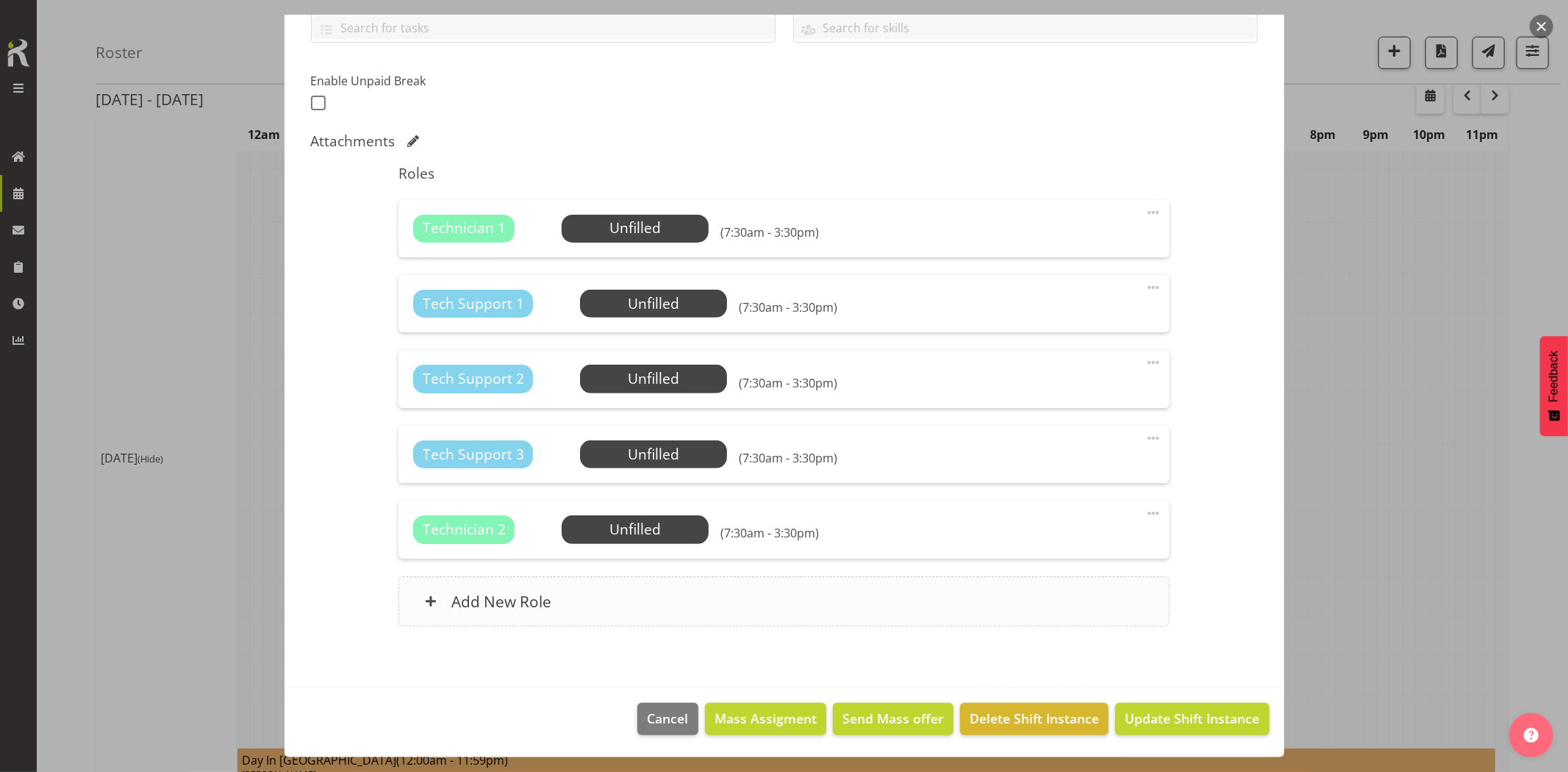
type input "Vector - Muriwai HV Install. Deliver, fence, set up 1250kva, [GEOGRAPHIC_DATA],…"
click at [769, 603] on div "Add New Role" at bounding box center [784, 601] width 771 height 50
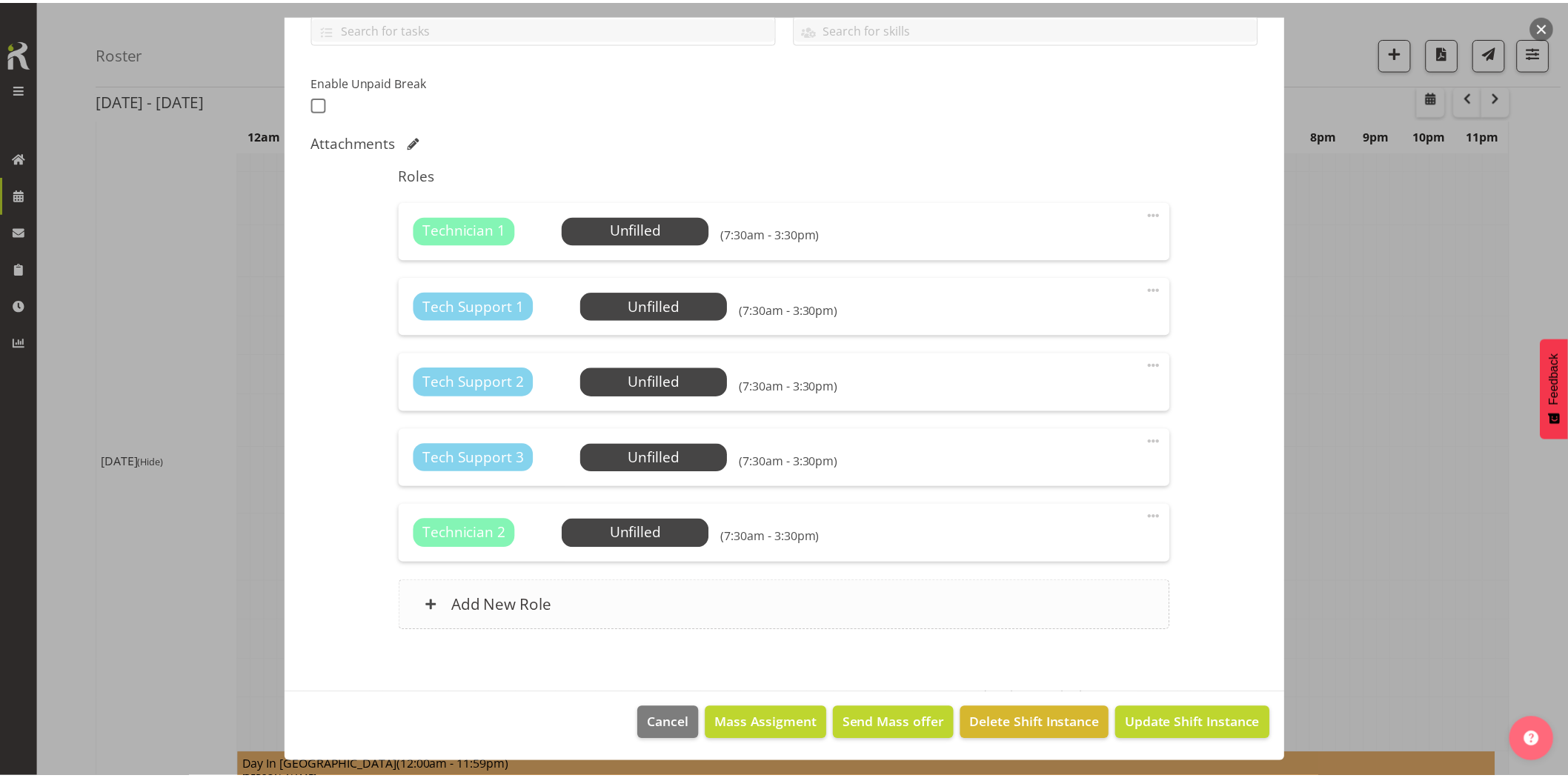
scroll to position [0, 0]
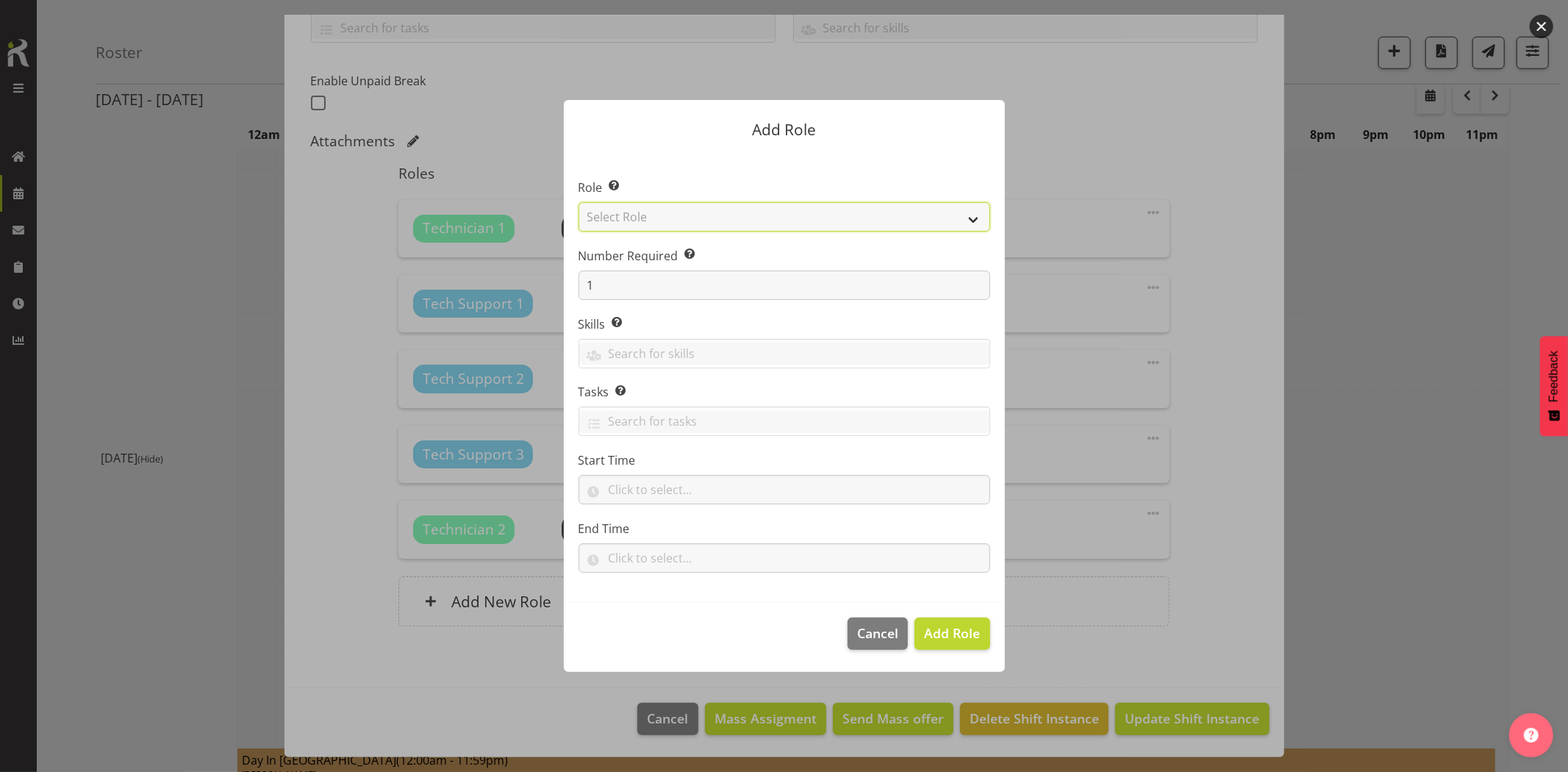
click at [679, 219] on select "Select Role Account Manager Electrician Engineering GM HSEQ manager MECH Mechan…" at bounding box center [784, 216] width 411 height 30
select select "27"
click at [578, 202] on select "Select Role Account Manager Electrician Engineering GM HSEQ manager MECH Mechan…" at bounding box center [784, 216] width 411 height 30
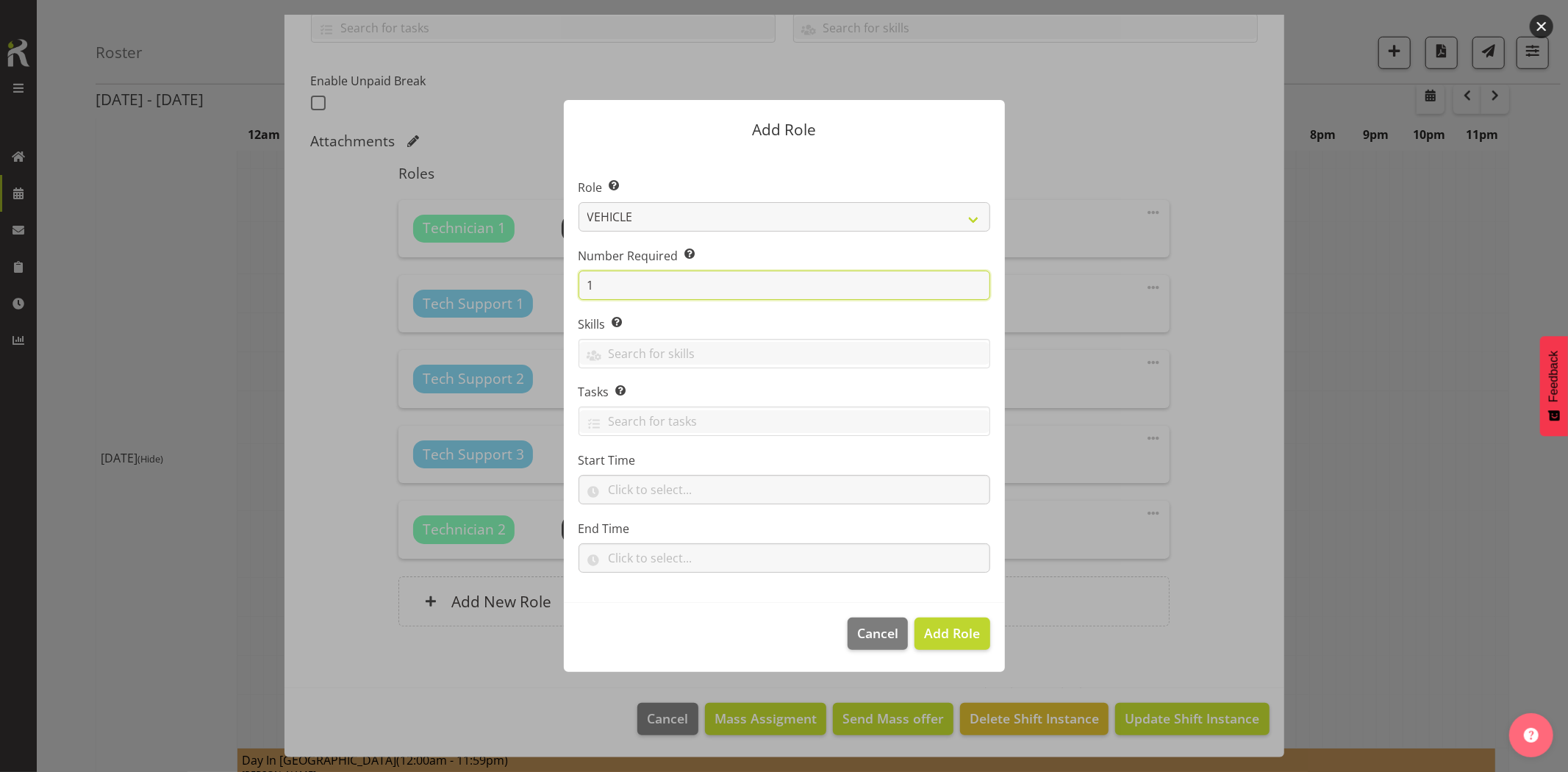
drag, startPoint x: 672, startPoint y: 284, endPoint x: 535, endPoint y: 291, distance: 137.2
click at [535, 291] on form "Add Role Role Select the role you wish to add to the shift. Account Manager Ele…" at bounding box center [784, 385] width 706 height 644
type input "5"
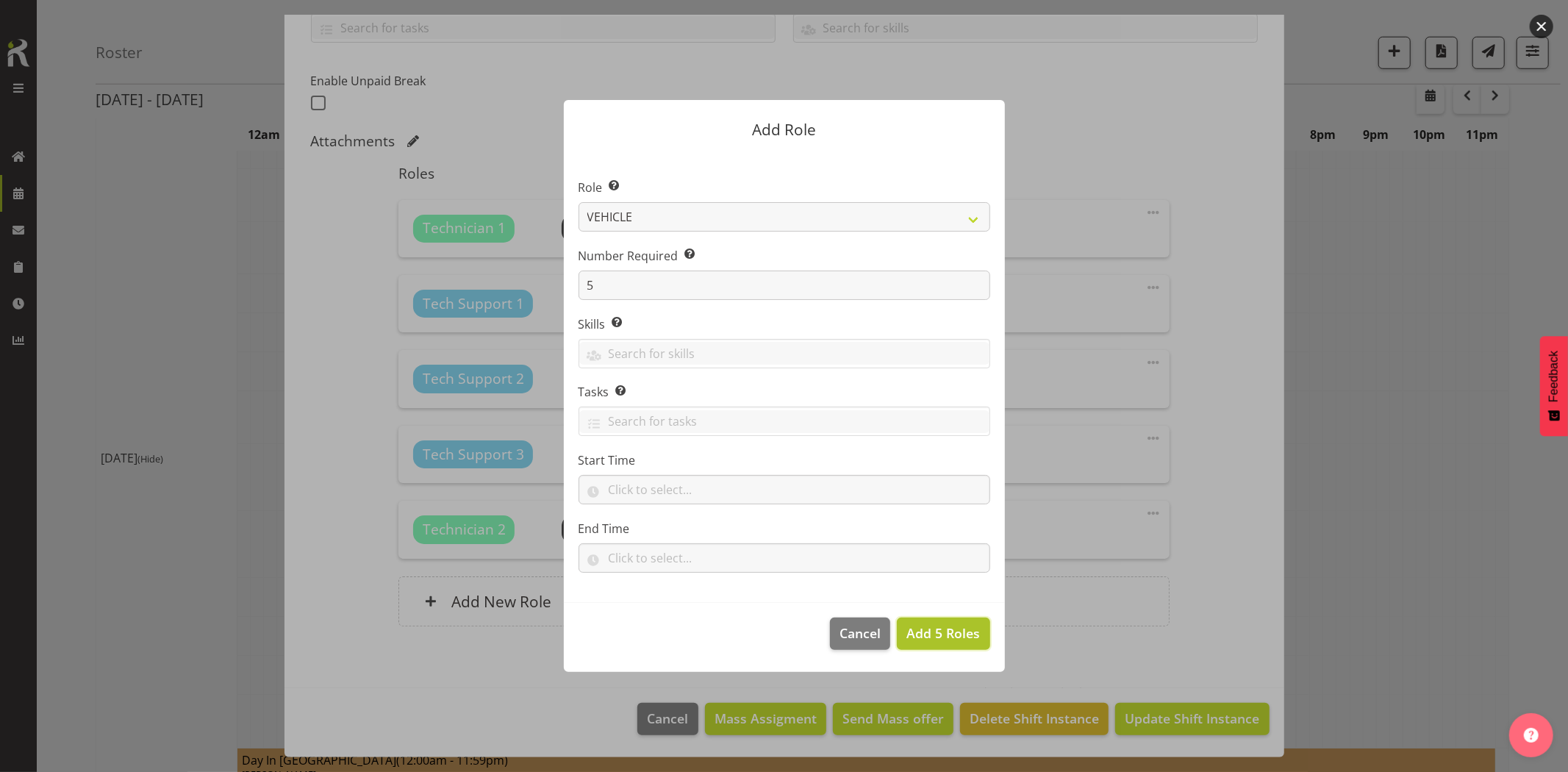
click at [954, 636] on span "Add 5 Roles" at bounding box center [943, 632] width 74 height 17
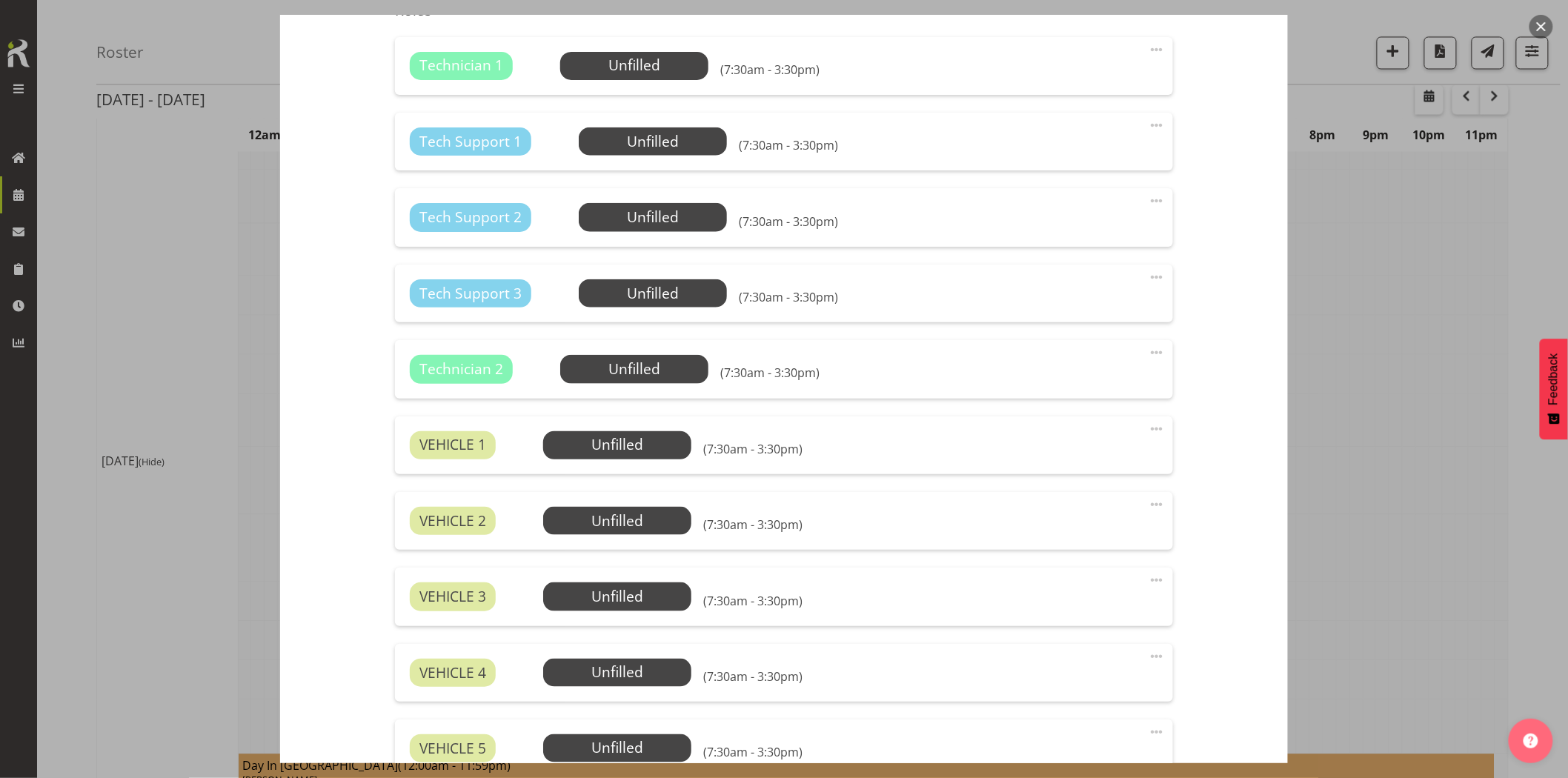
scroll to position [435, 0]
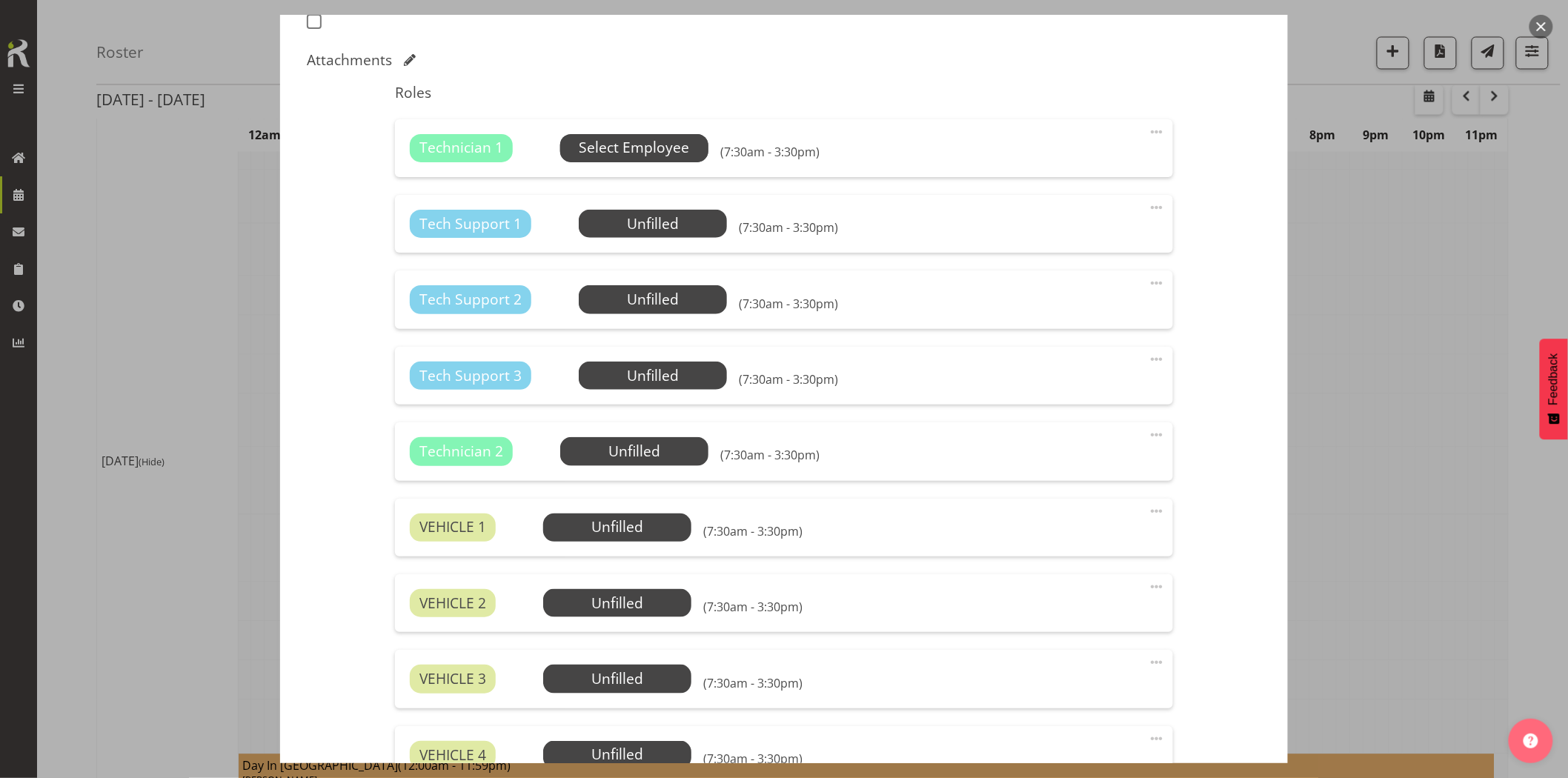
click at [663, 151] on span "Select Employee" at bounding box center [634, 148] width 110 height 21
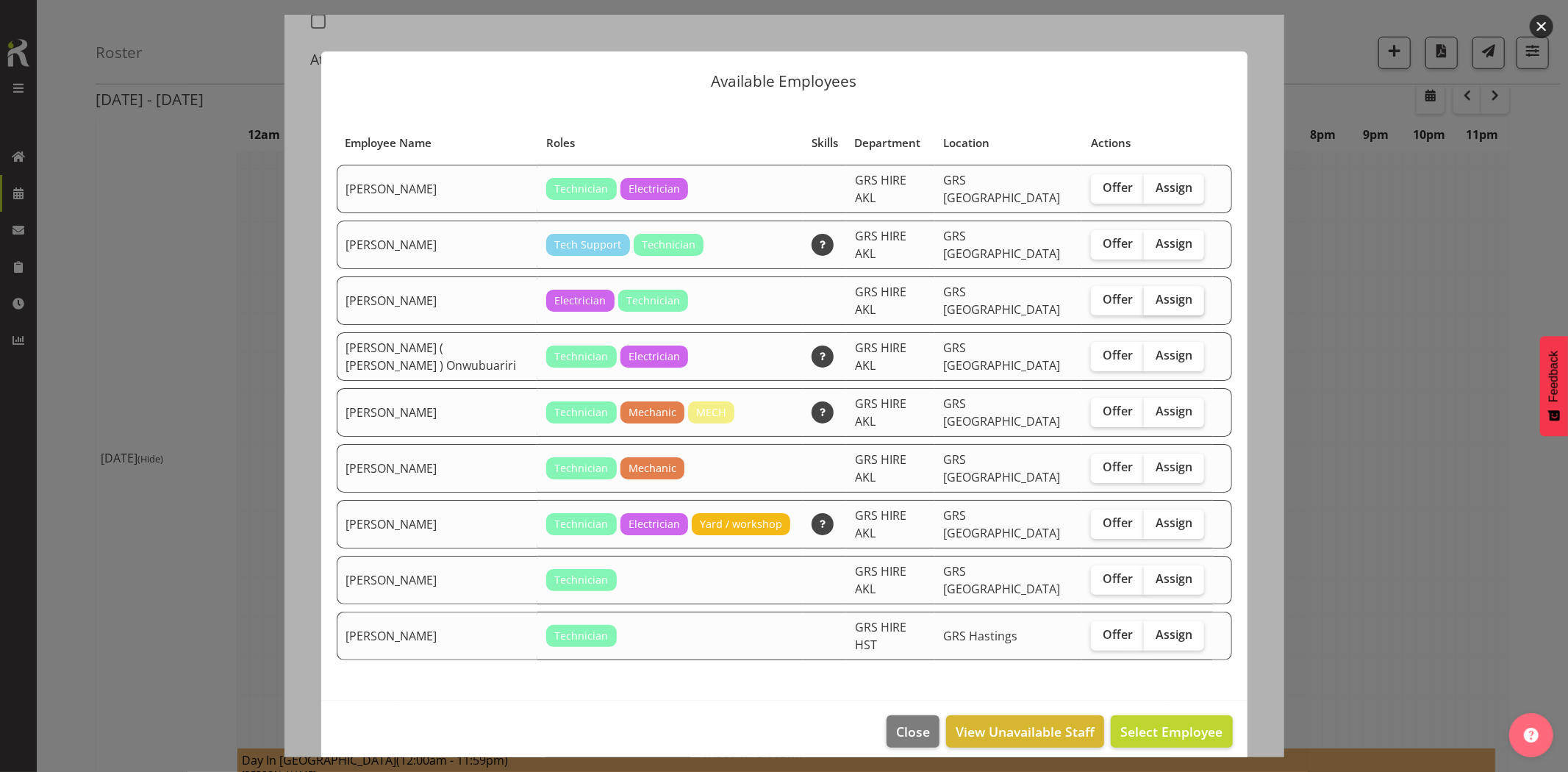
click at [1156, 291] on span "Assign" at bounding box center [1173, 298] width 36 height 14
click at [1153, 295] on input "Assign" at bounding box center [1148, 299] width 10 height 10
checkbox input "true"
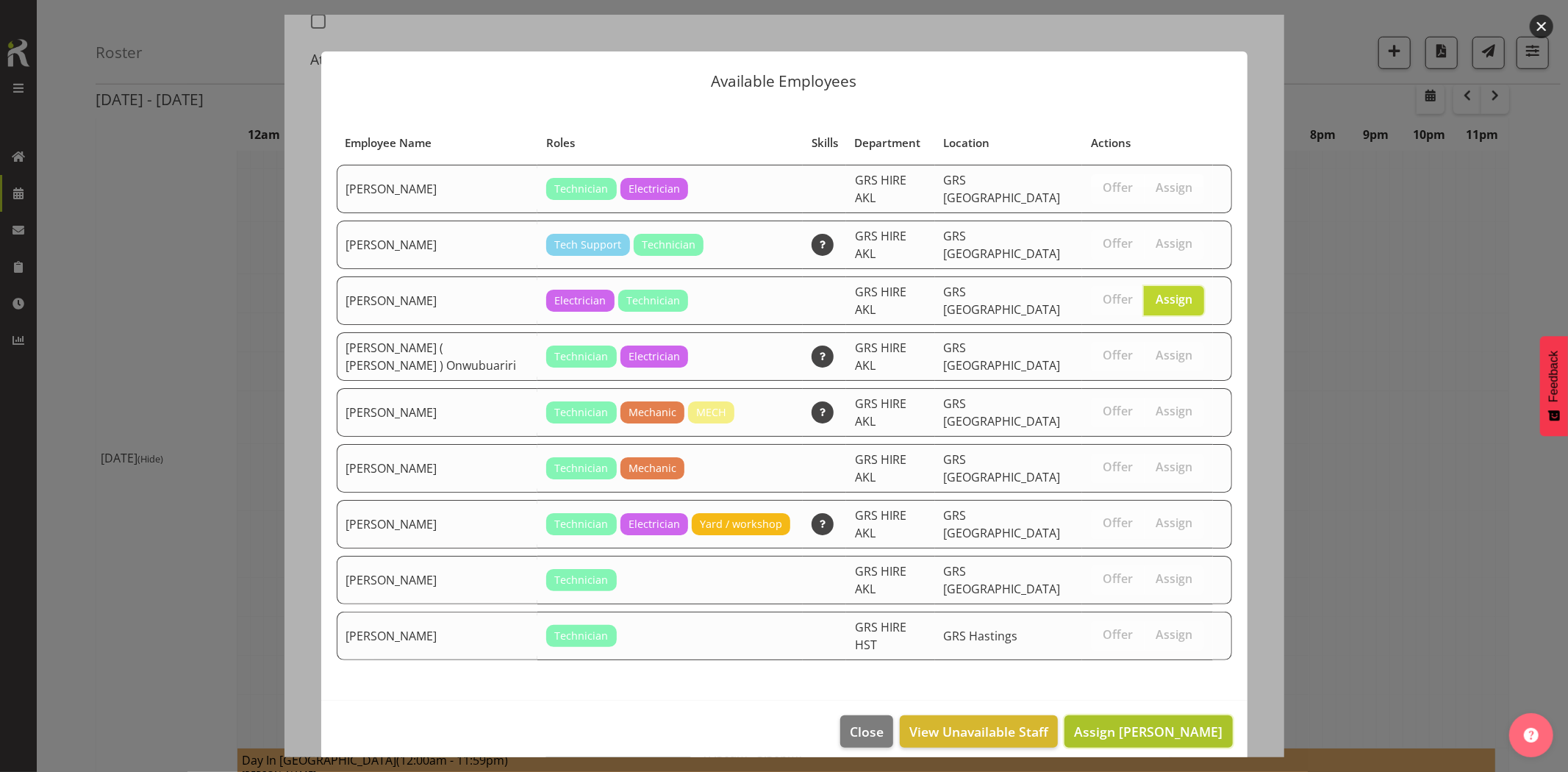
click at [1135, 715] on button "Assign [PERSON_NAME]" at bounding box center [1148, 731] width 168 height 33
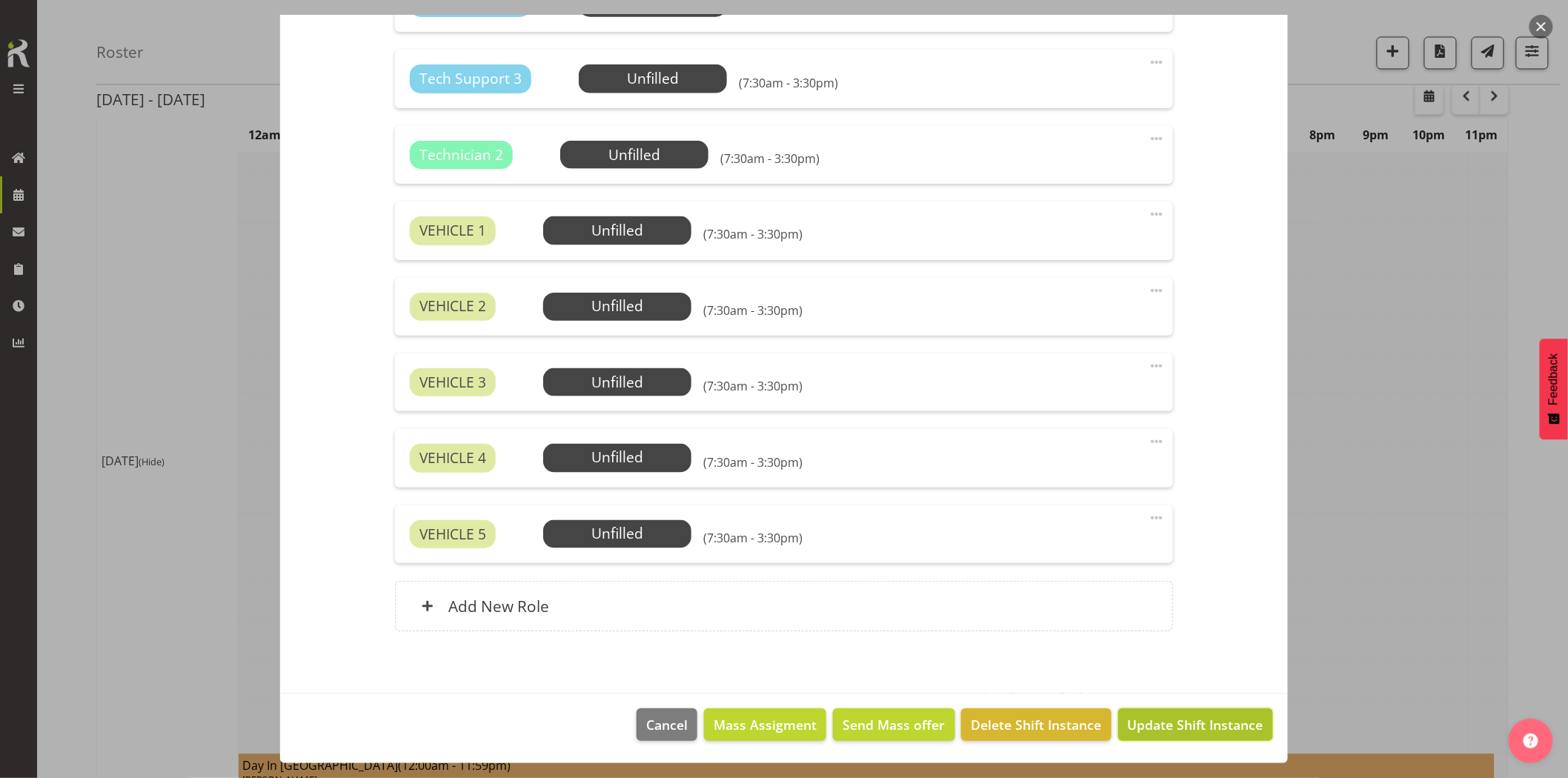
click at [1198, 719] on span "Update Shift Instance" at bounding box center [1195, 724] width 135 height 19
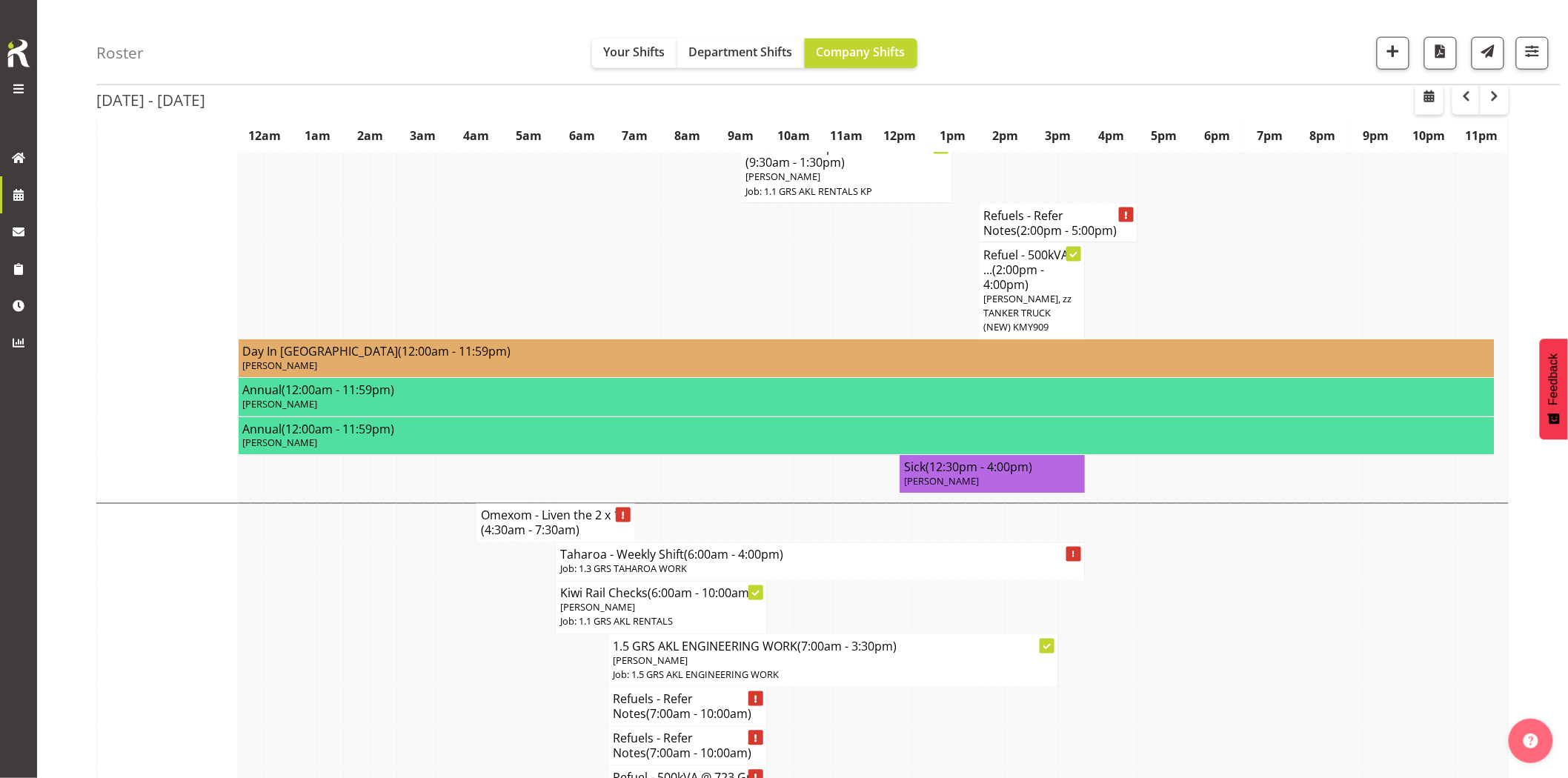
scroll to position [988, 0]
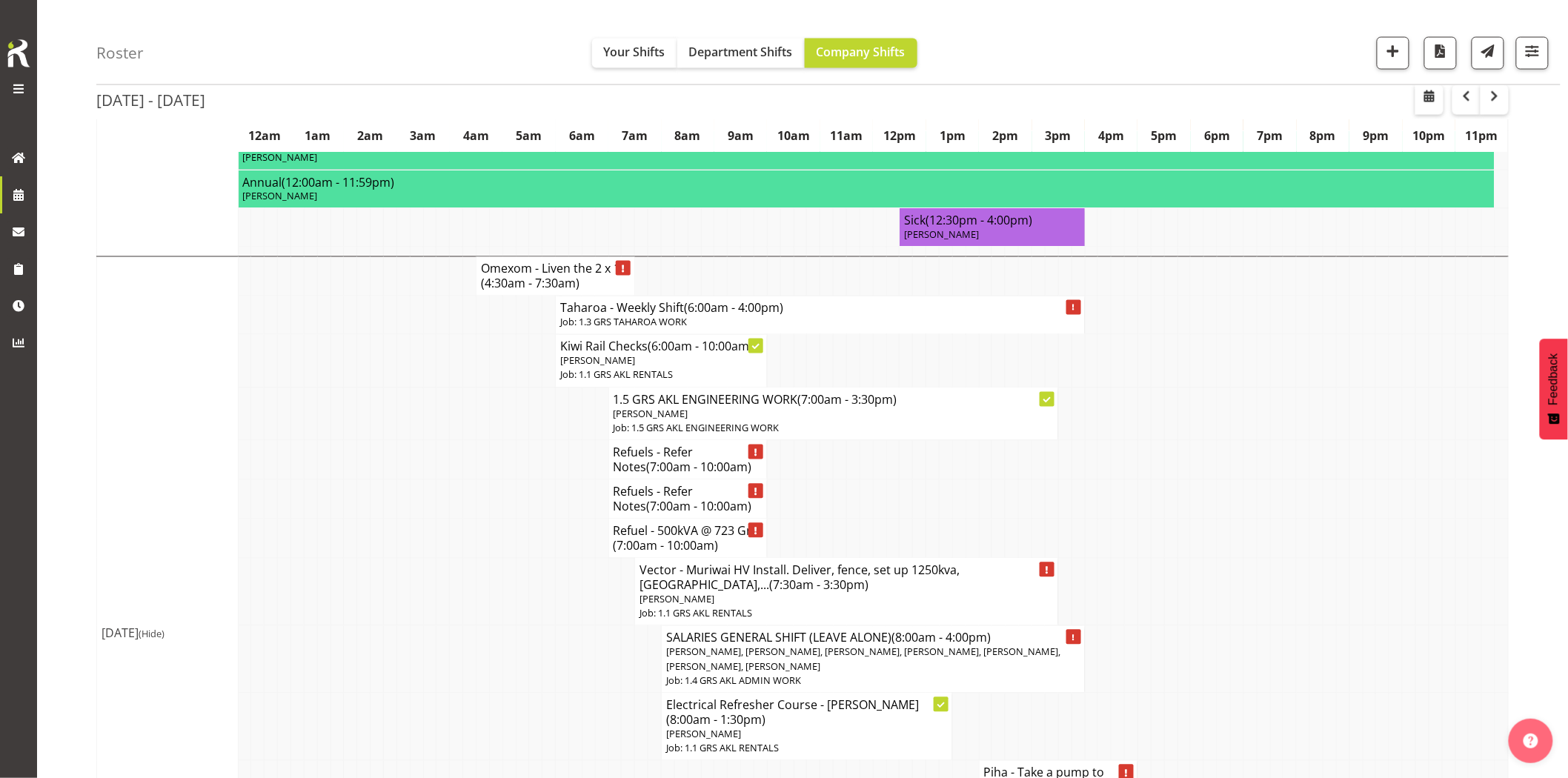
click at [426, 525] on td at bounding box center [429, 538] width 13 height 39
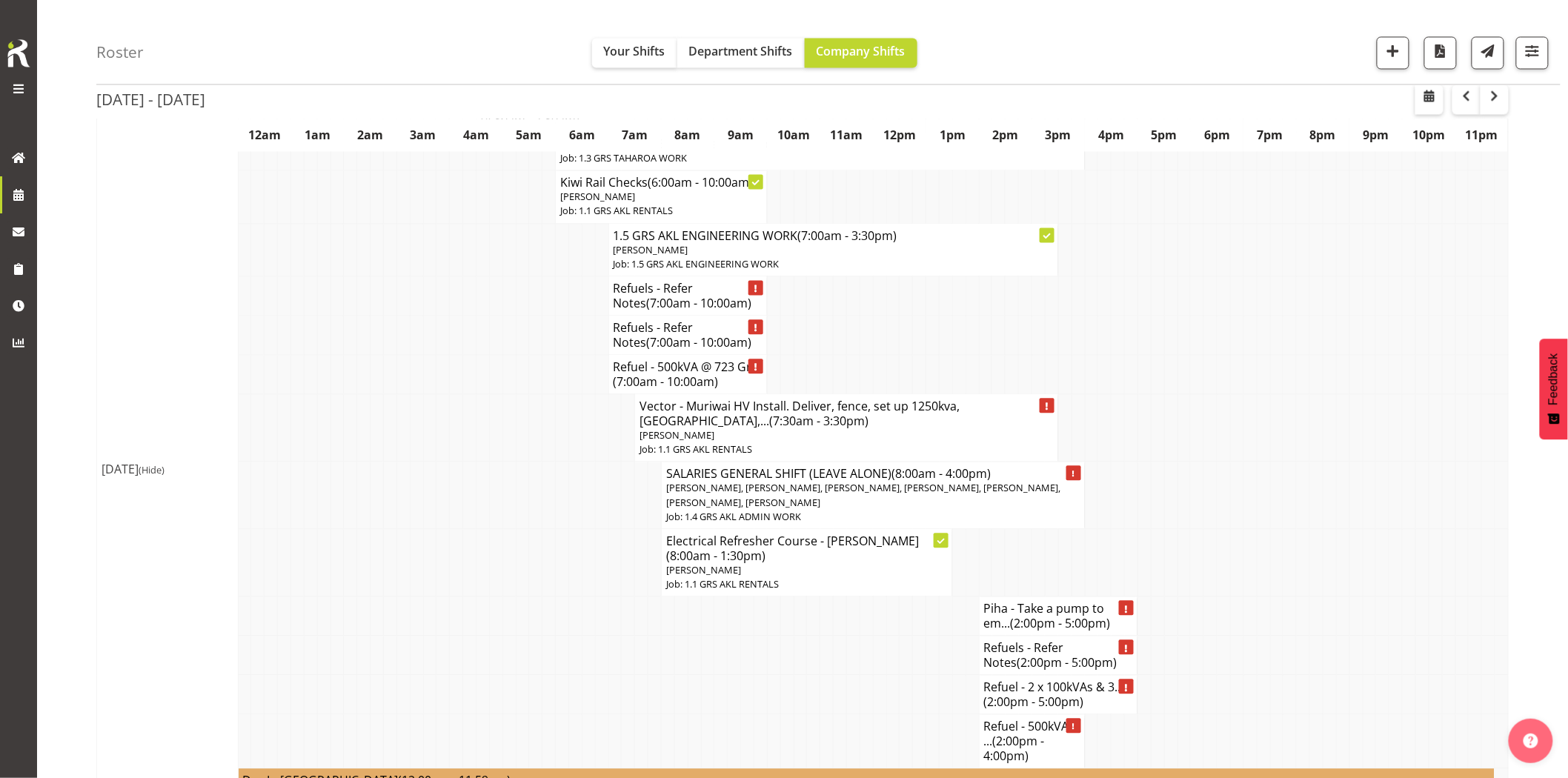
scroll to position [1152, 0]
click at [491, 541] on td at bounding box center [495, 562] width 13 height 67
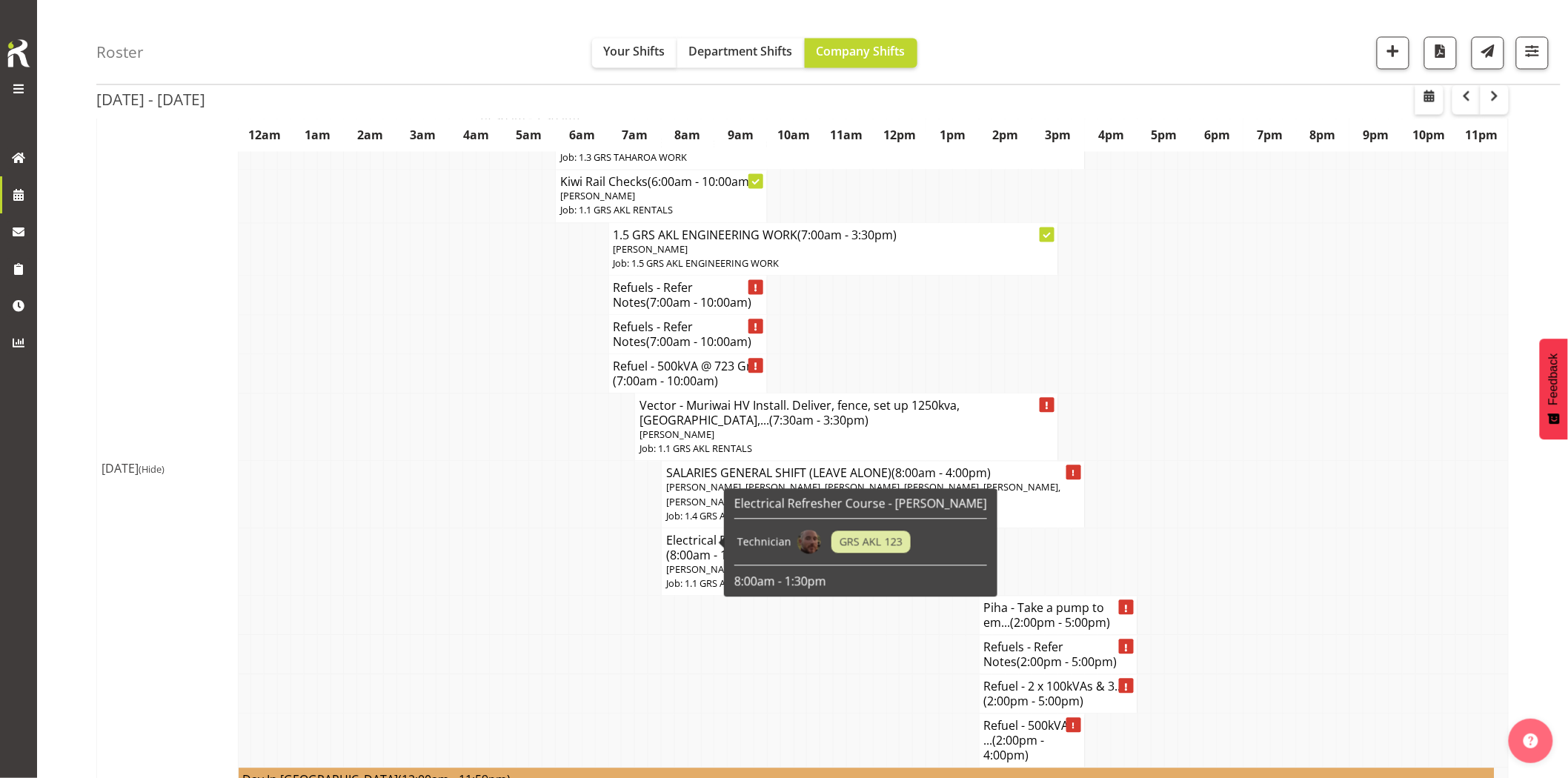
click at [520, 528] on td at bounding box center [522, 562] width 13 height 67
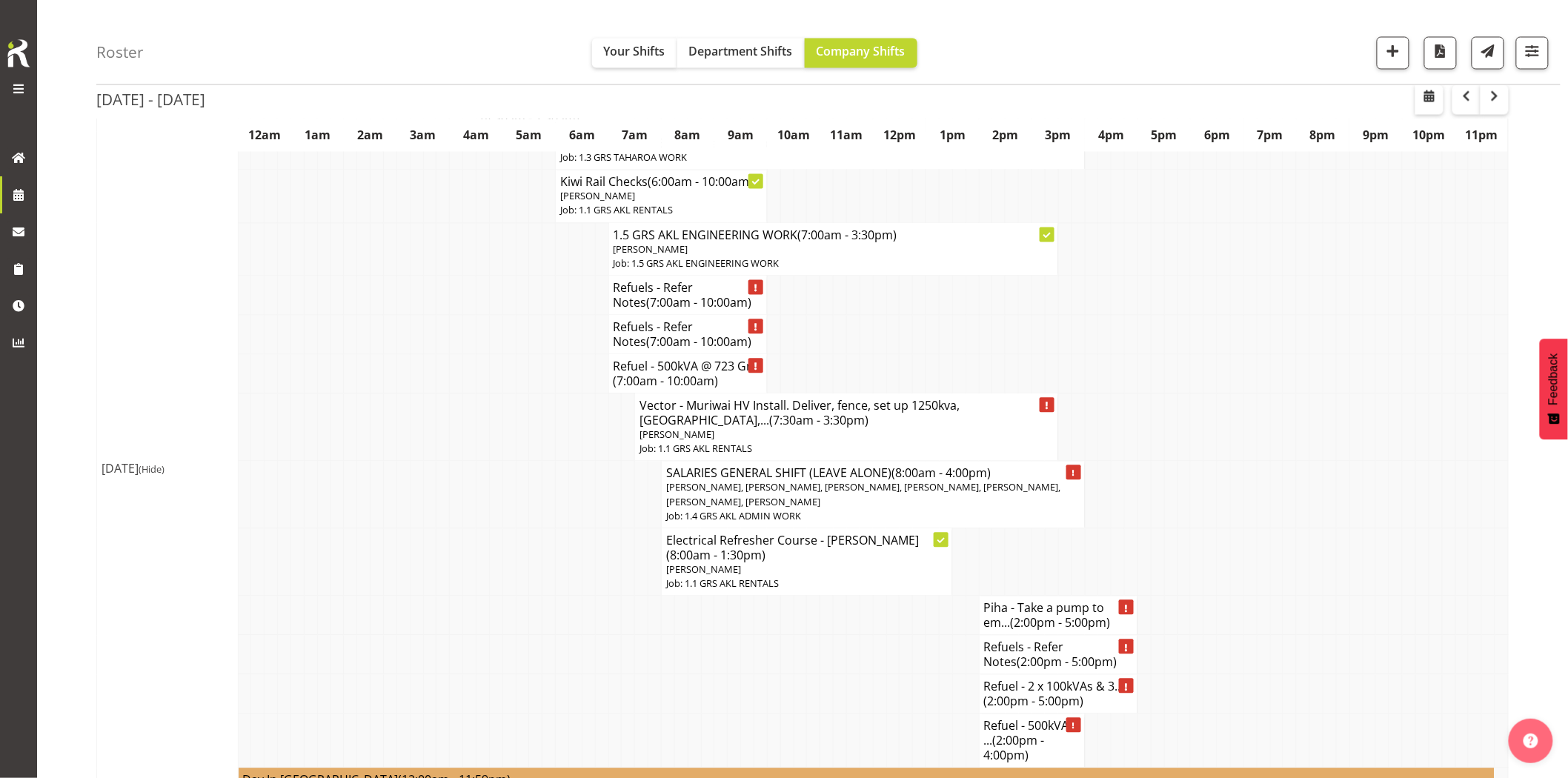
click at [453, 545] on td at bounding box center [456, 562] width 13 height 67
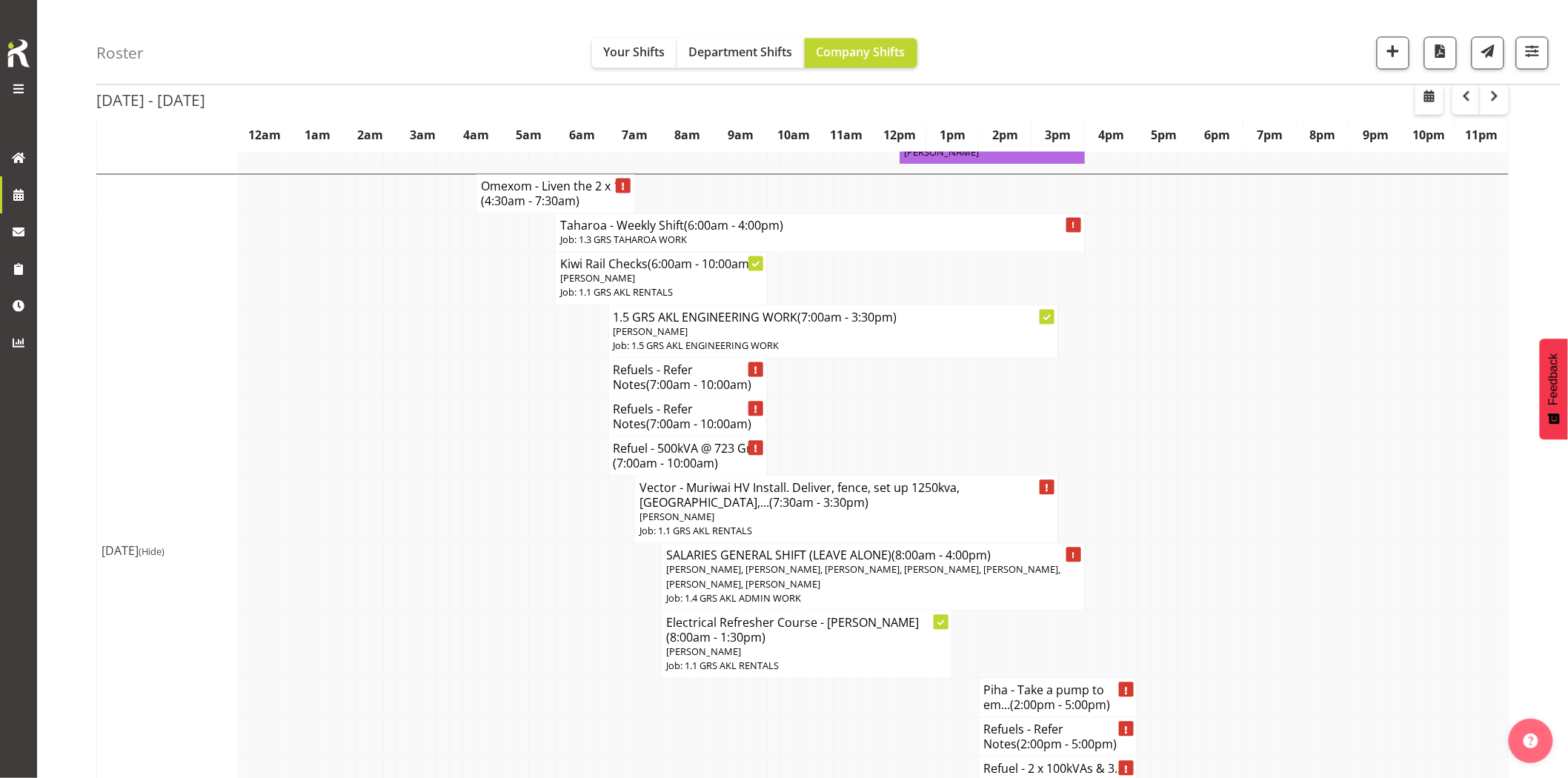
scroll to position [988, 0]
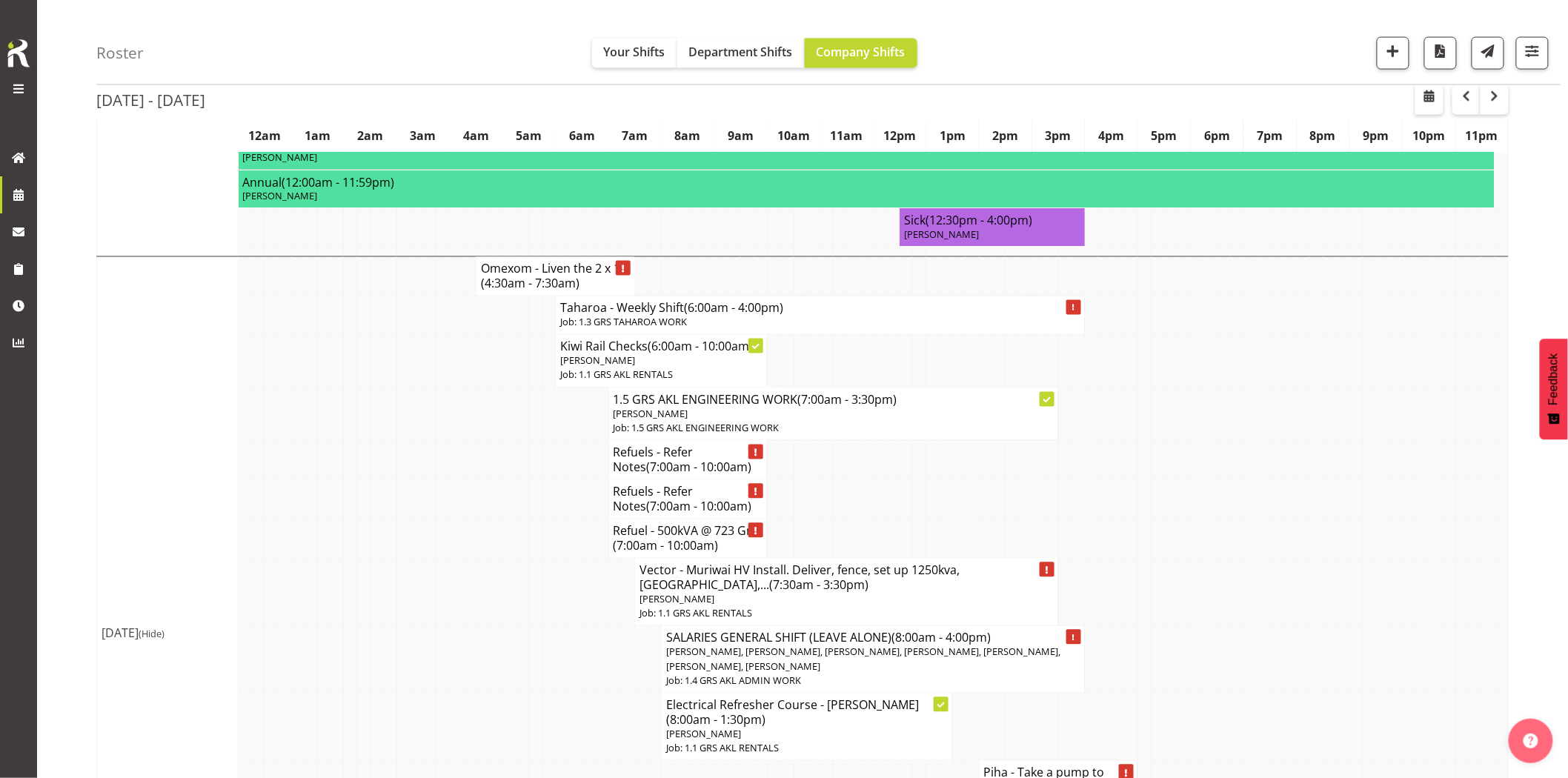
click at [453, 558] on td at bounding box center [456, 591] width 13 height 67
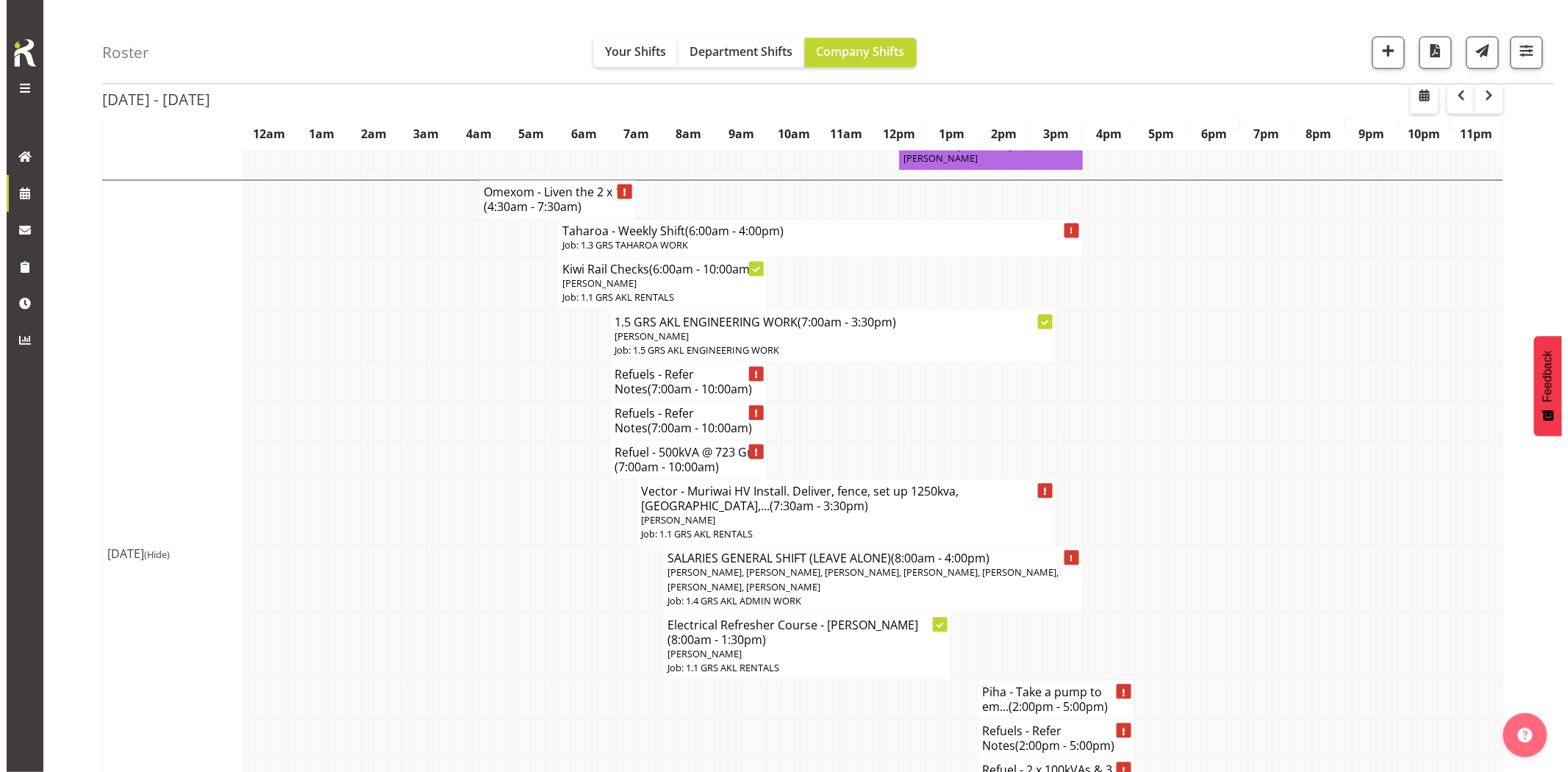
scroll to position [1143, 0]
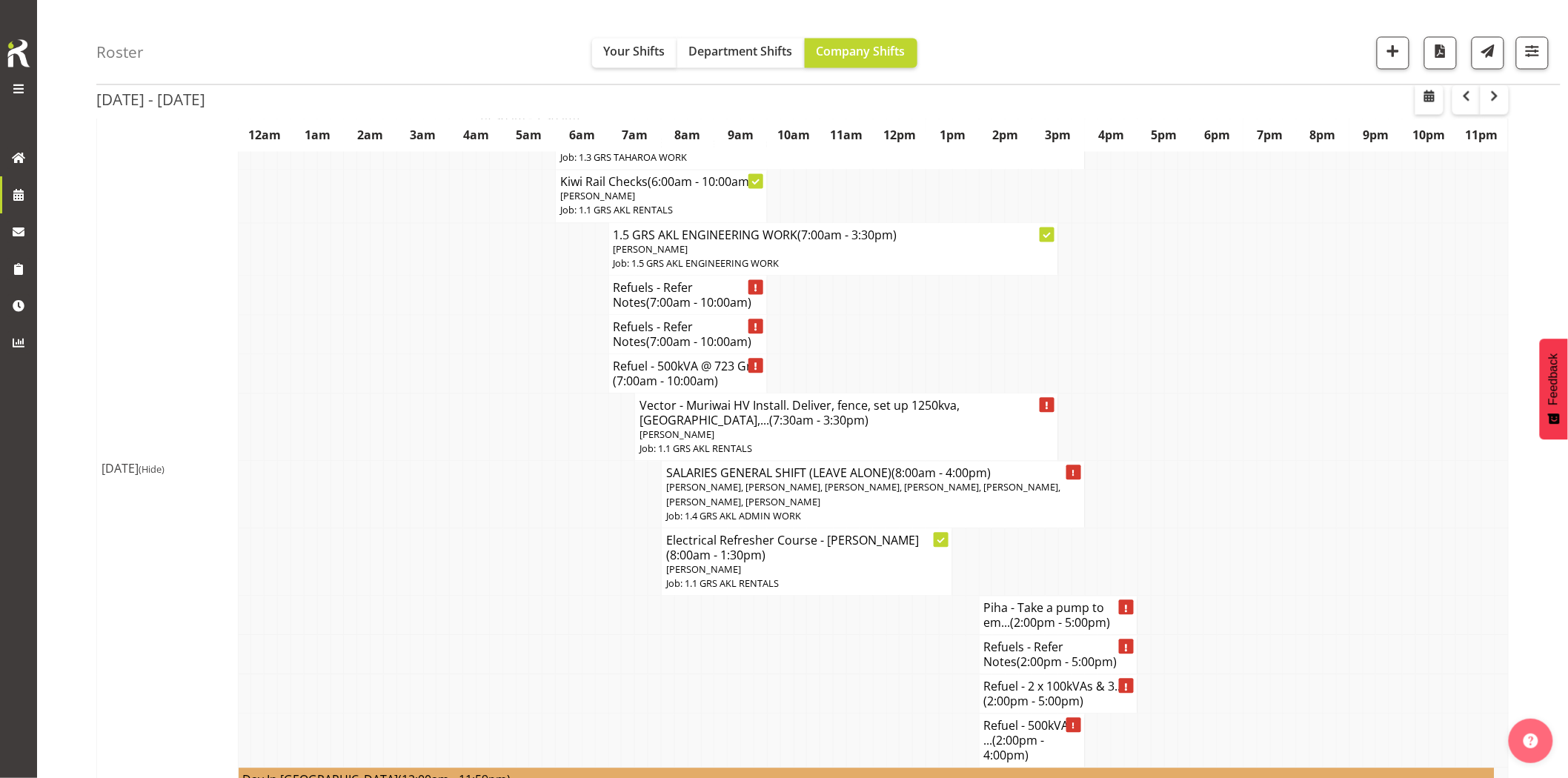
click at [875, 636] on td at bounding box center [879, 655] width 13 height 39
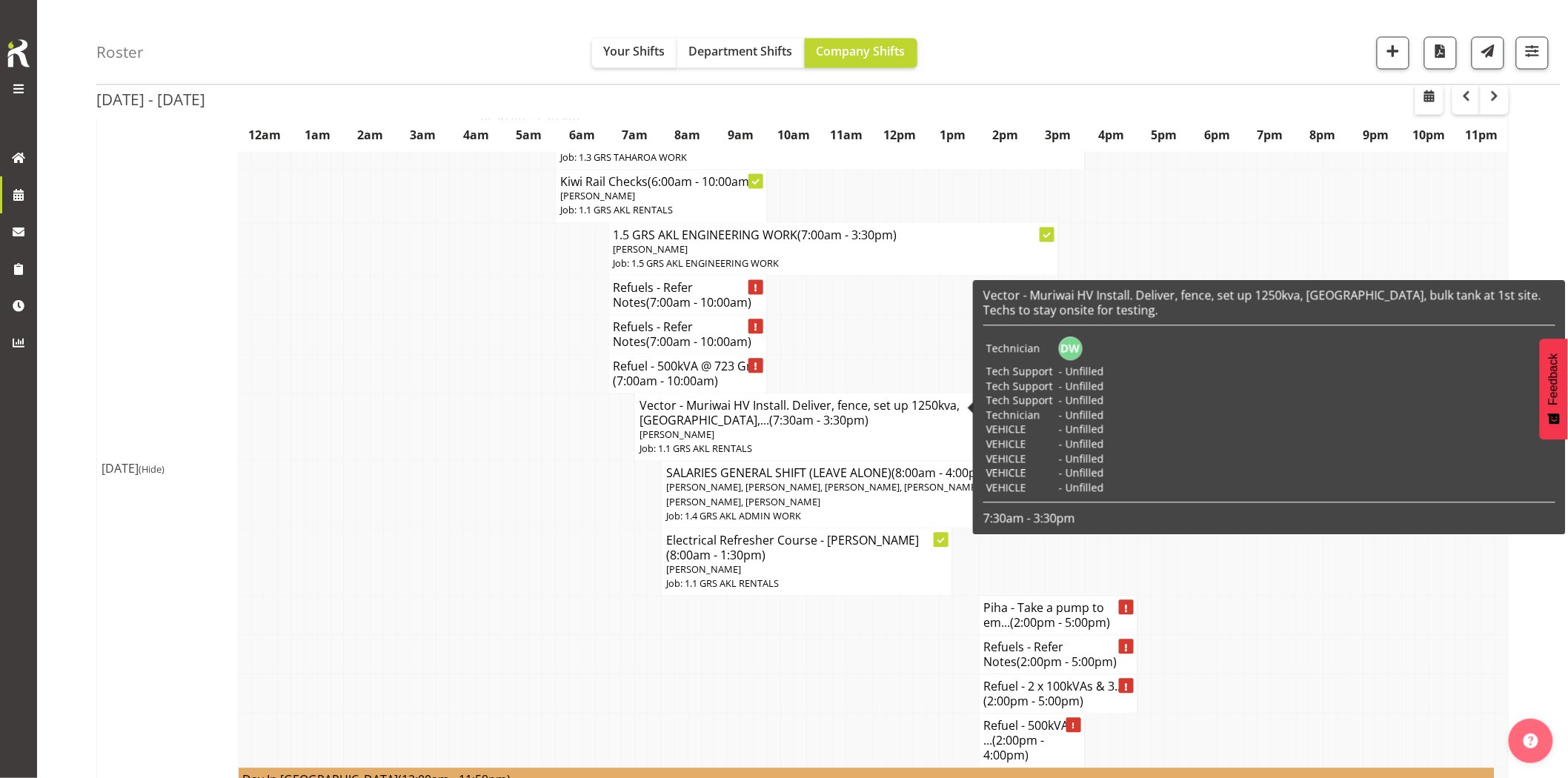
click at [855, 399] on h4 "Vector - Muriwai HV Install. Deliver, fence, set up 1250kva, [GEOGRAPHIC_DATA],…" at bounding box center [846, 413] width 414 height 30
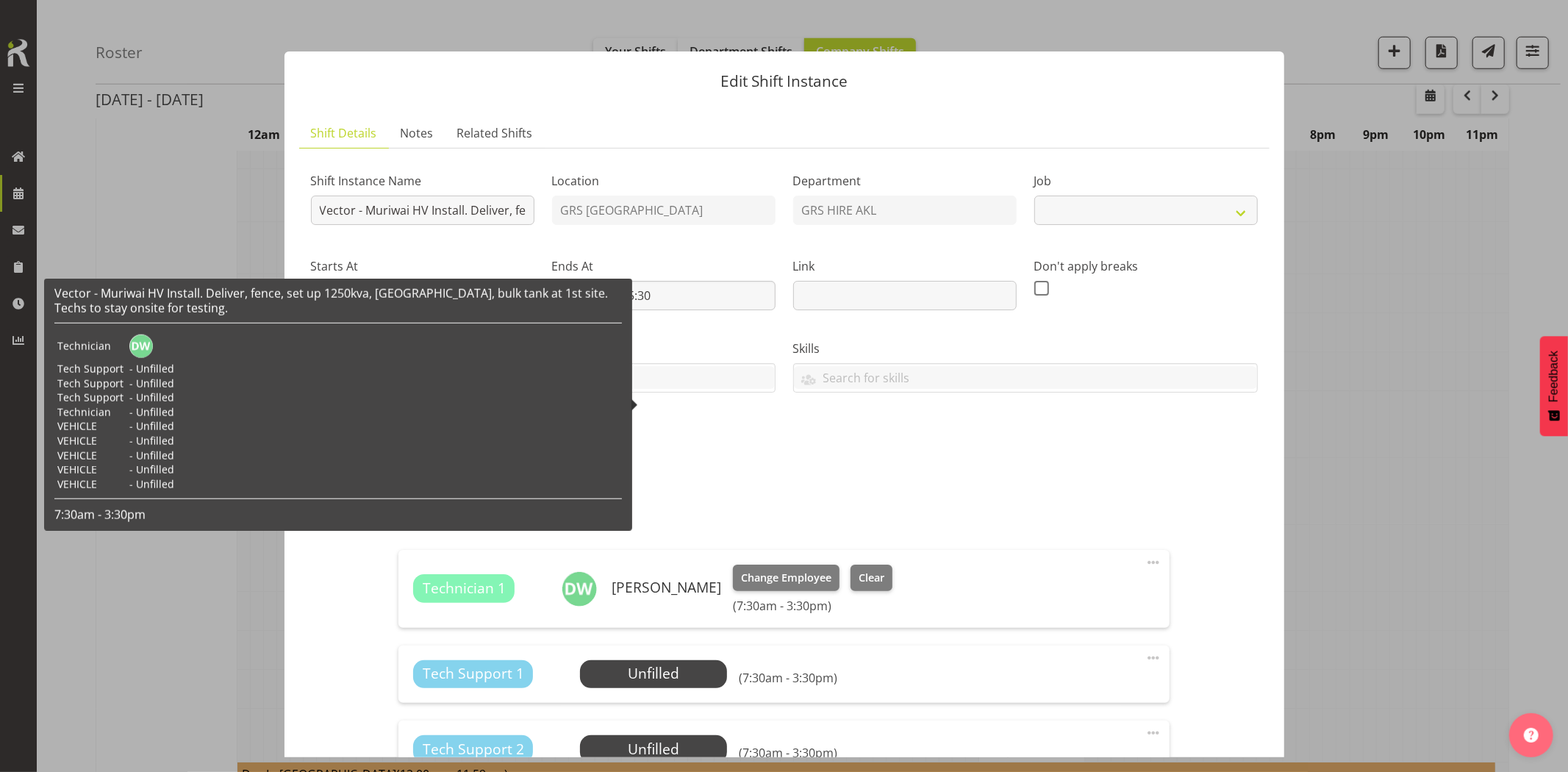
select select "9"
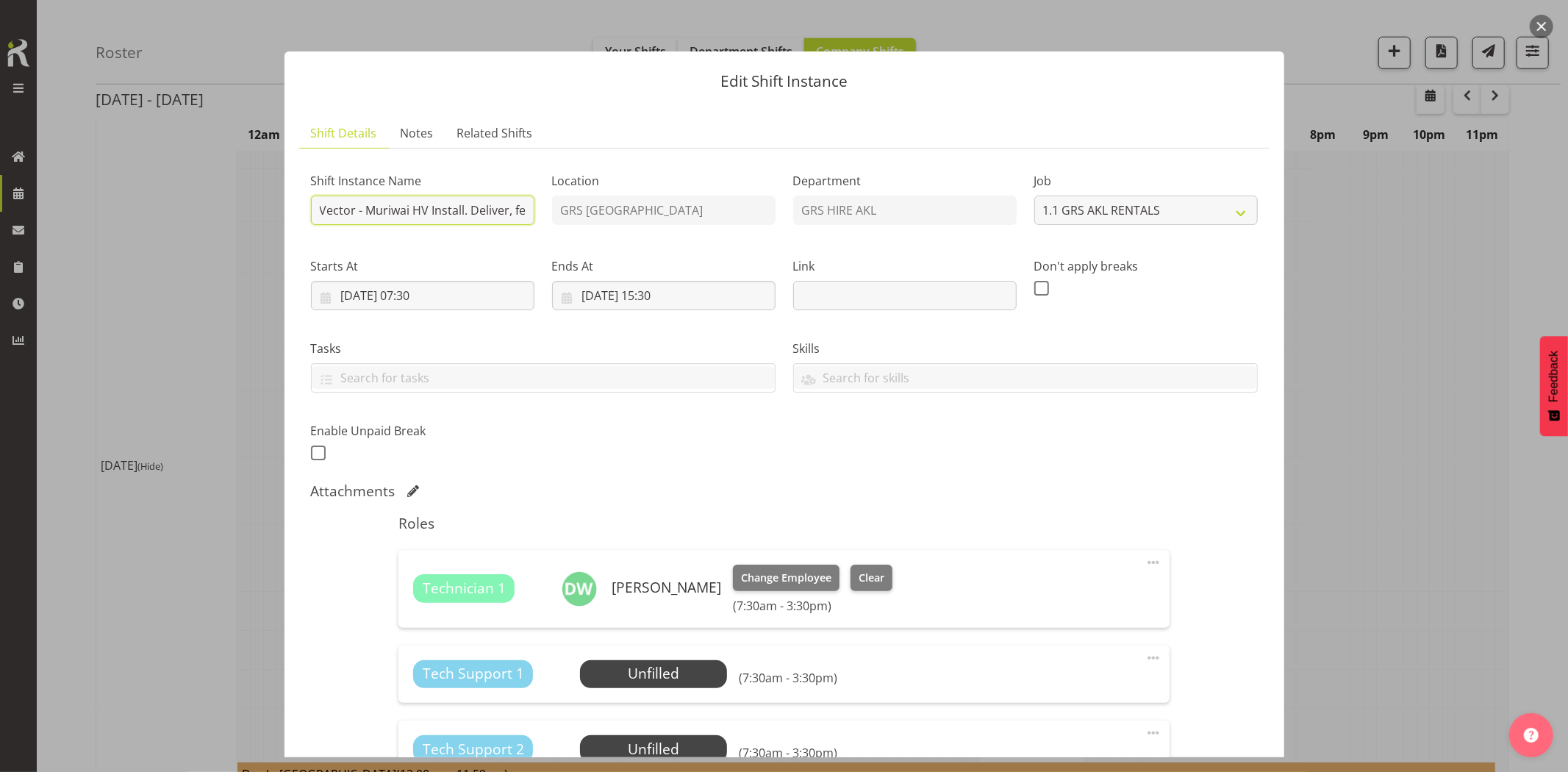
scroll to position [0, 419]
drag, startPoint x: 443, startPoint y: 212, endPoint x: 1340, endPoint y: 203, distance: 897.0
click at [1340, 203] on div "Edit Shift Instance Shift Details Notes Related Shifts Shift Instance Name Vect…" at bounding box center [784, 386] width 1568 height 772
drag, startPoint x: 472, startPoint y: 210, endPoint x: 499, endPoint y: 206, distance: 27.3
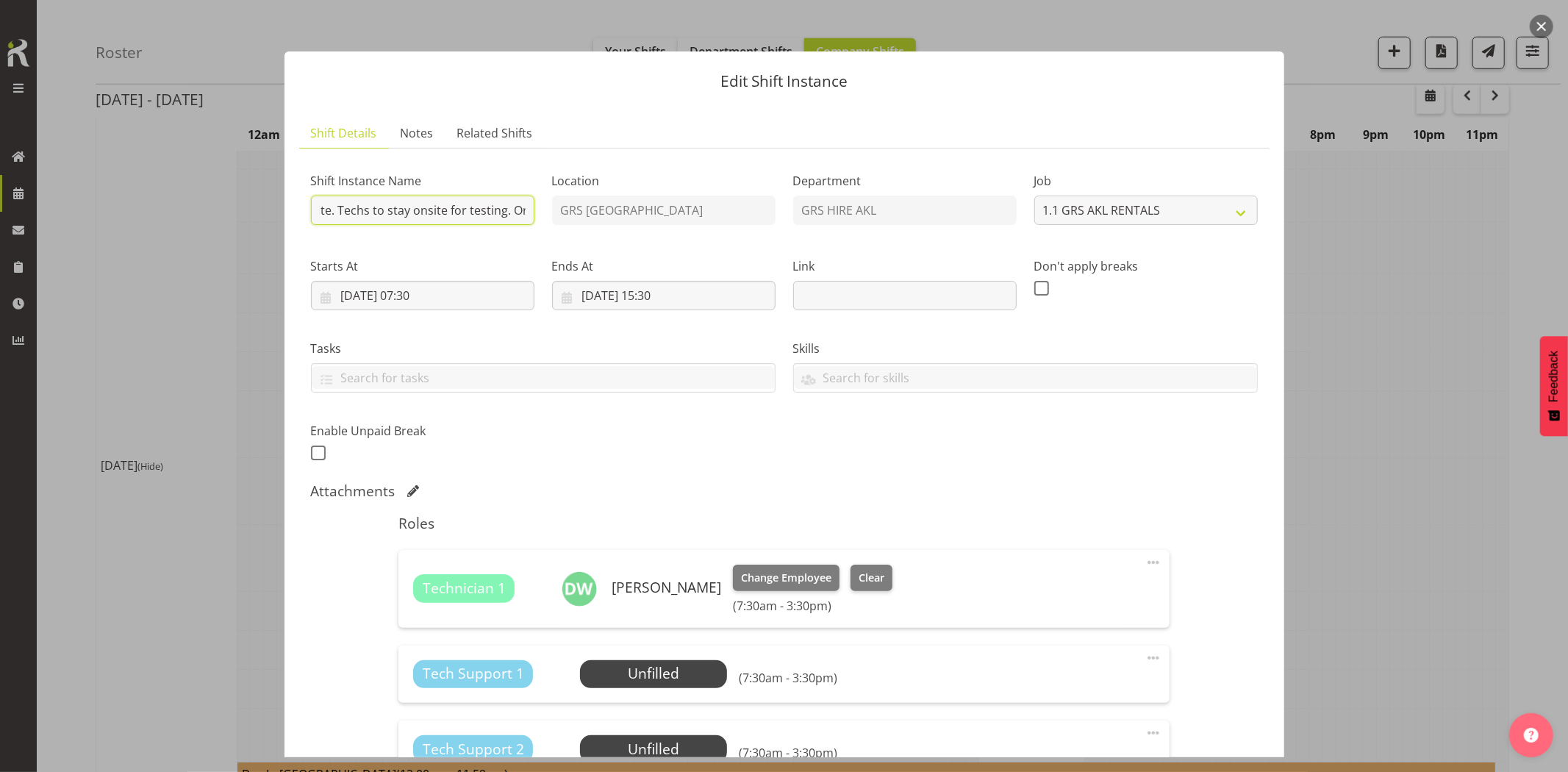
click at [499, 206] on input "Vector - Muriwai HV Install. Deliver, fence, set up 1250kva, [GEOGRAPHIC_DATA],…" at bounding box center [423, 210] width 223 height 30
click at [471, 207] on input "Vector - Muriwai HV Install. Deliver, fence, set up 1250kva, [GEOGRAPHIC_DATA],…" at bounding box center [423, 210] width 223 height 30
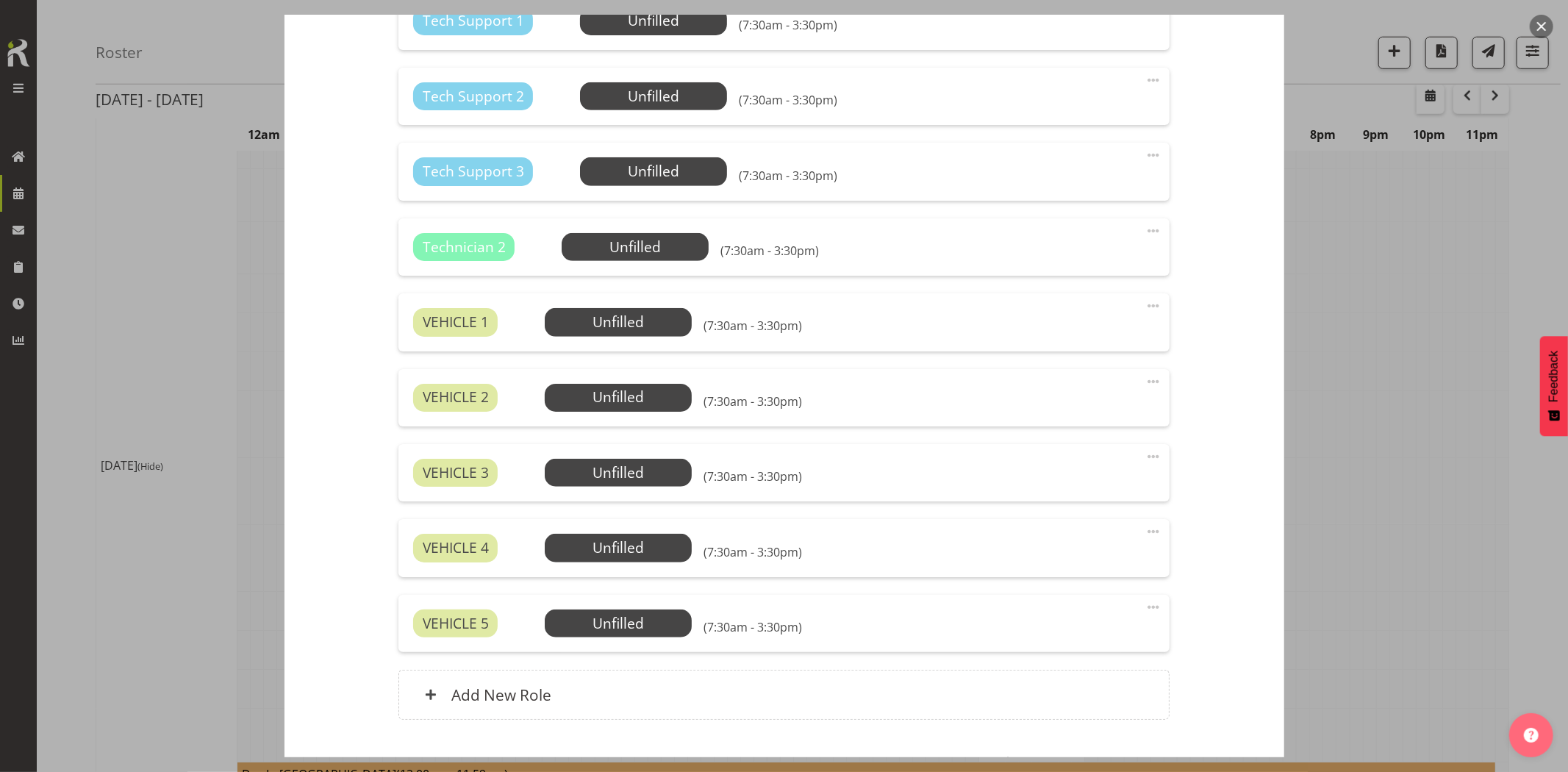
scroll to position [746, 0]
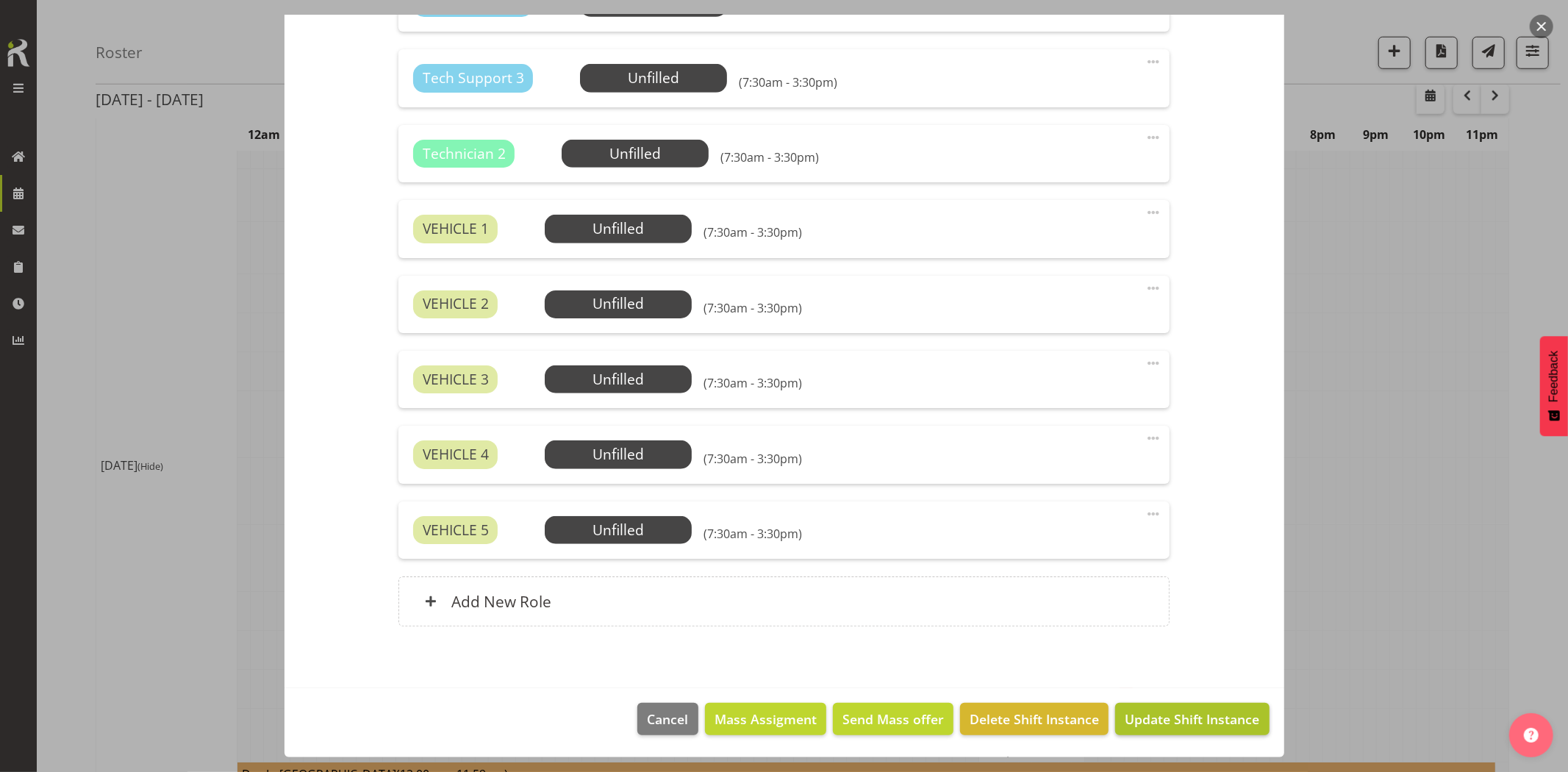
type input "Vector - Muriwai HV Install. Deliver, fence, set up 1250kva, [GEOGRAPHIC_DATA],…"
click at [1170, 726] on span "Update Shift Instance" at bounding box center [1192, 719] width 134 height 19
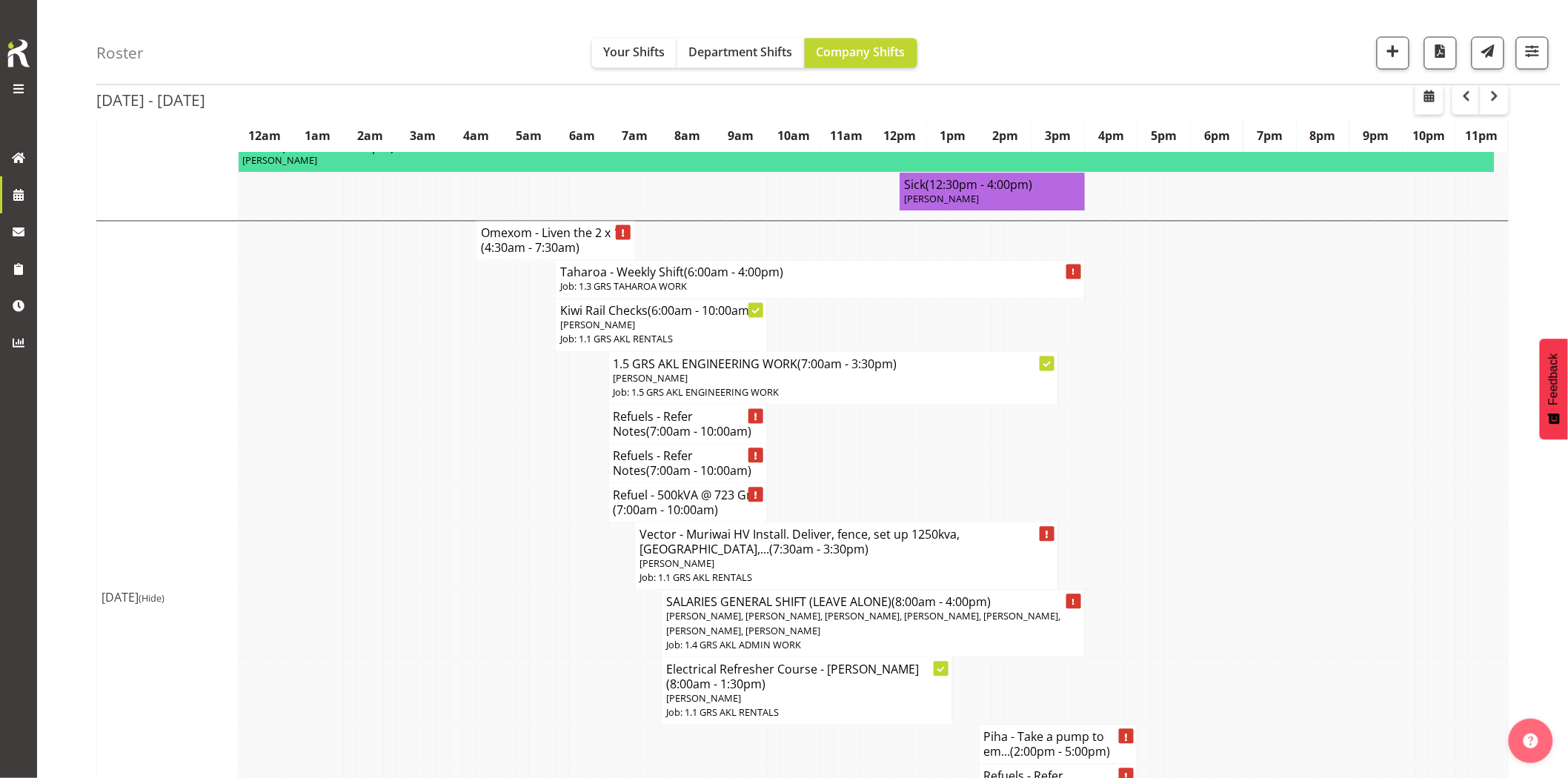
scroll to position [1152, 0]
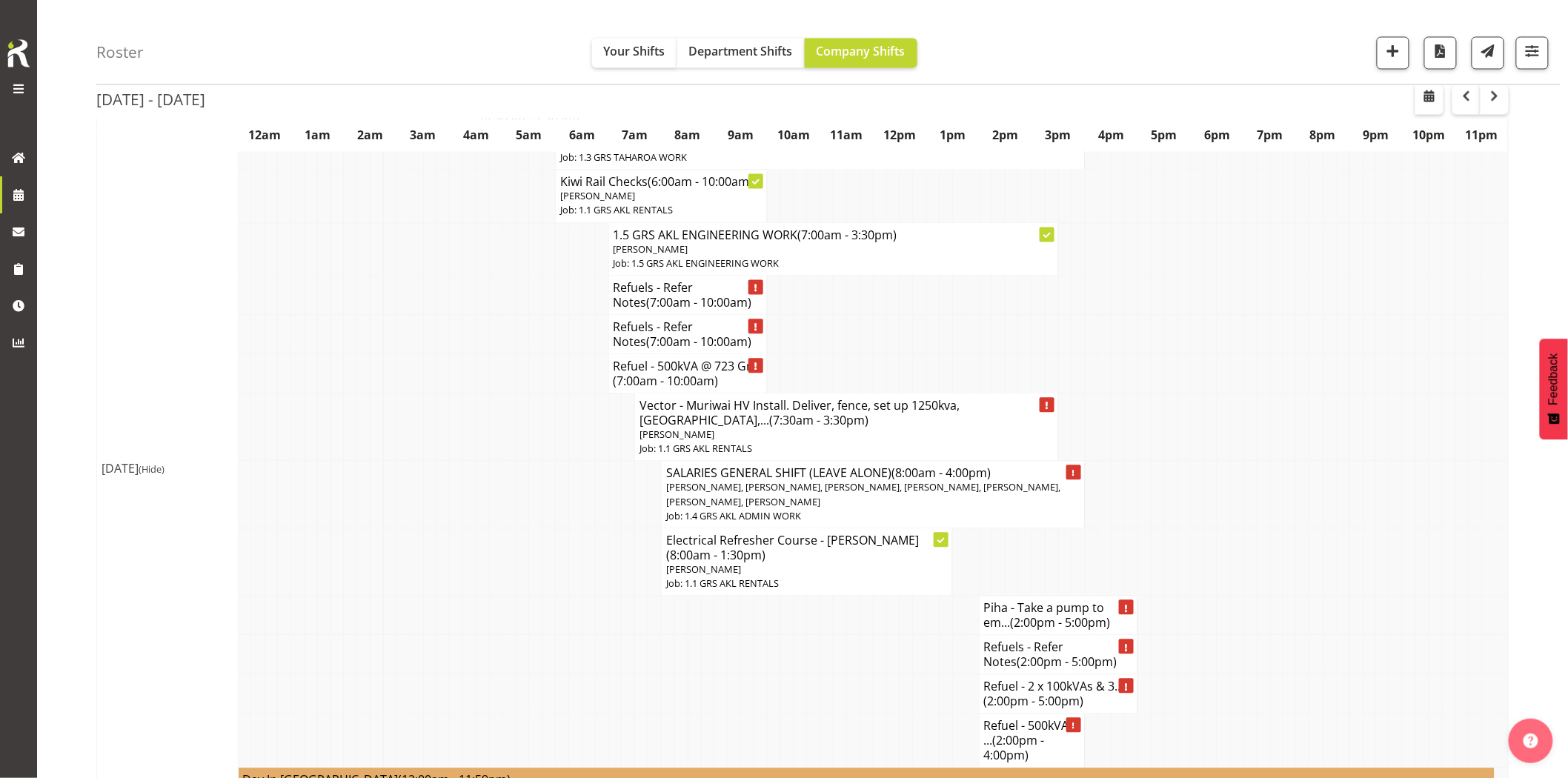
click at [417, 528] on td at bounding box center [416, 562] width 13 height 67
click at [493, 487] on td at bounding box center [495, 495] width 13 height 67
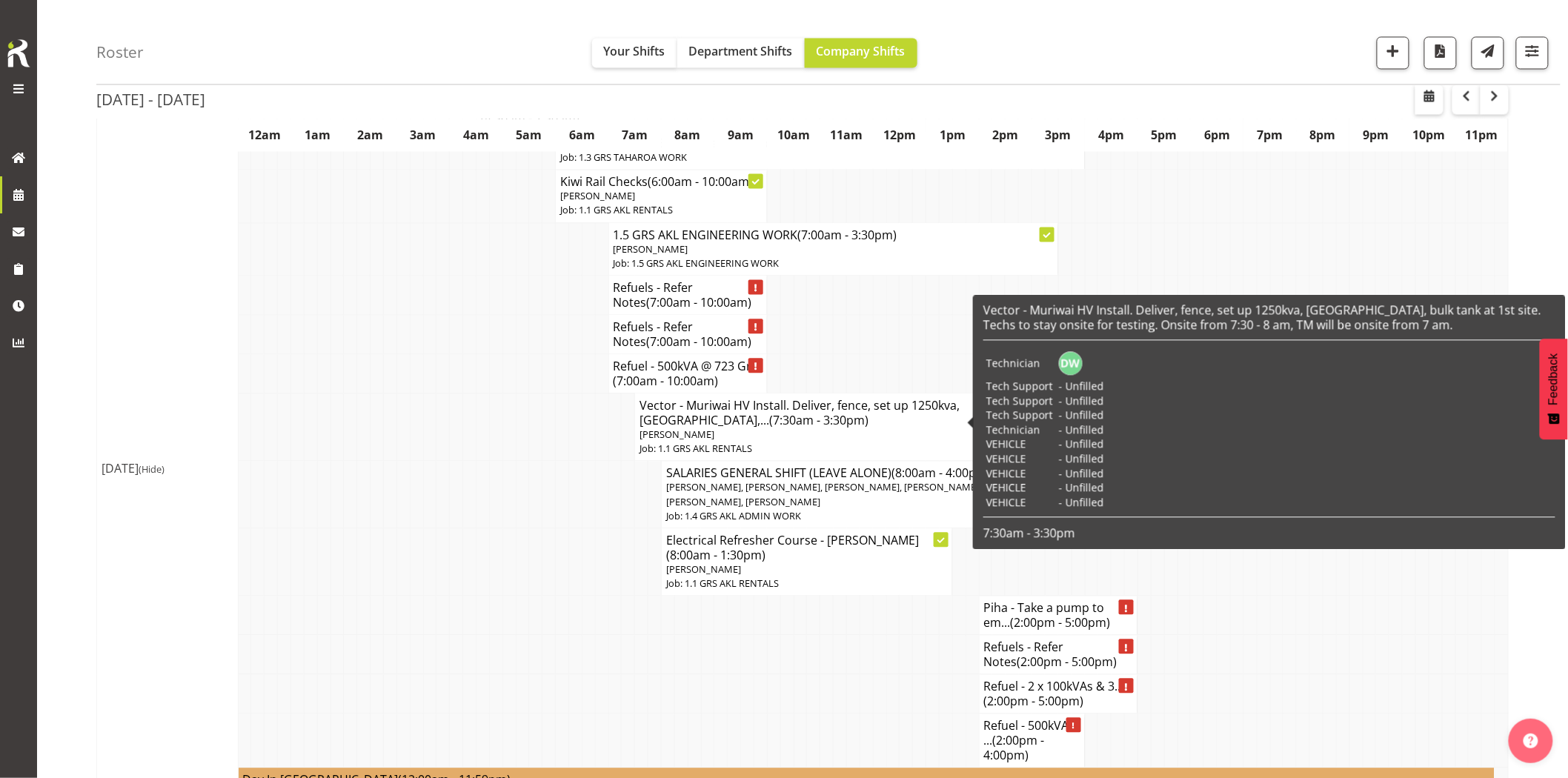
click at [551, 481] on td at bounding box center [549, 495] width 13 height 67
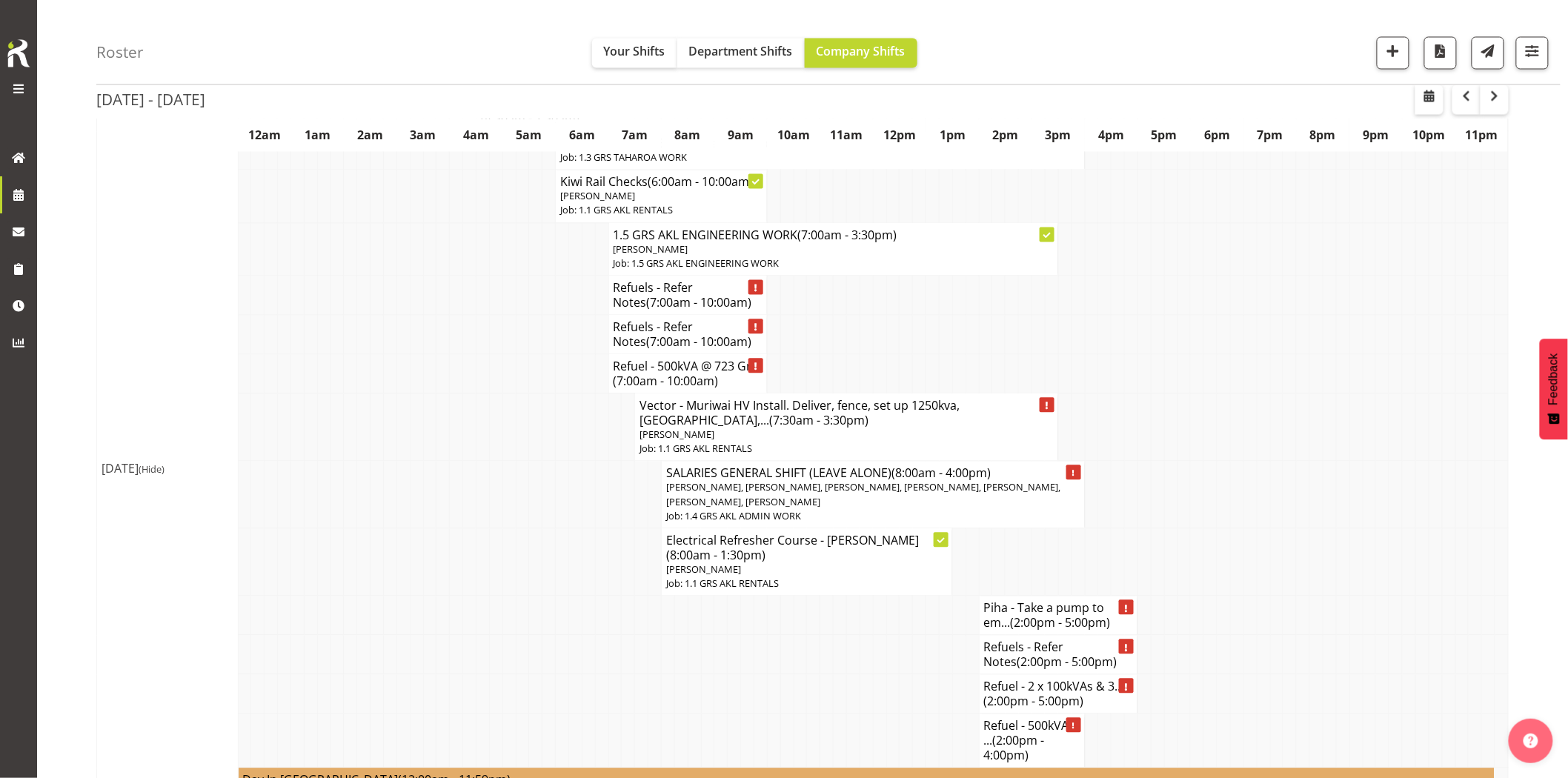
scroll to position [1069, 0]
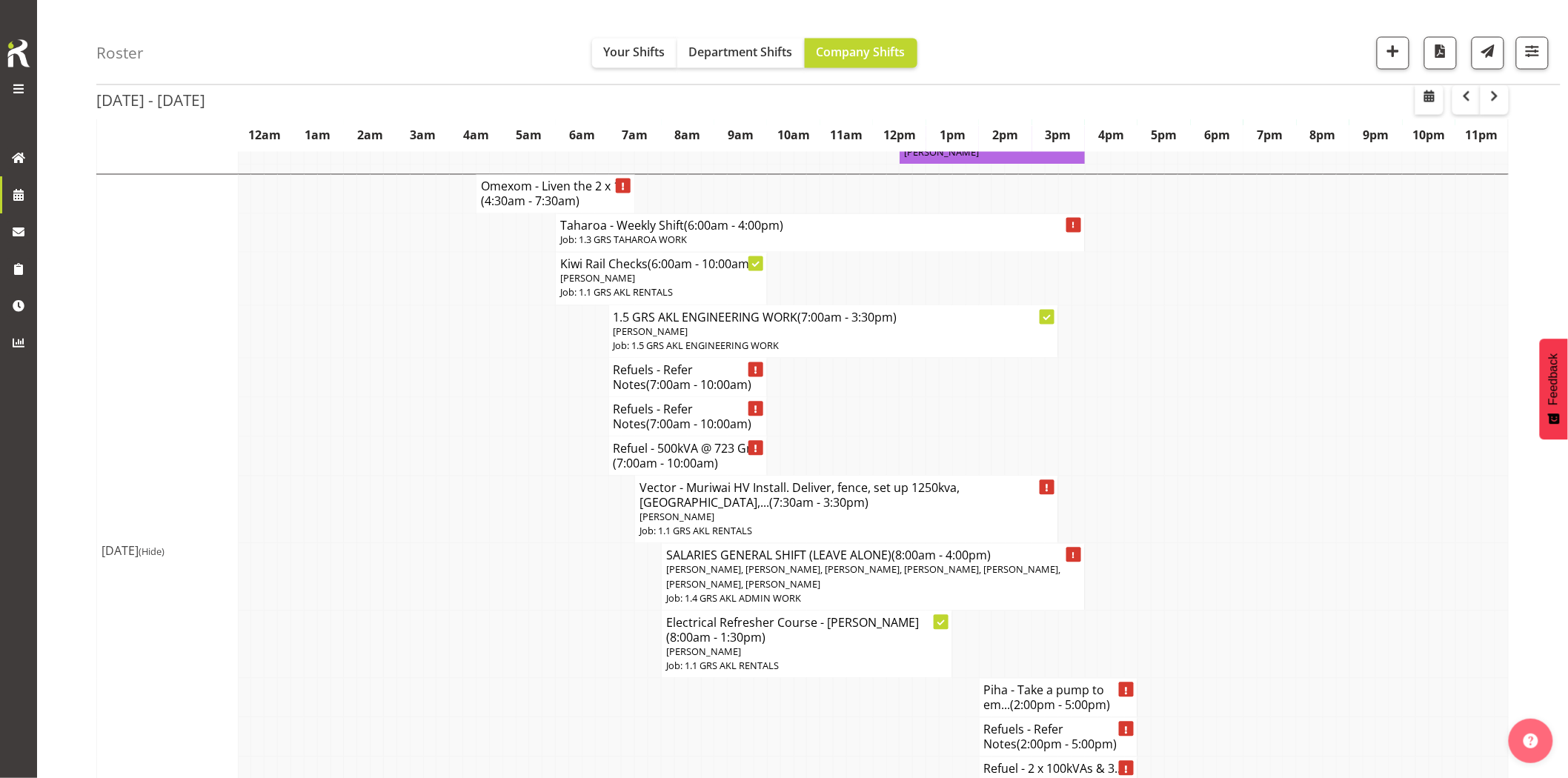
click at [497, 478] on td at bounding box center [495, 509] width 13 height 67
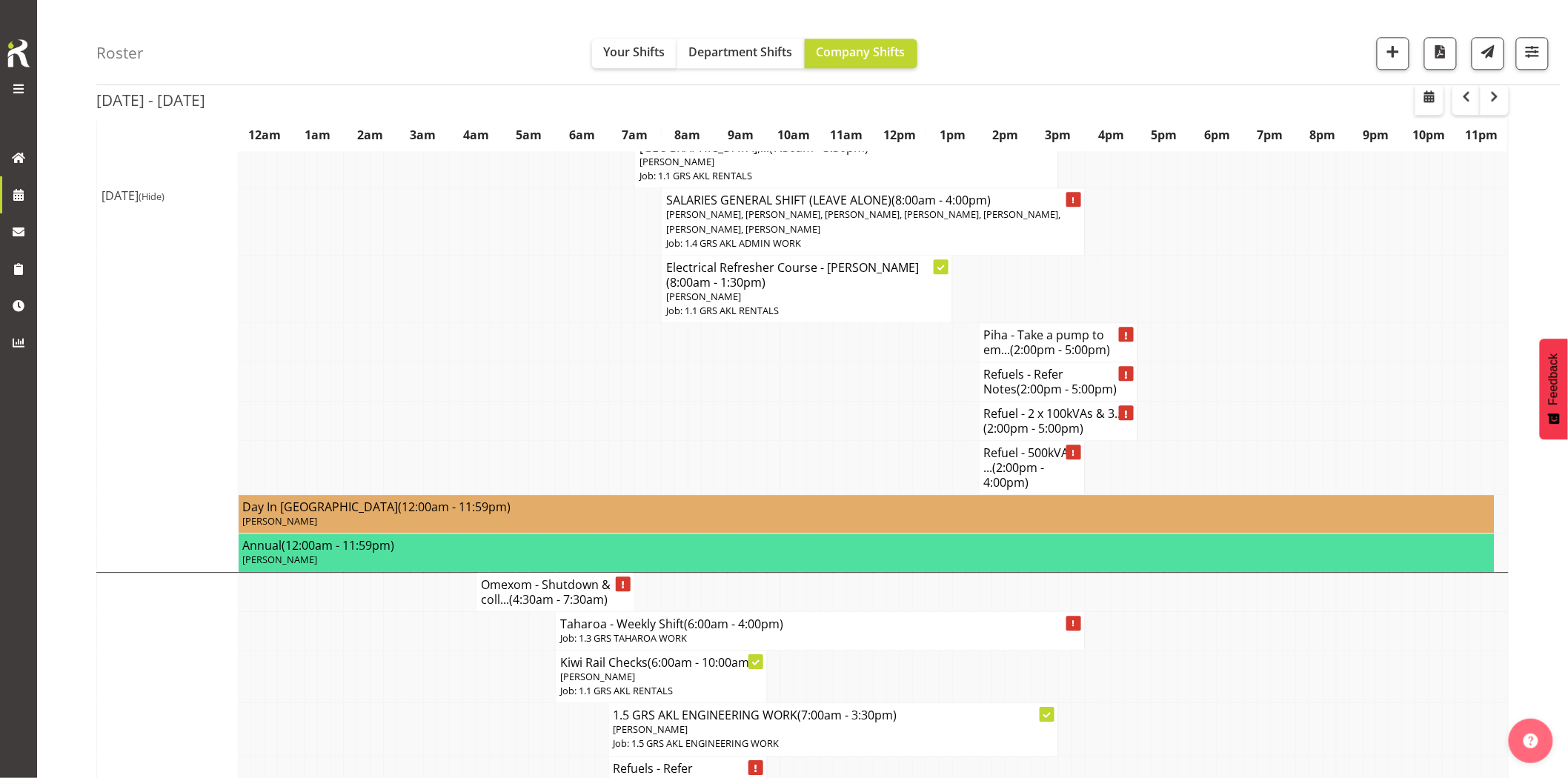
scroll to position [1728, 0]
